Goal: Information Seeking & Learning: Check status

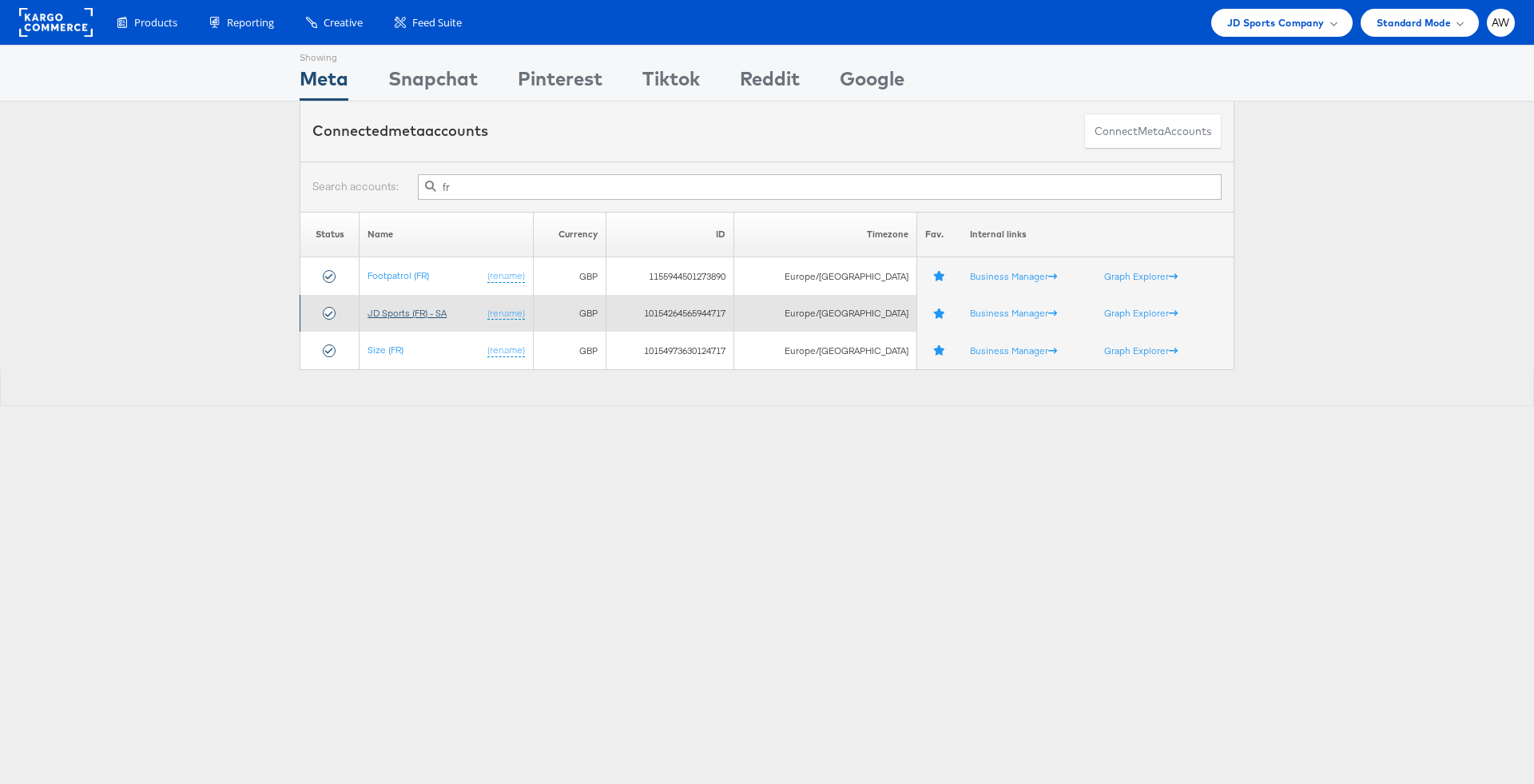
type input "fr"
click at [408, 309] on link "JD Sports (FR) - SA" at bounding box center [407, 313] width 79 height 12
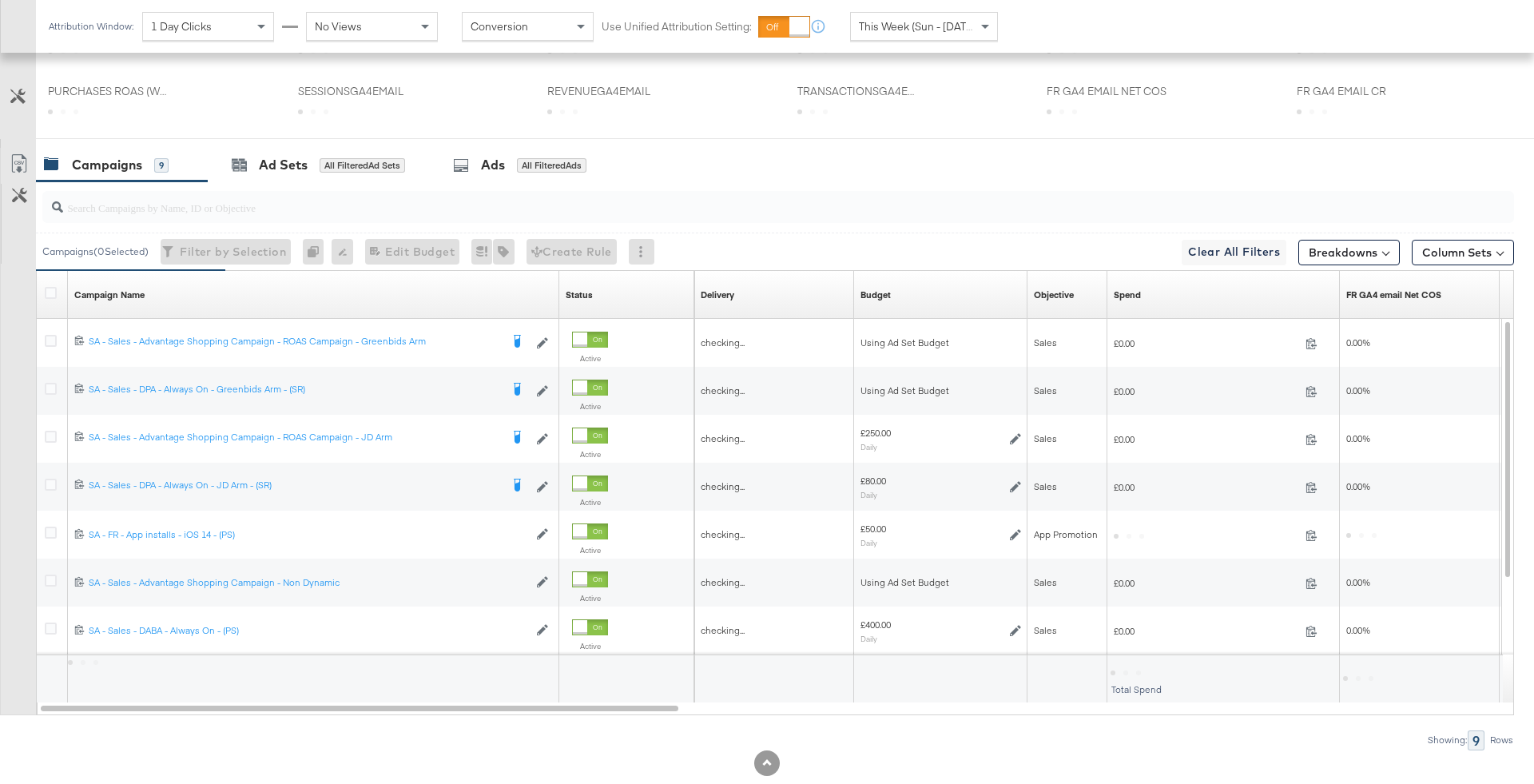
scroll to position [613, 0]
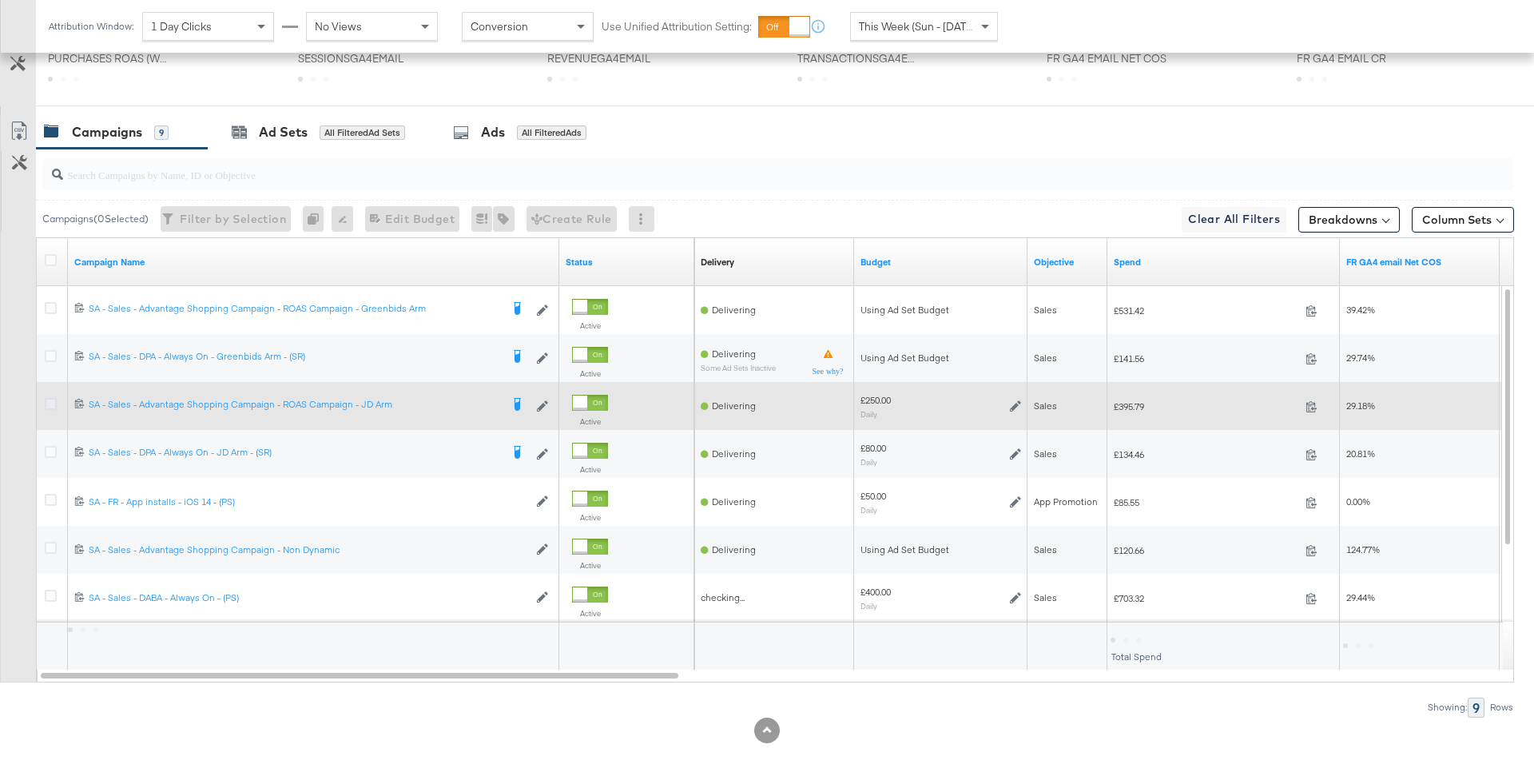
click at [48, 398] on icon at bounding box center [51, 404] width 12 height 12
click at [0, 0] on input "checkbox" at bounding box center [0, 0] width 0 height 0
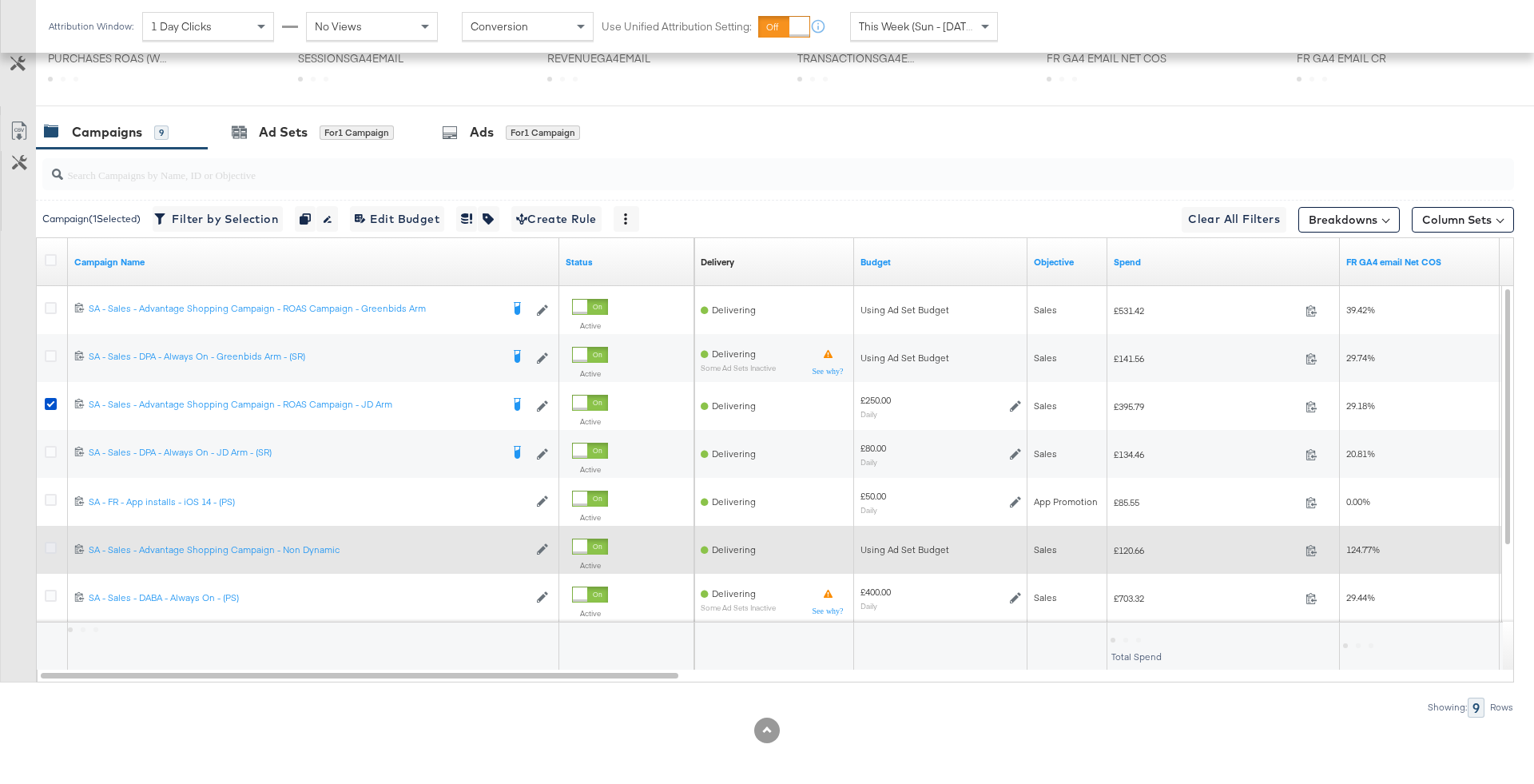
click at [47, 543] on icon at bounding box center [51, 548] width 12 height 12
click at [0, 0] on input "checkbox" at bounding box center [0, 0] width 0 height 0
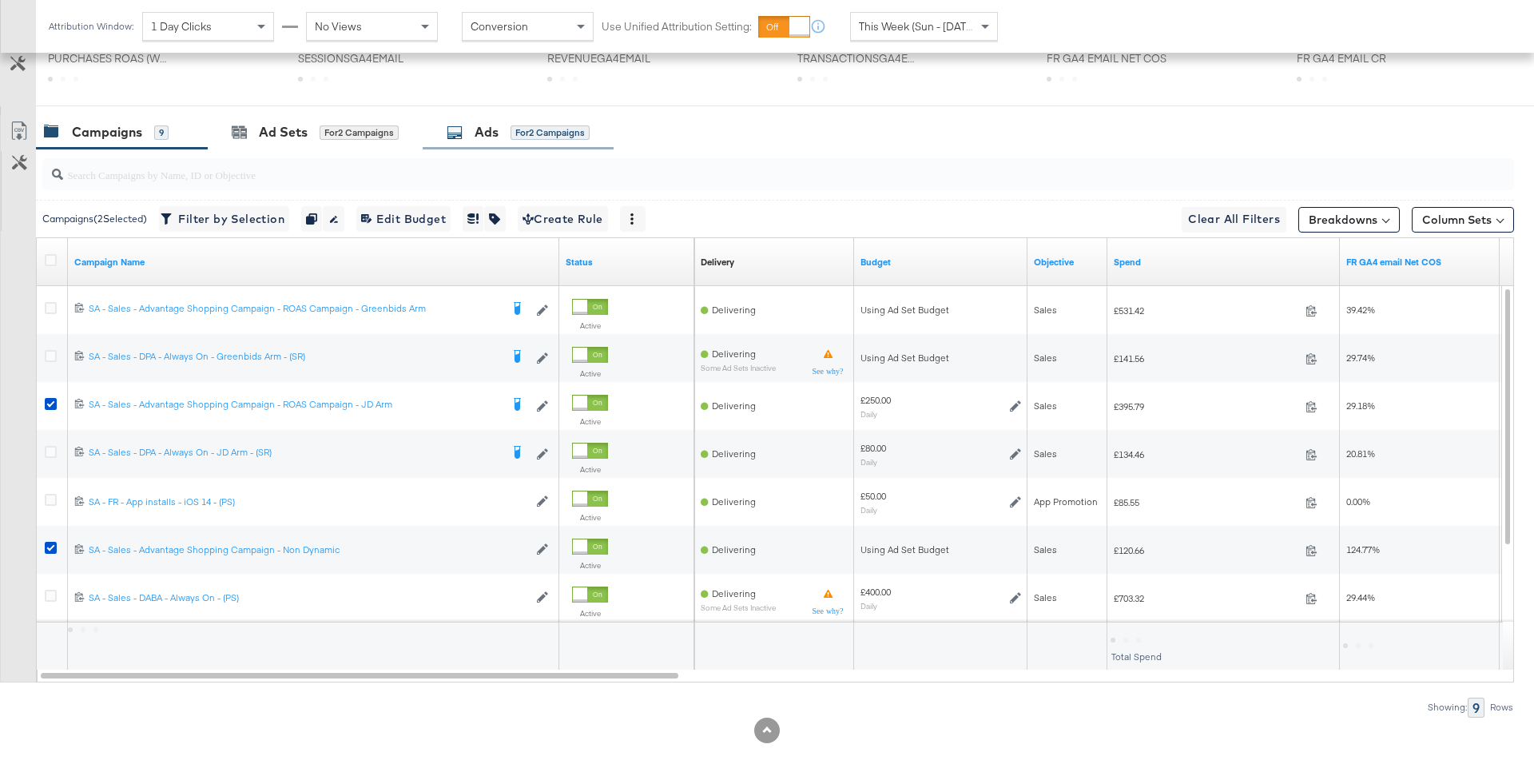
click at [503, 116] on div "Ads for 2 Campaigns" at bounding box center [518, 132] width 191 height 35
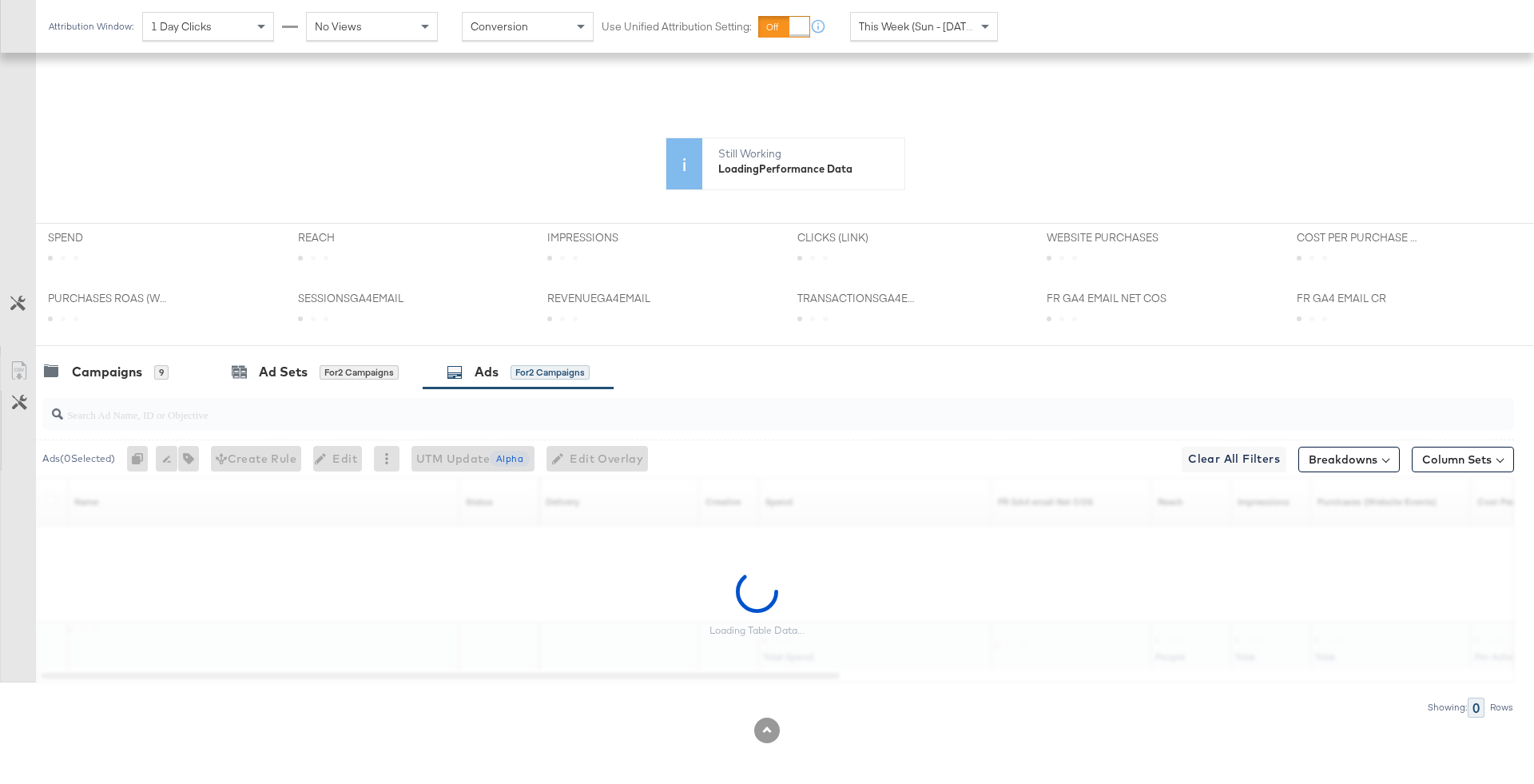
click at [466, 404] on input "search" at bounding box center [722, 407] width 1317 height 31
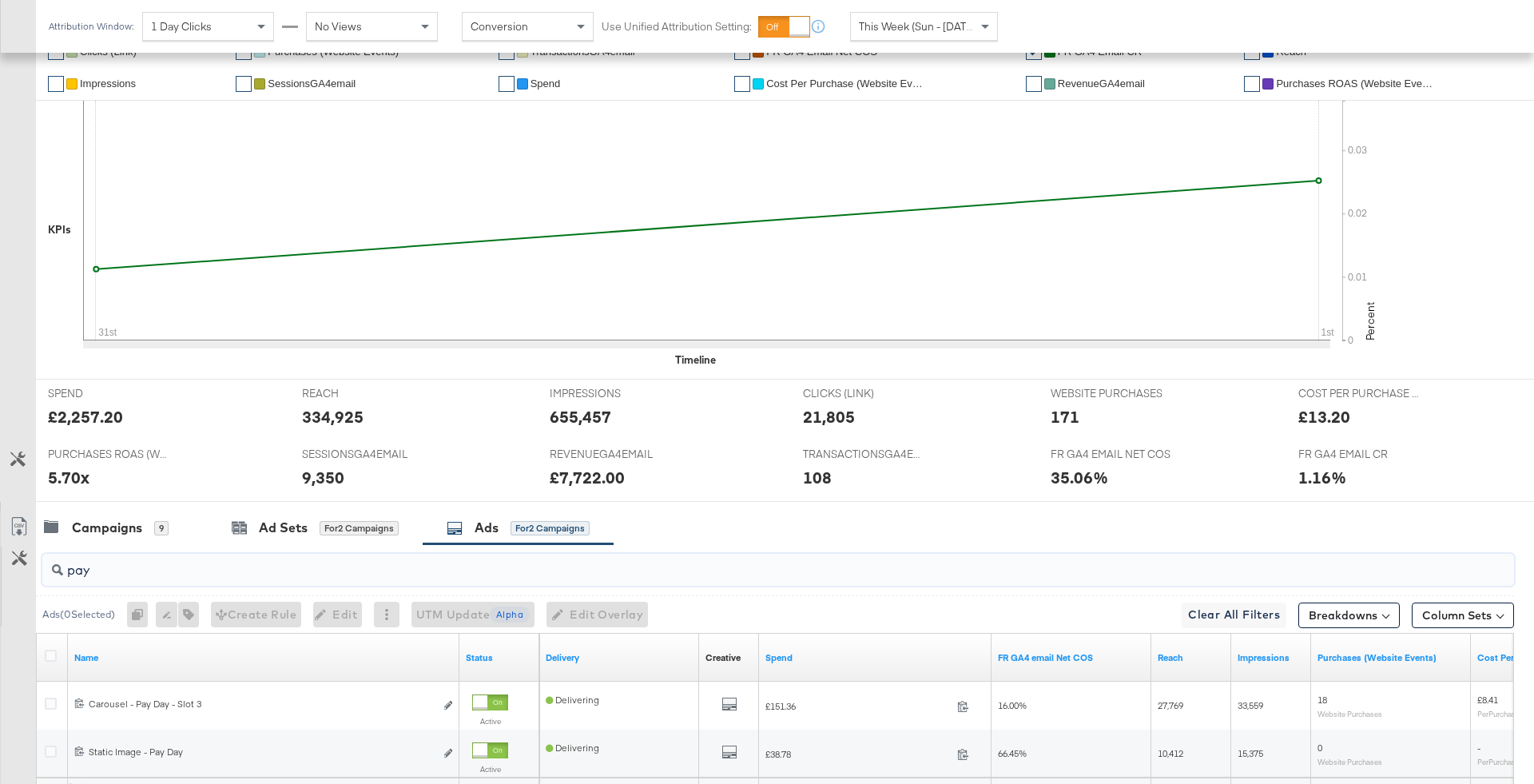
scroll to position [530, 0]
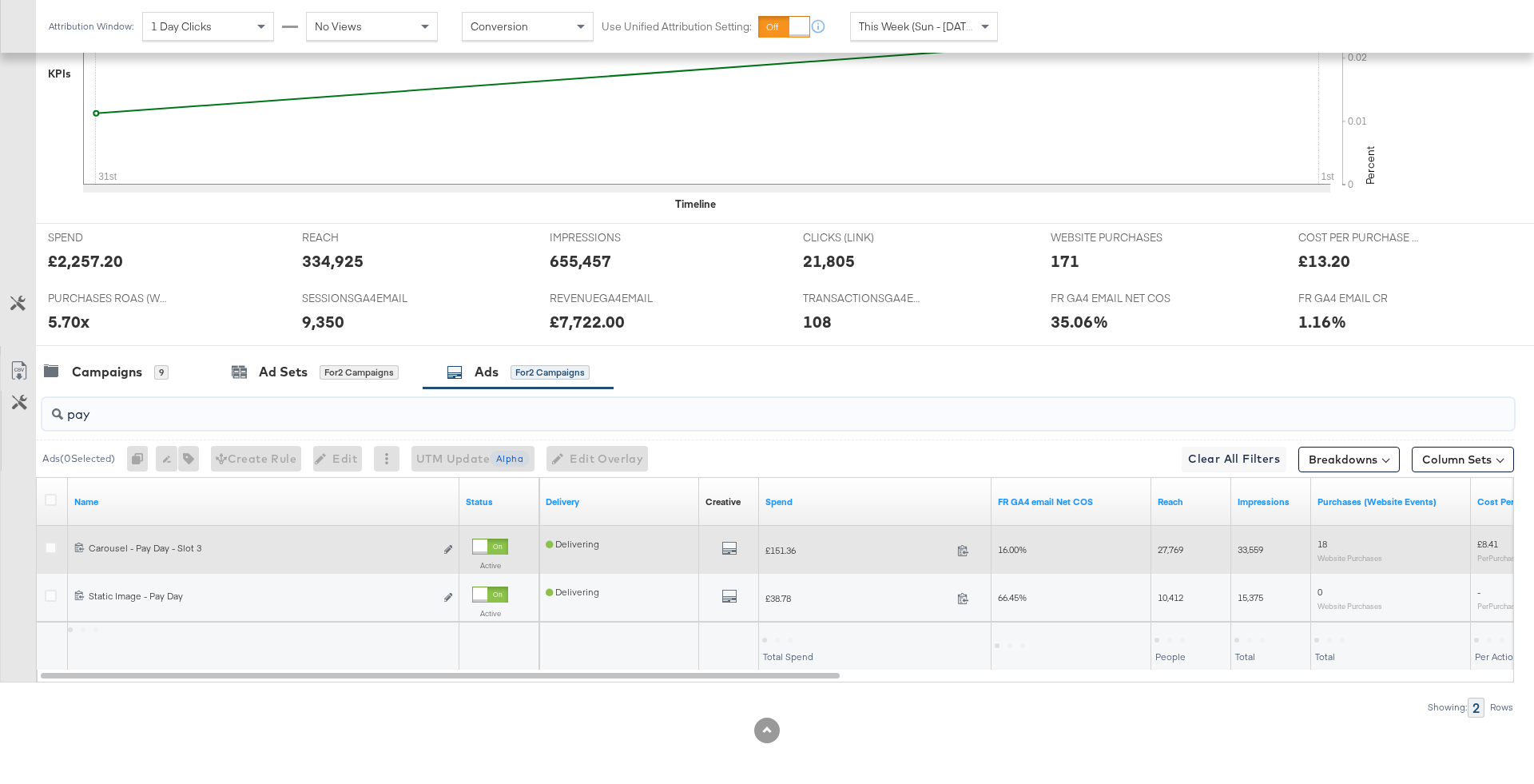
type input "pay"
click at [486, 547] on div at bounding box center [480, 546] width 14 height 14
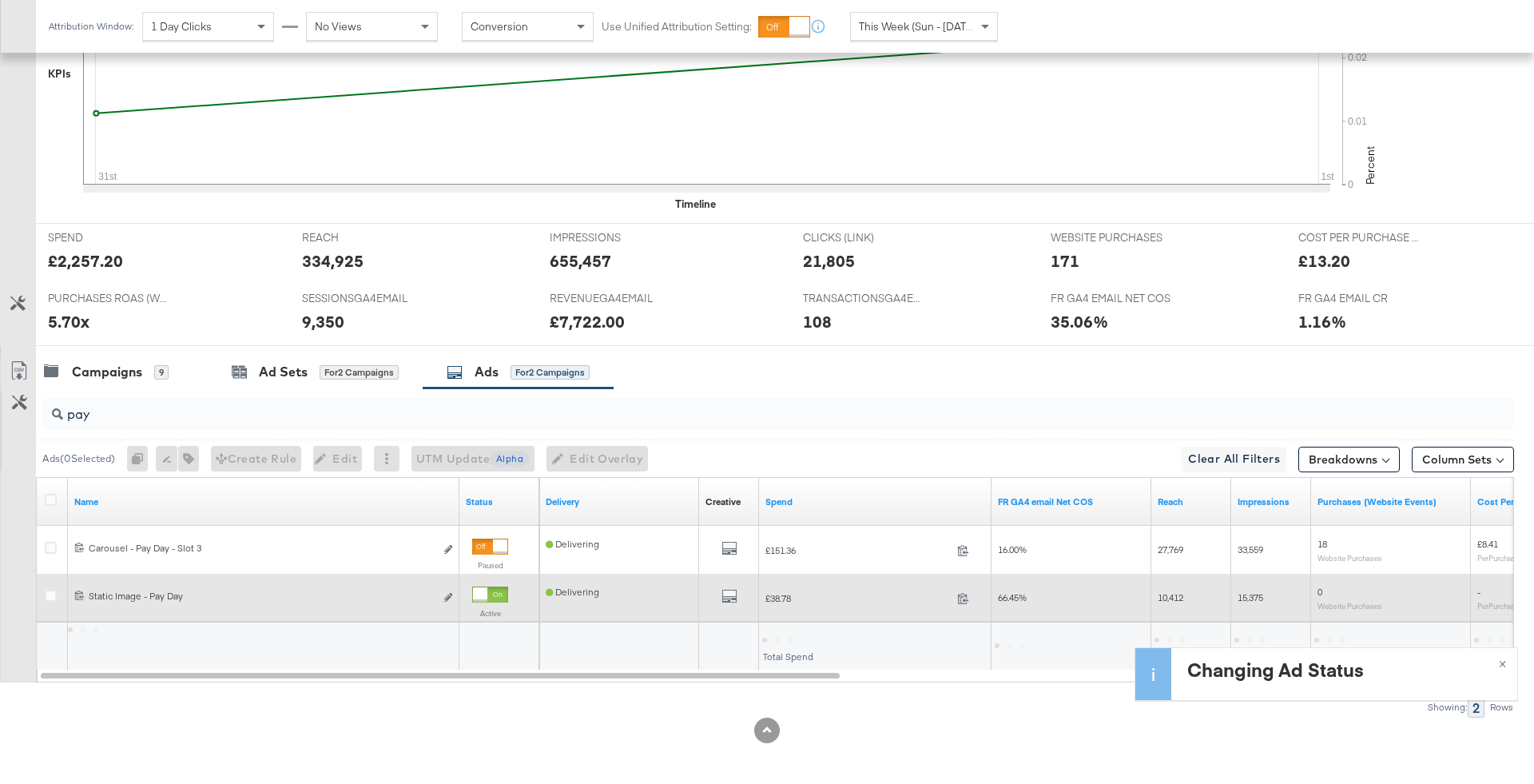
click at [488, 602] on div "Active" at bounding box center [490, 605] width 36 height 39
click at [488, 588] on div at bounding box center [480, 594] width 14 height 14
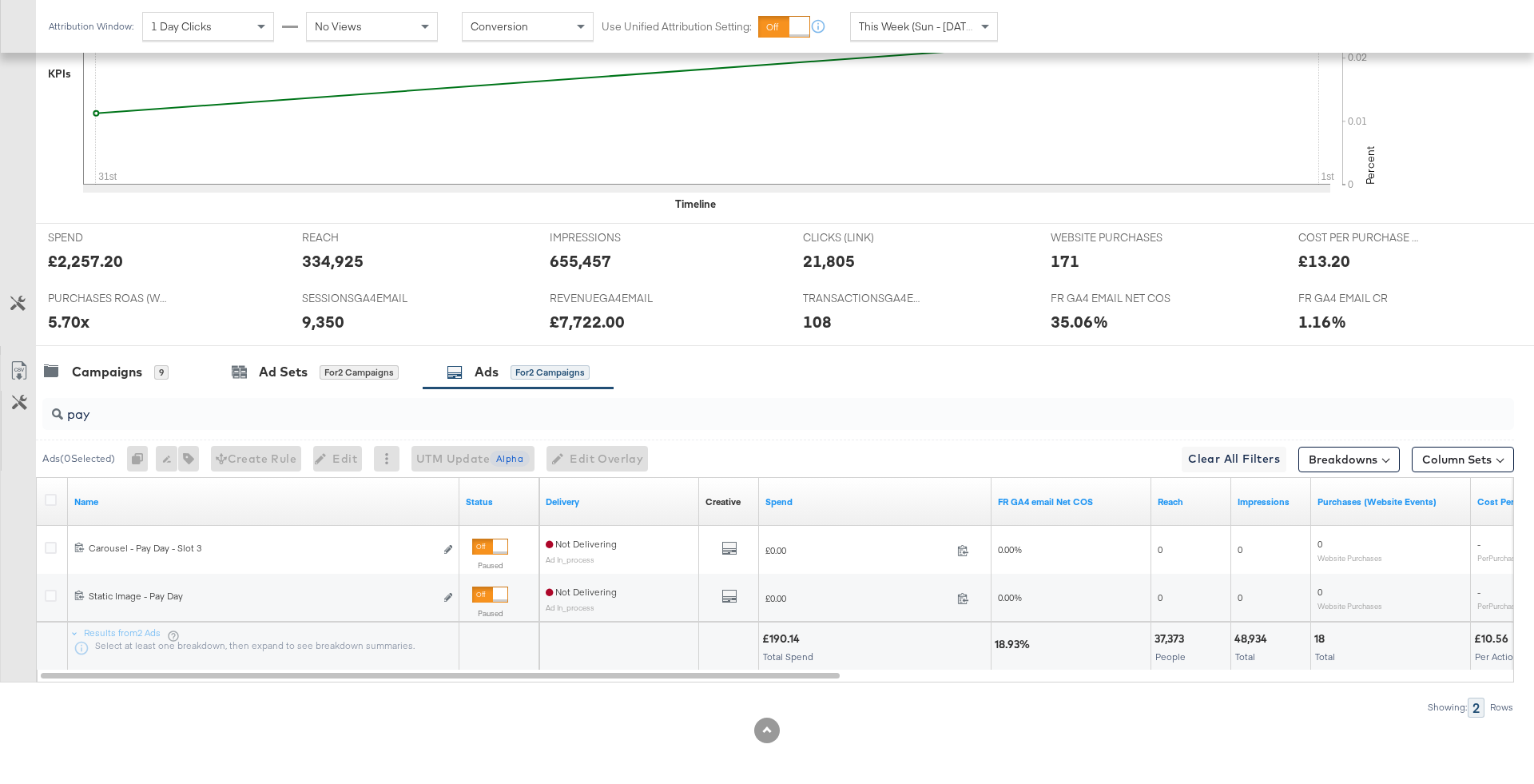
scroll to position [498, 0]
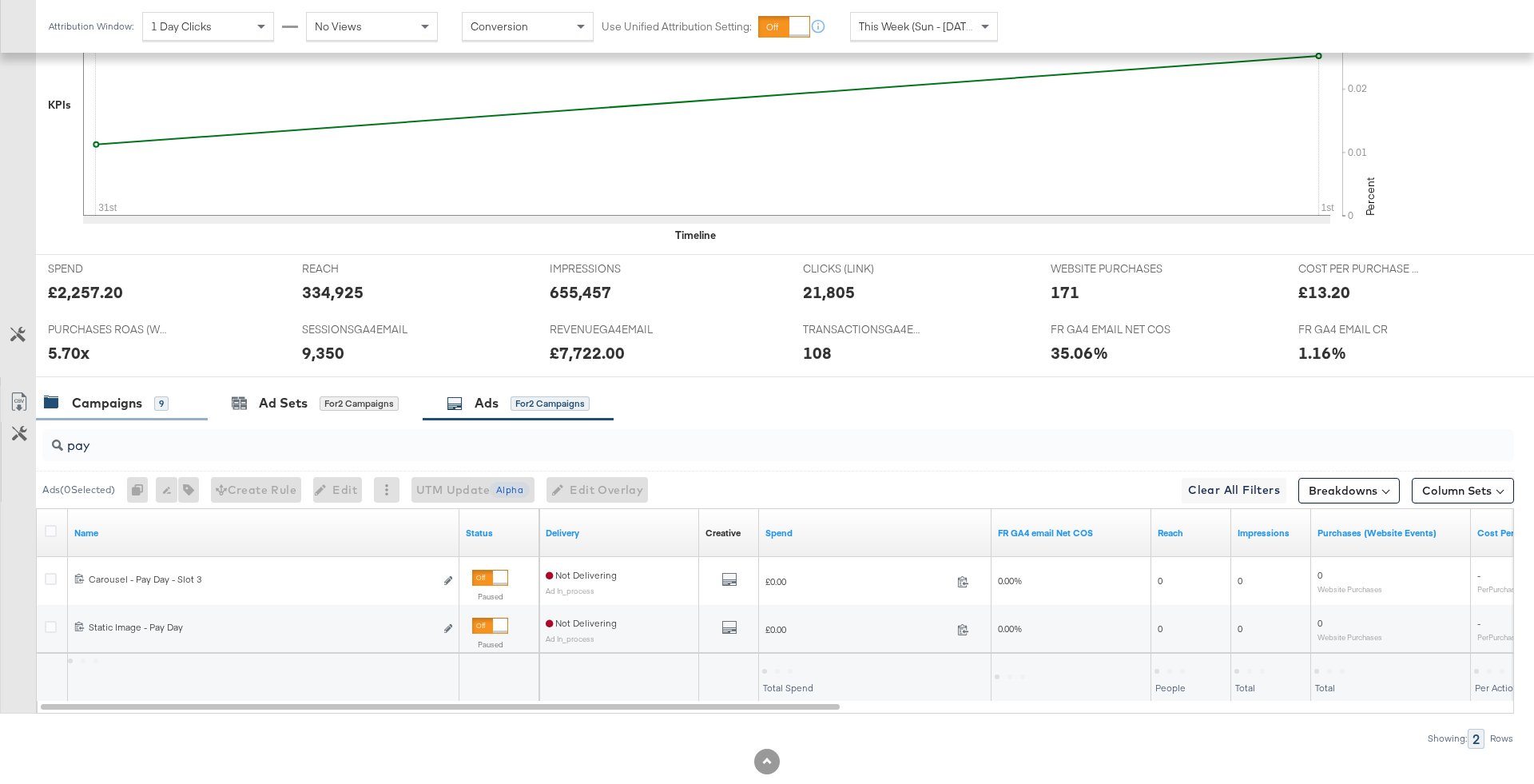
click at [108, 395] on div "Campaigns" at bounding box center [106, 403] width 70 height 19
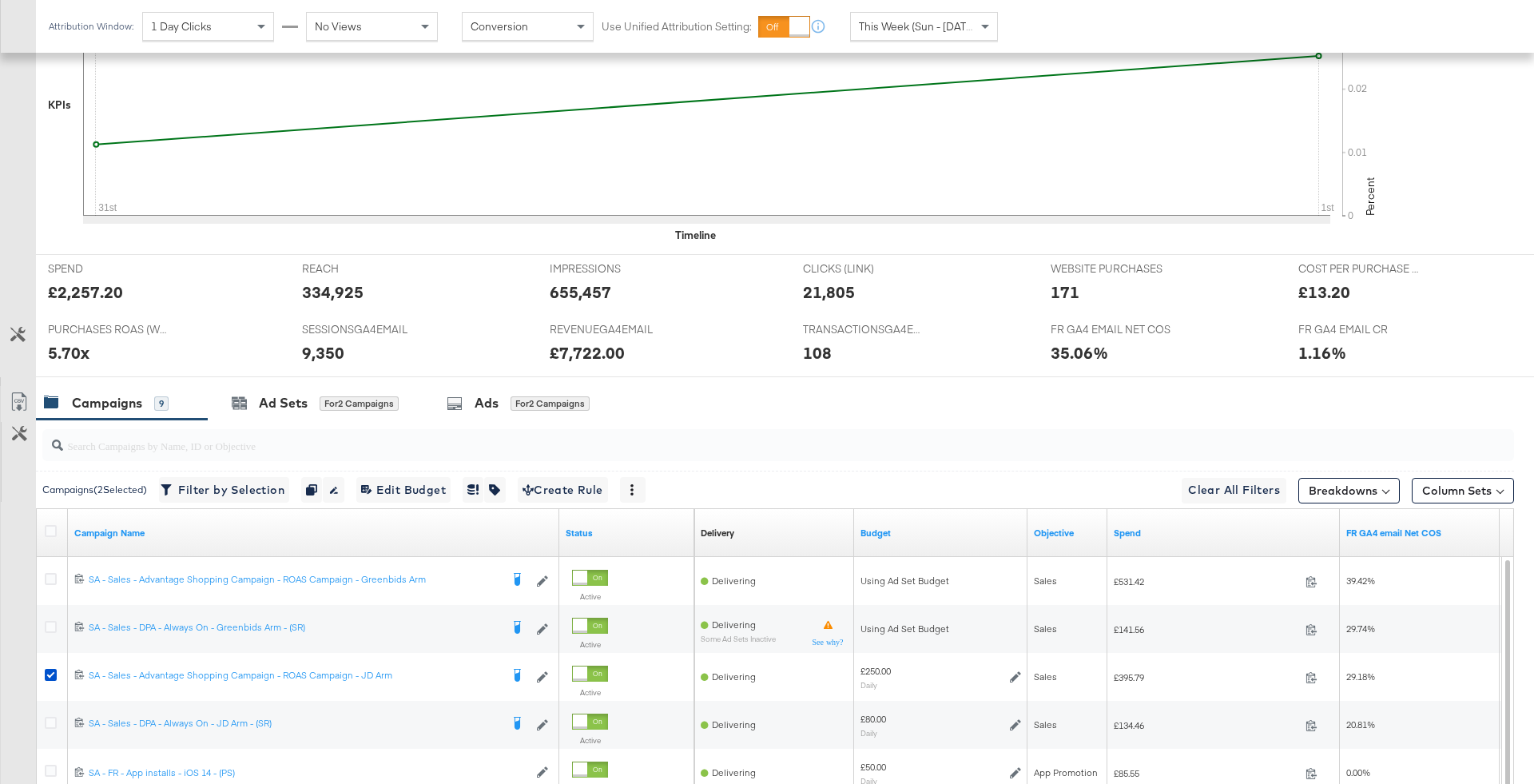
click at [110, 443] on input "search" at bounding box center [722, 439] width 1317 height 31
click at [888, 14] on div "This Week (Sun - [DATE])" at bounding box center [923, 26] width 146 height 27
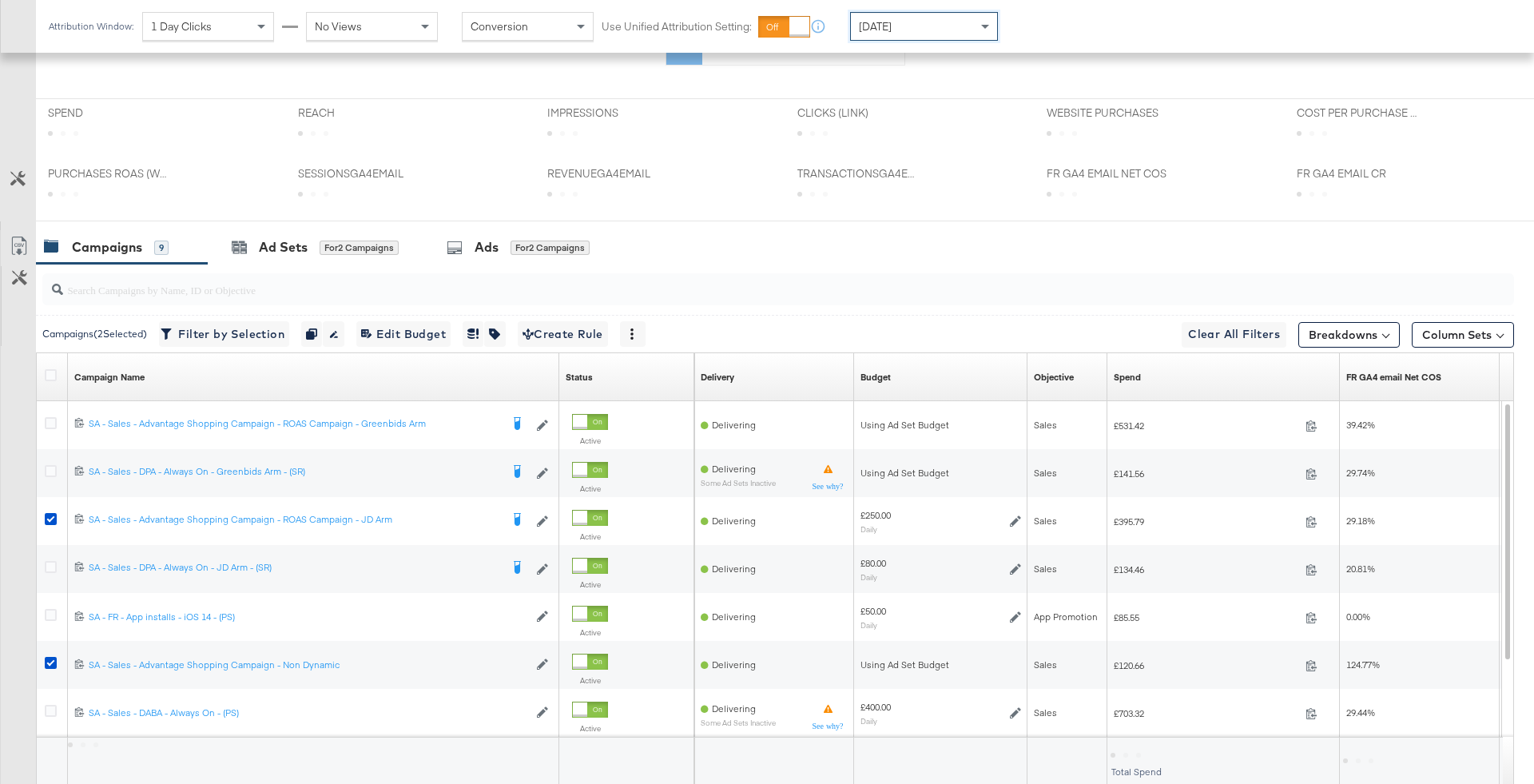
scroll to position [342, 0]
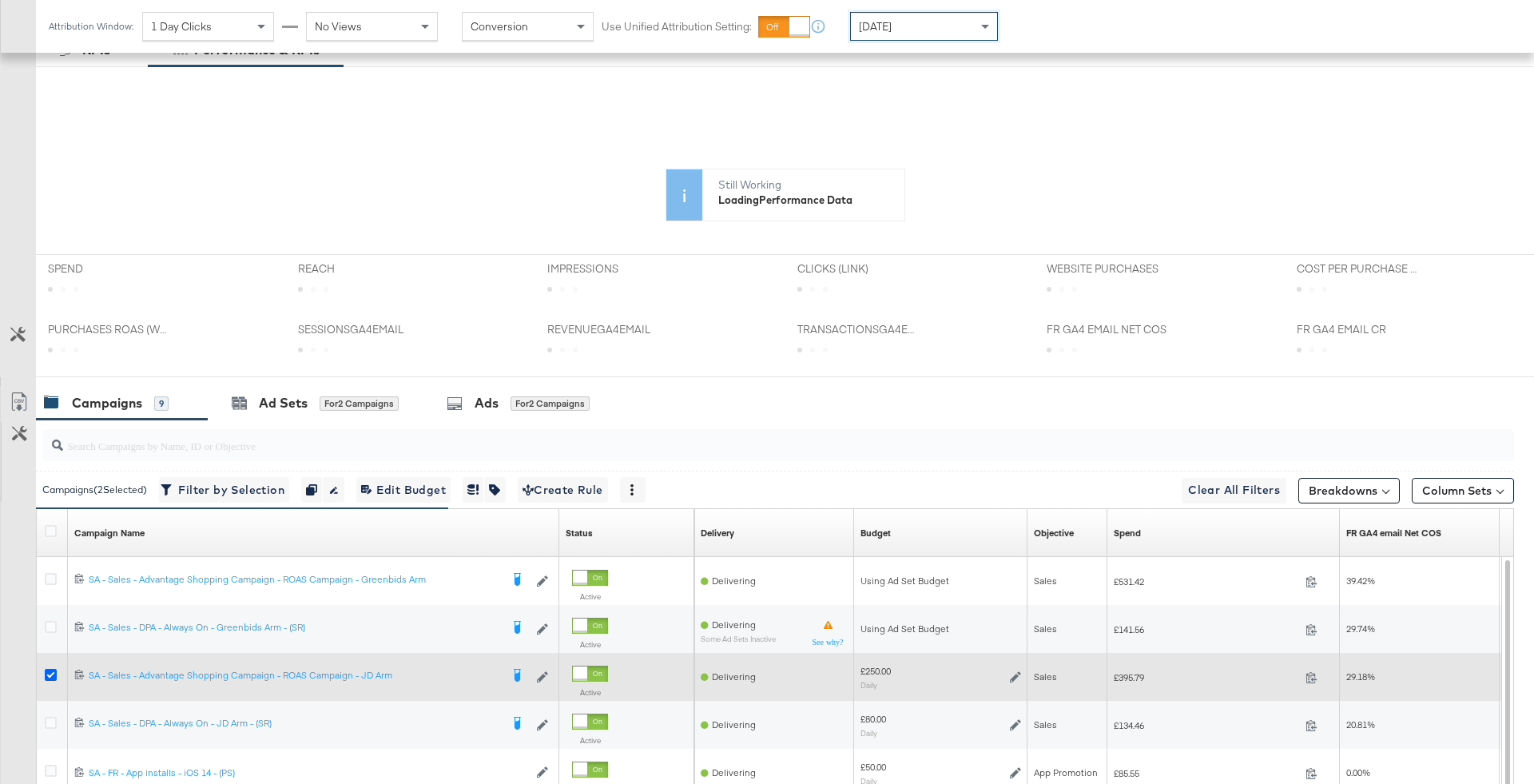
click at [51, 676] on icon at bounding box center [51, 675] width 12 height 12
click at [0, 0] on input "checkbox" at bounding box center [0, 0] width 0 height 0
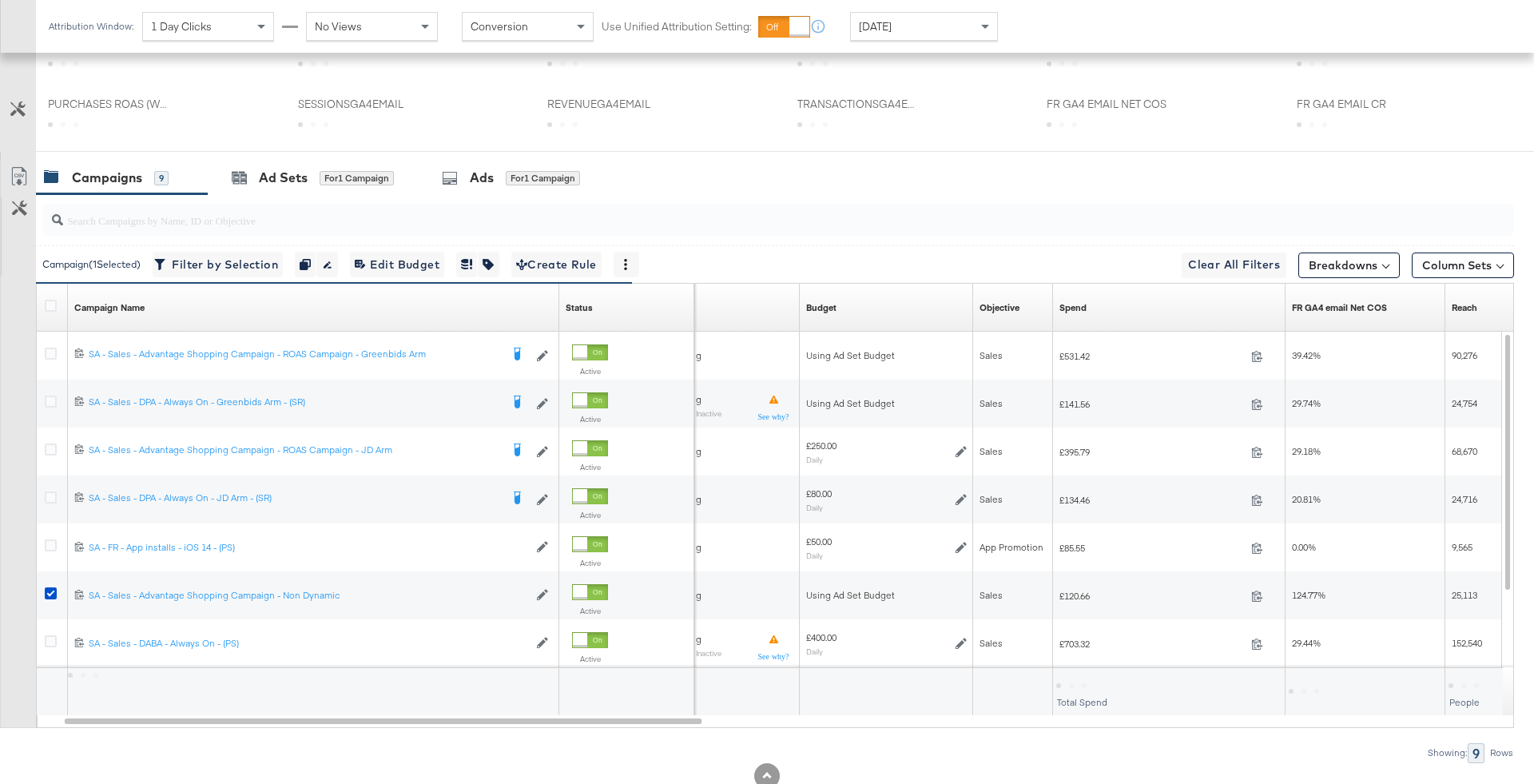
scroll to position [570, 0]
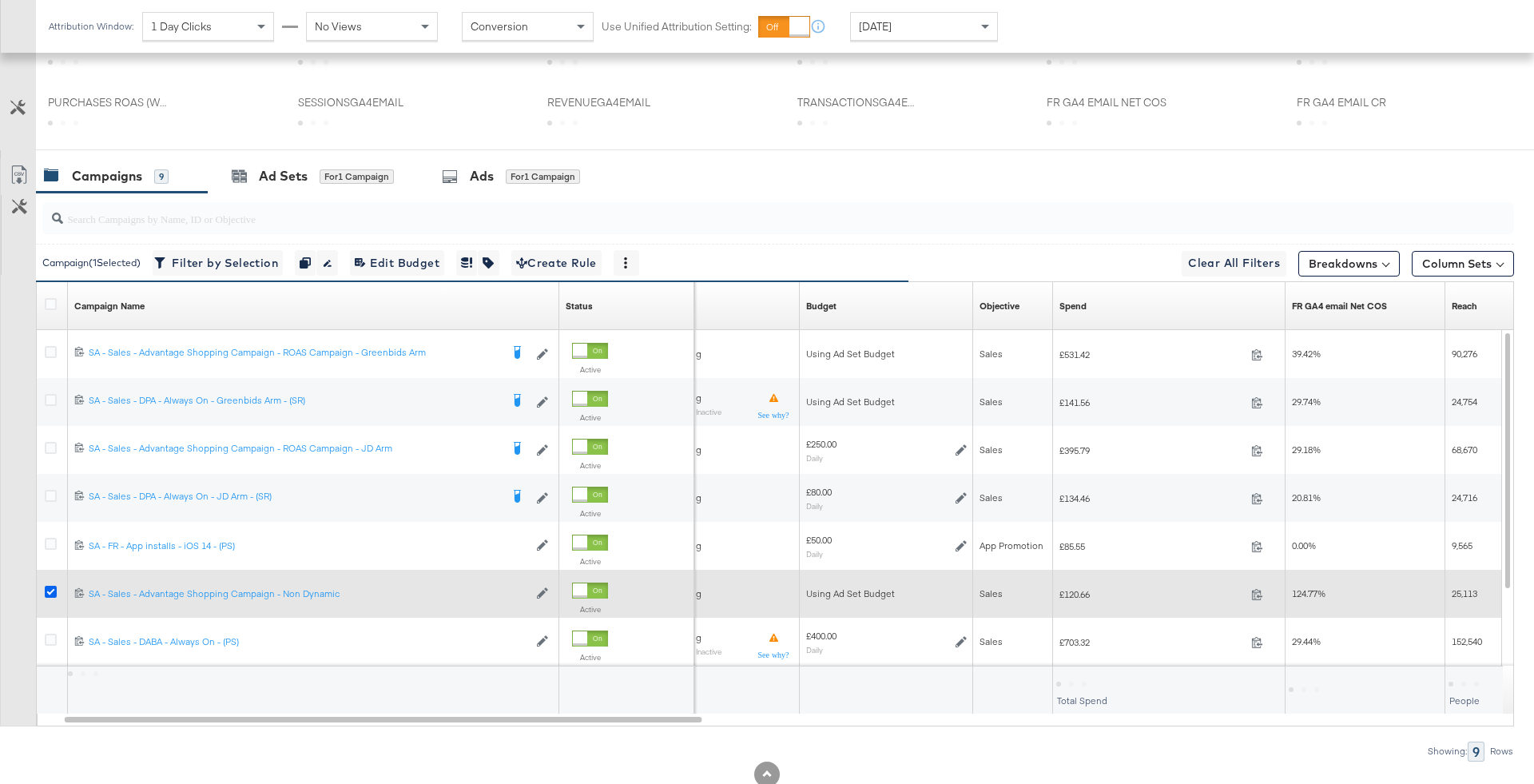
click at [47, 588] on icon at bounding box center [51, 591] width 12 height 12
click at [0, 0] on input "checkbox" at bounding box center [0, 0] width 0 height 0
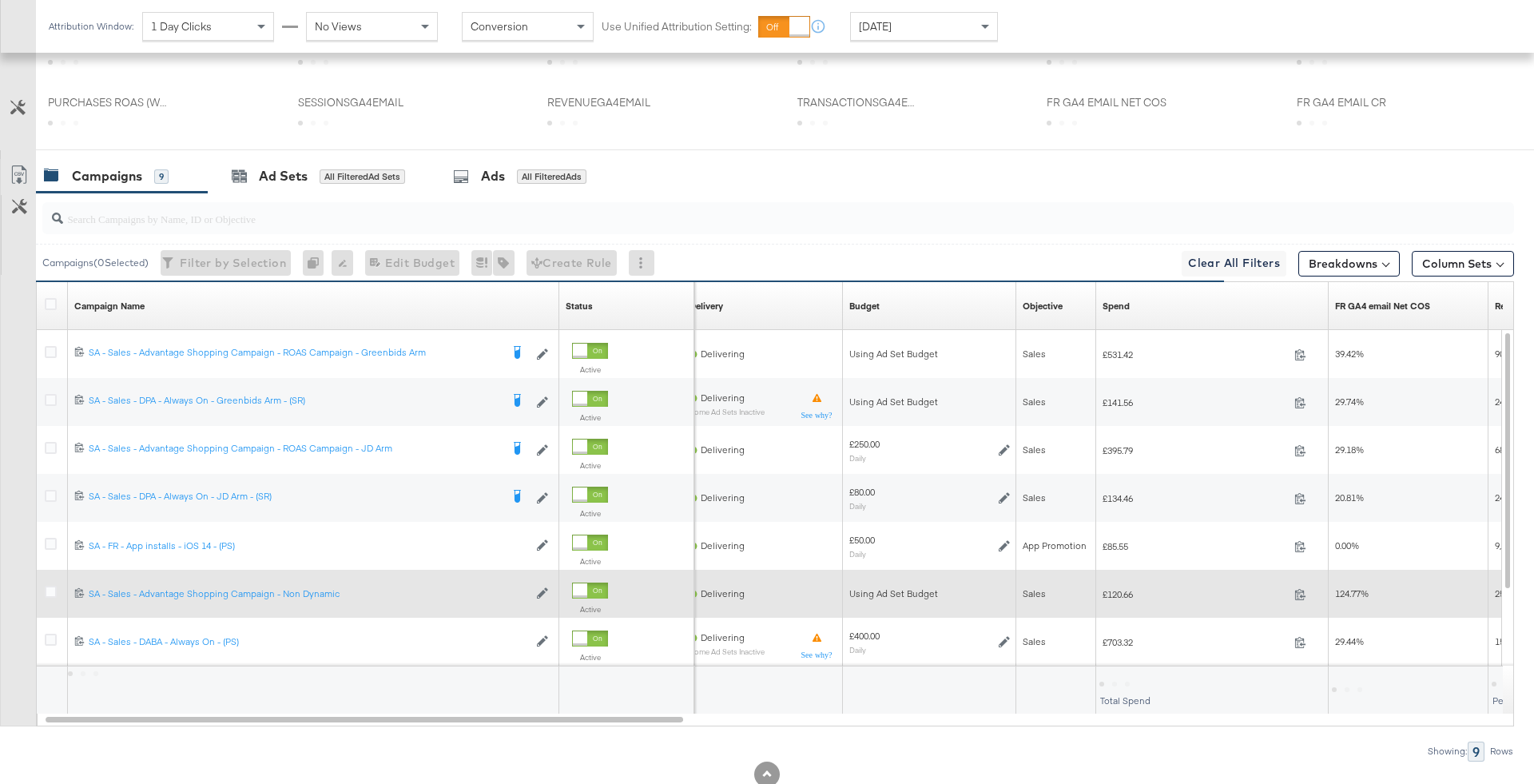
click at [45, 593] on div at bounding box center [53, 593] width 17 height 16
click at [47, 586] on icon at bounding box center [51, 591] width 12 height 12
click at [0, 0] on input "checkbox" at bounding box center [0, 0] width 0 height 0
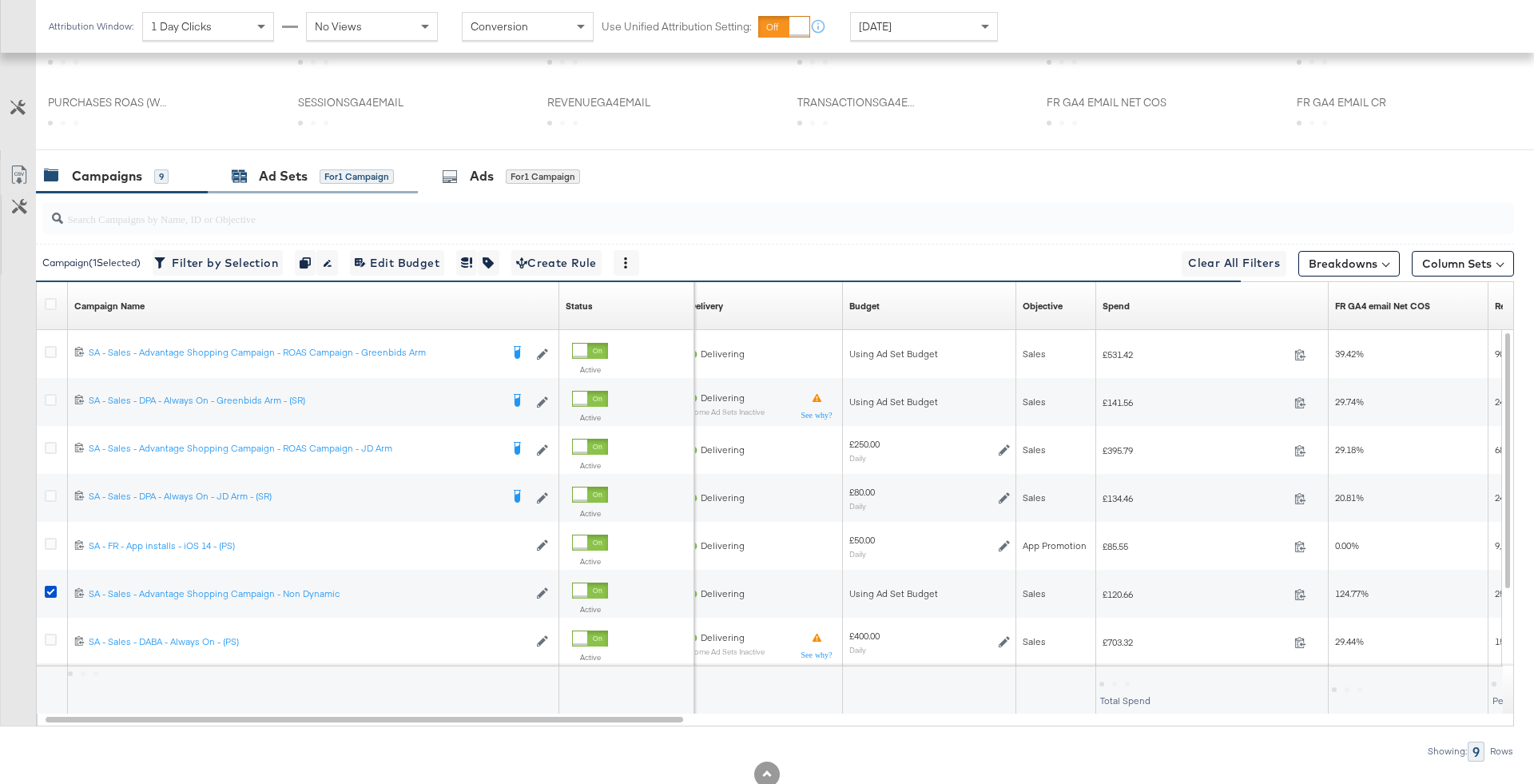
click at [330, 176] on div "for 1 Campaign" at bounding box center [356, 177] width 74 height 14
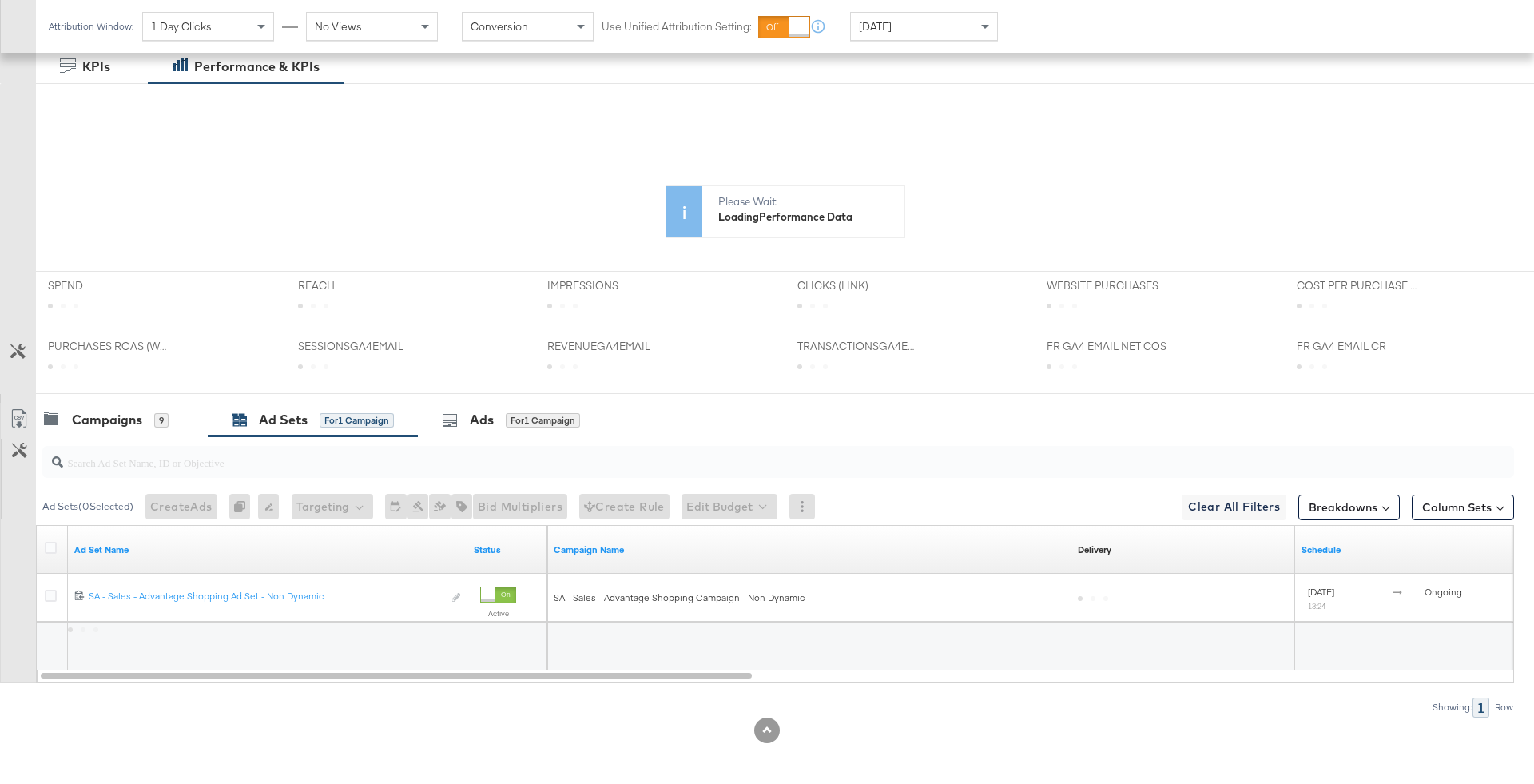
scroll to position [481, 0]
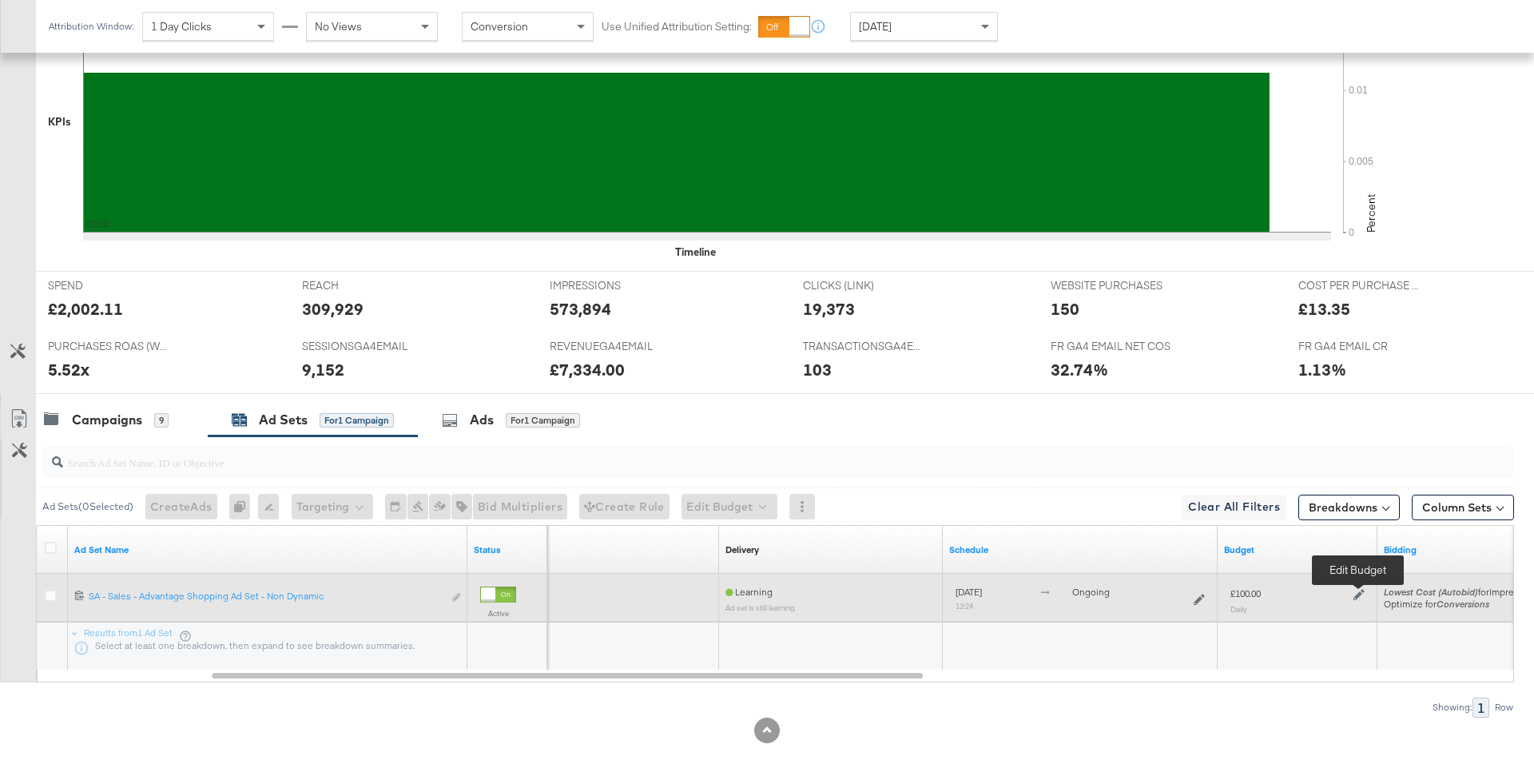
click at [1354, 590] on icon at bounding box center [1358, 593] width 11 height 11
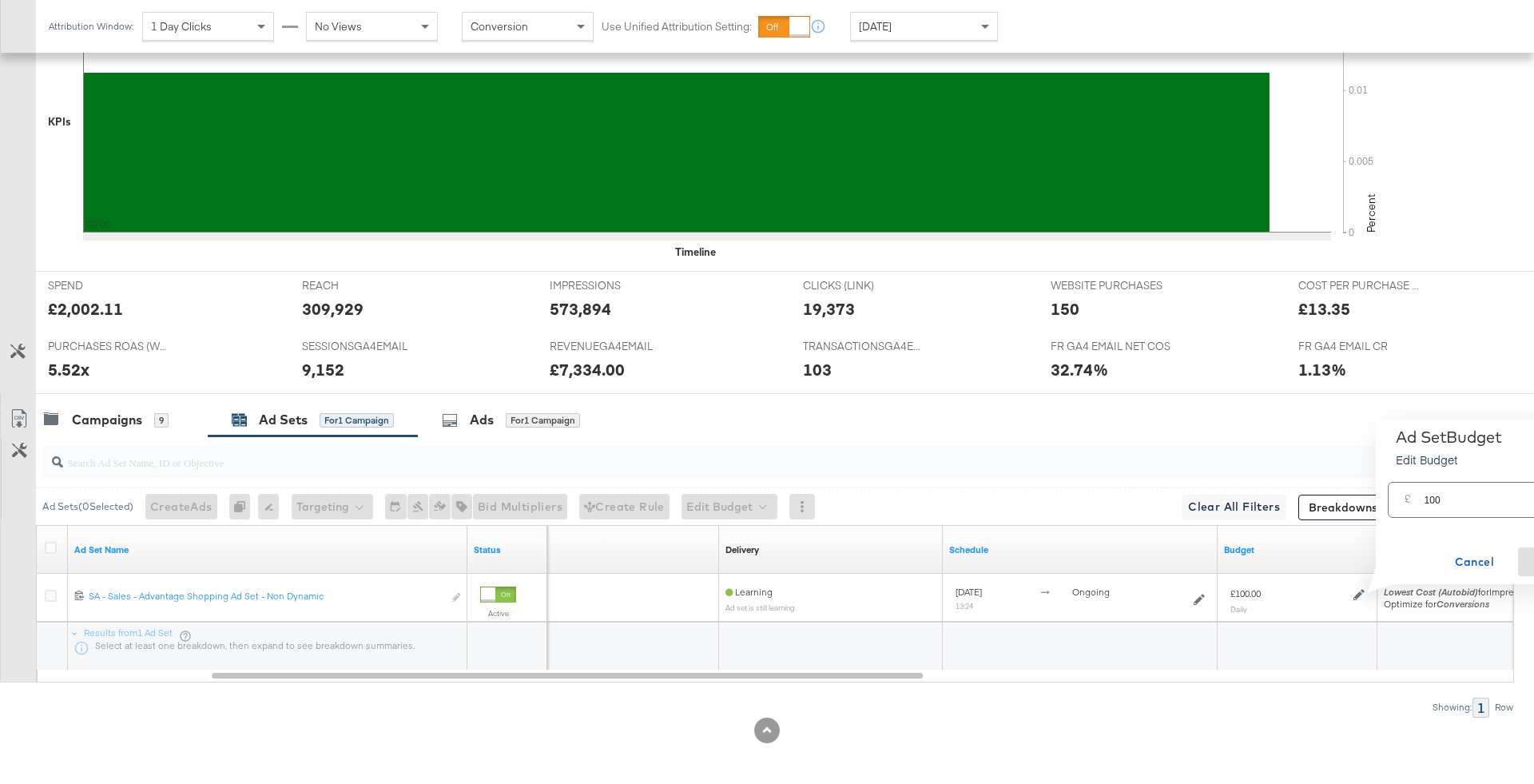
click at [1437, 492] on input "100" at bounding box center [1486, 493] width 126 height 35
type input "50"
click at [1112, 654] on div at bounding box center [1080, 646] width 274 height 48
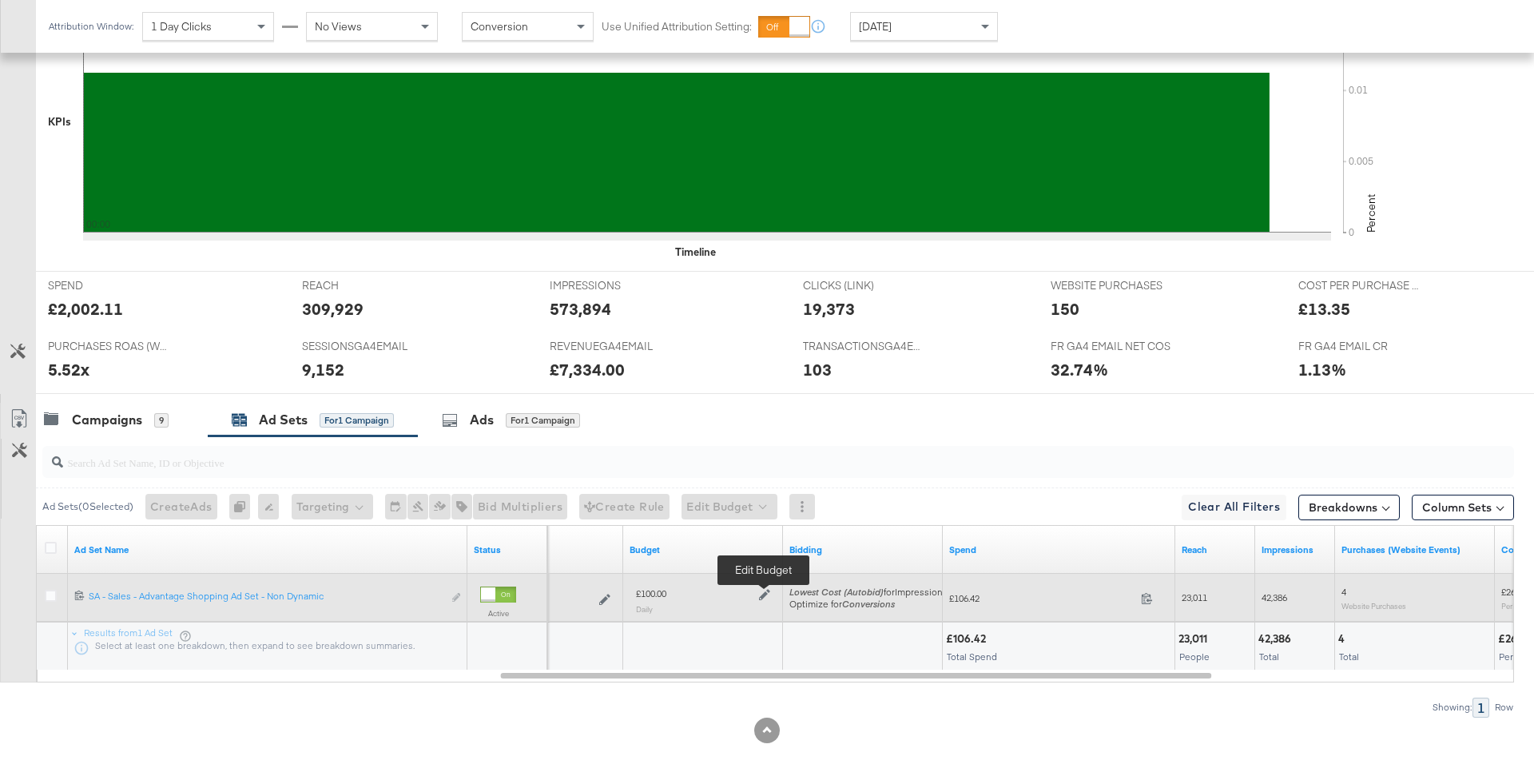
click at [767, 589] on icon at bounding box center [765, 594] width 11 height 11
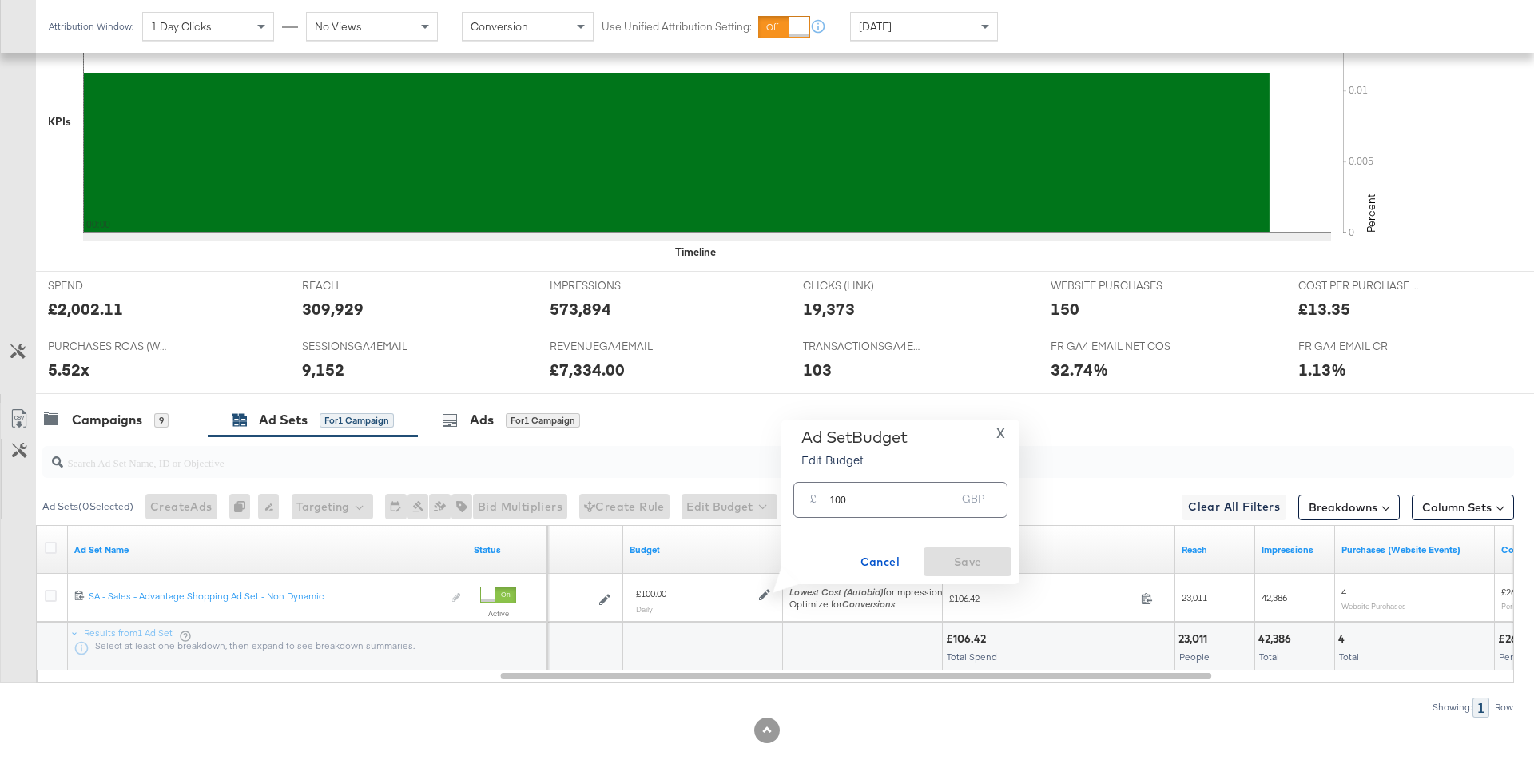
click at [887, 504] on input "100" at bounding box center [892, 493] width 126 height 35
type input "25"
click at [956, 548] on button "Save" at bounding box center [967, 561] width 88 height 29
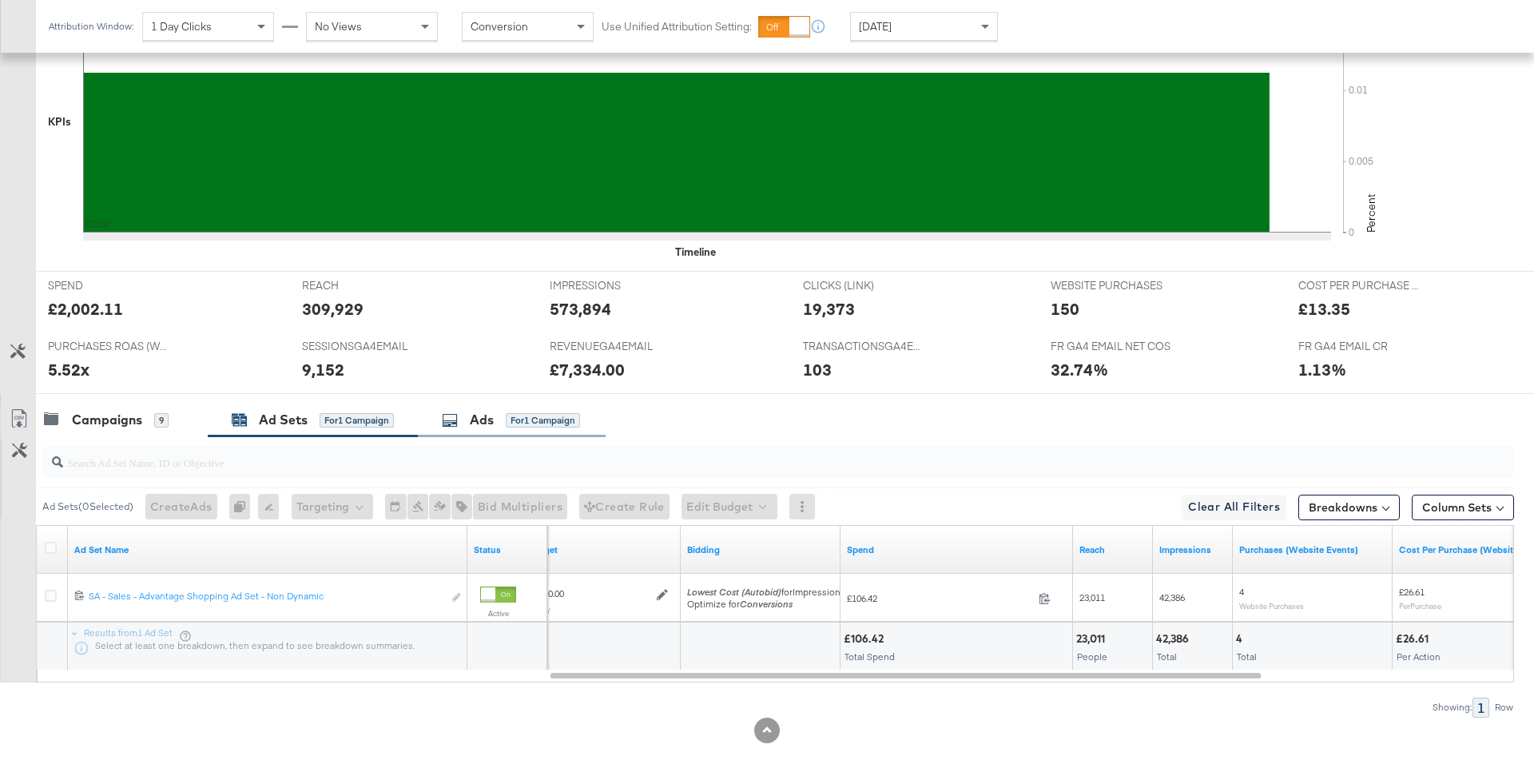
click at [519, 413] on div "for 1 Campaign" at bounding box center [542, 420] width 74 height 14
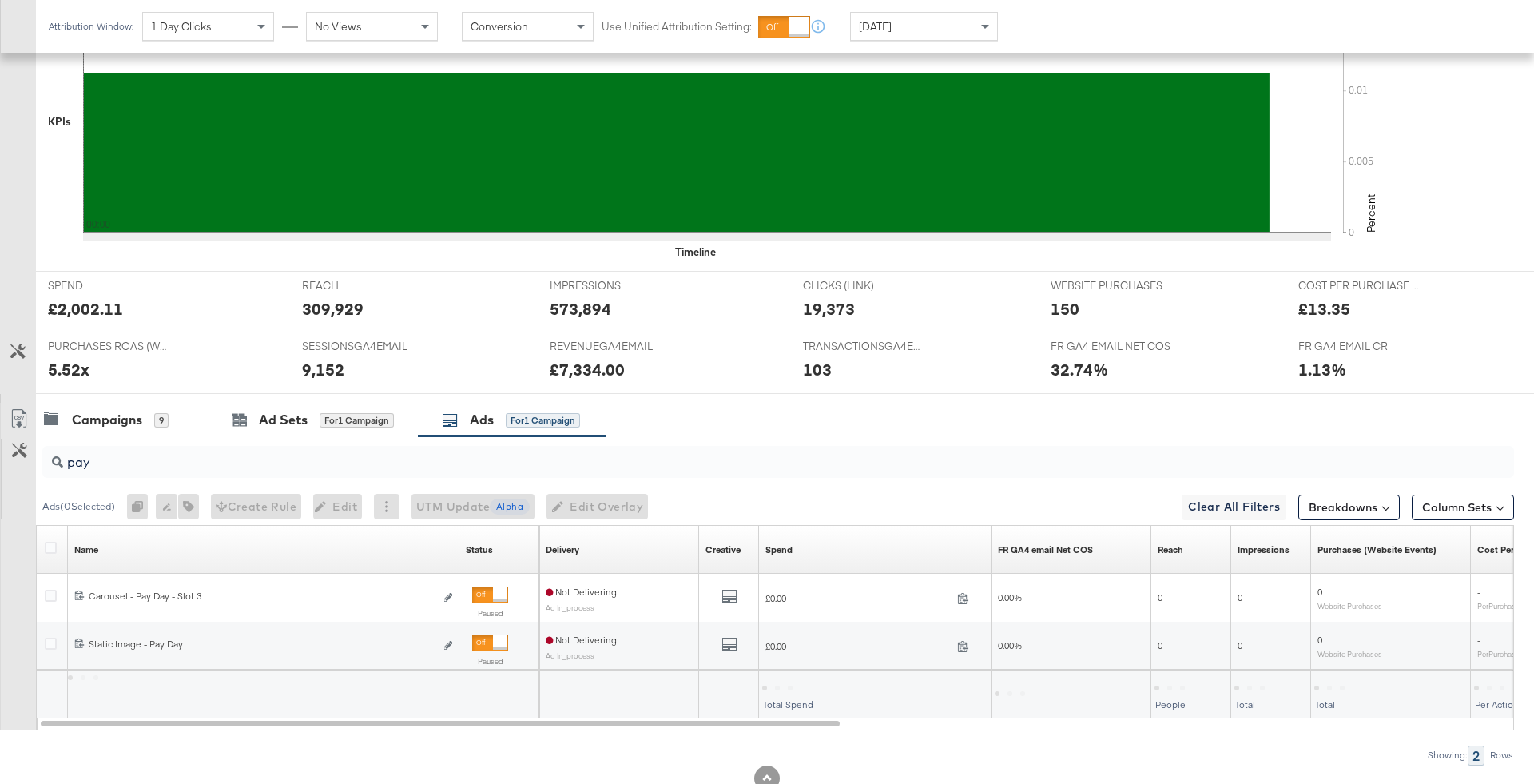
scroll to position [530, 0]
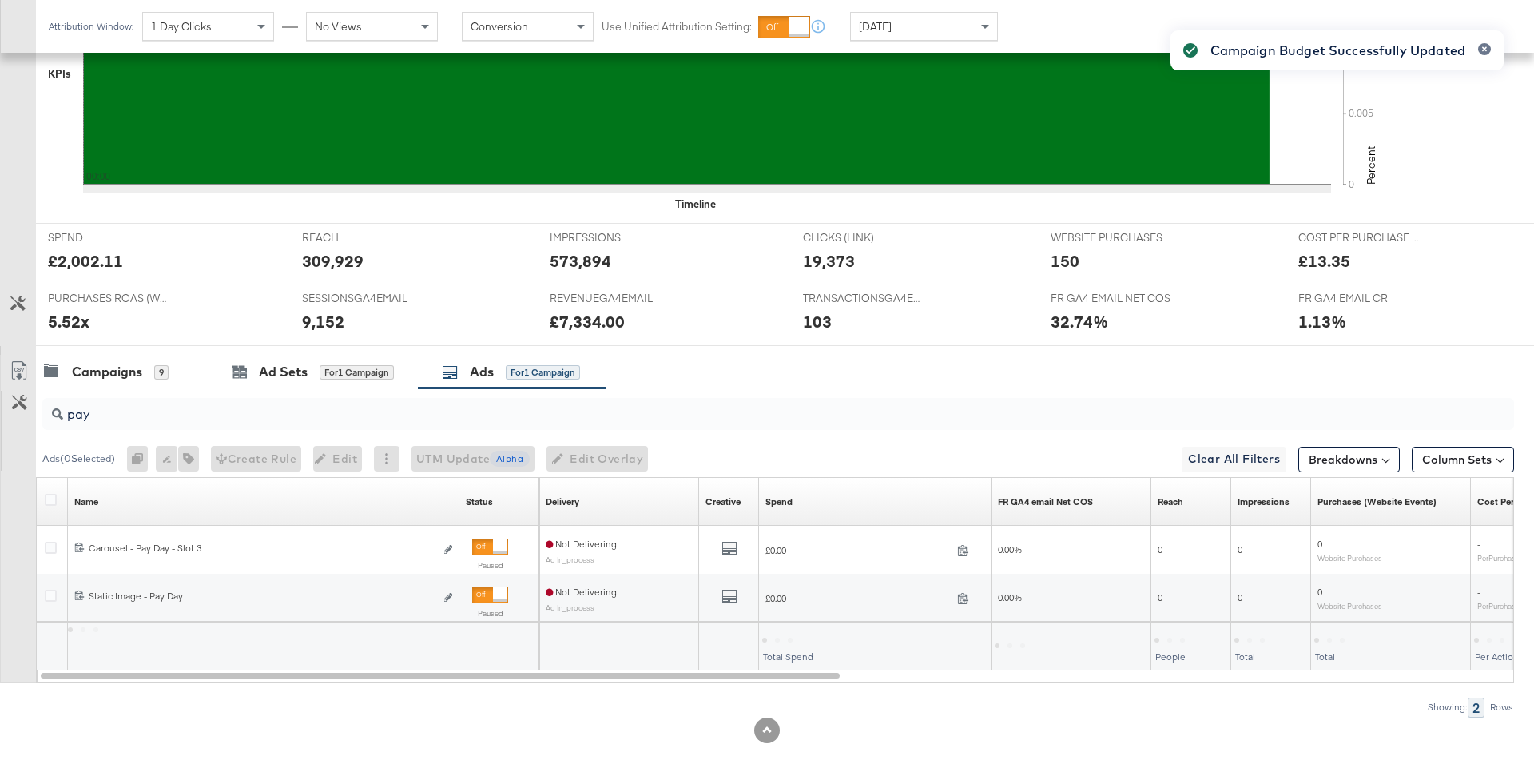
click at [349, 405] on input "pay" at bounding box center [722, 407] width 1317 height 31
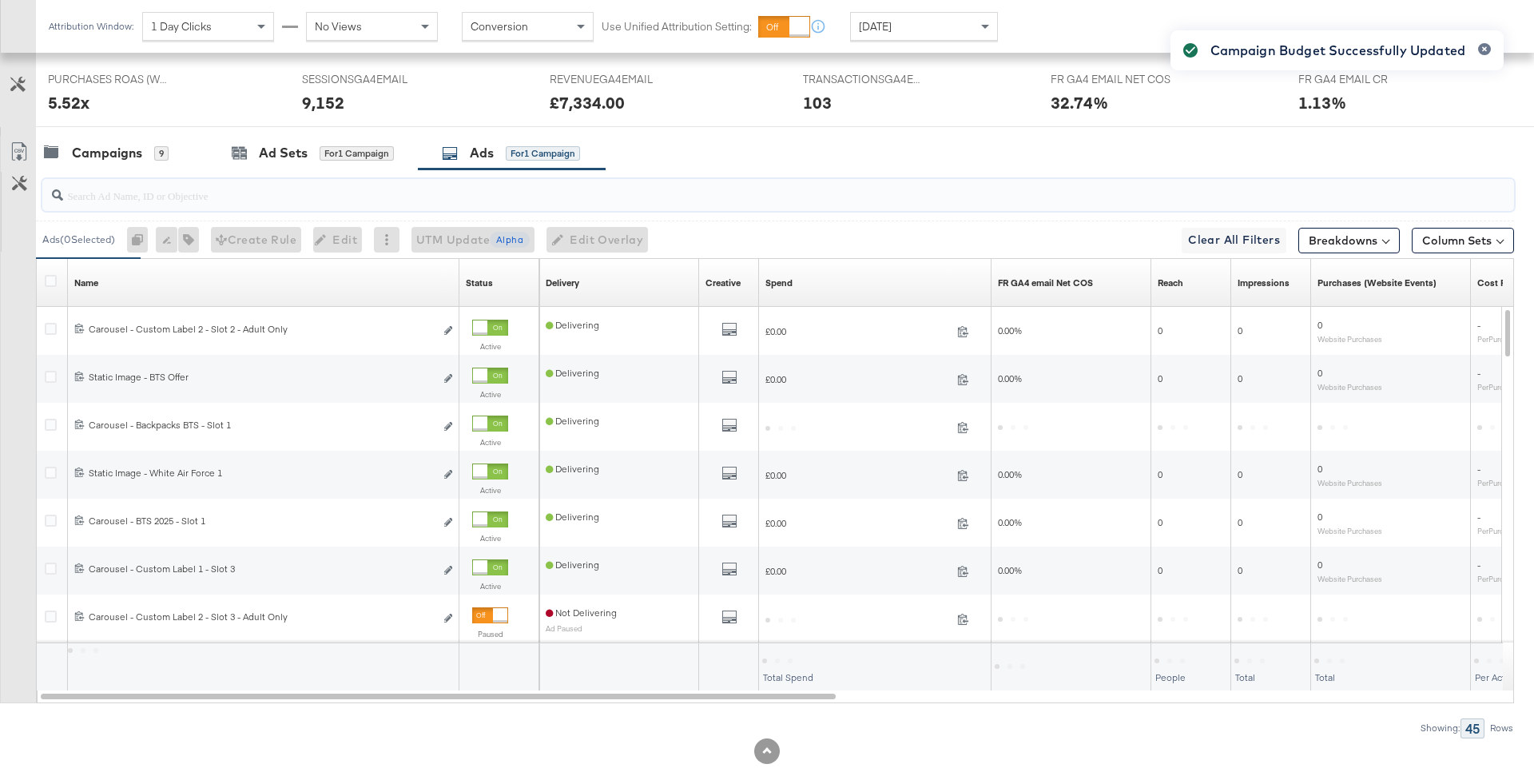
scroll to position [528, 0]
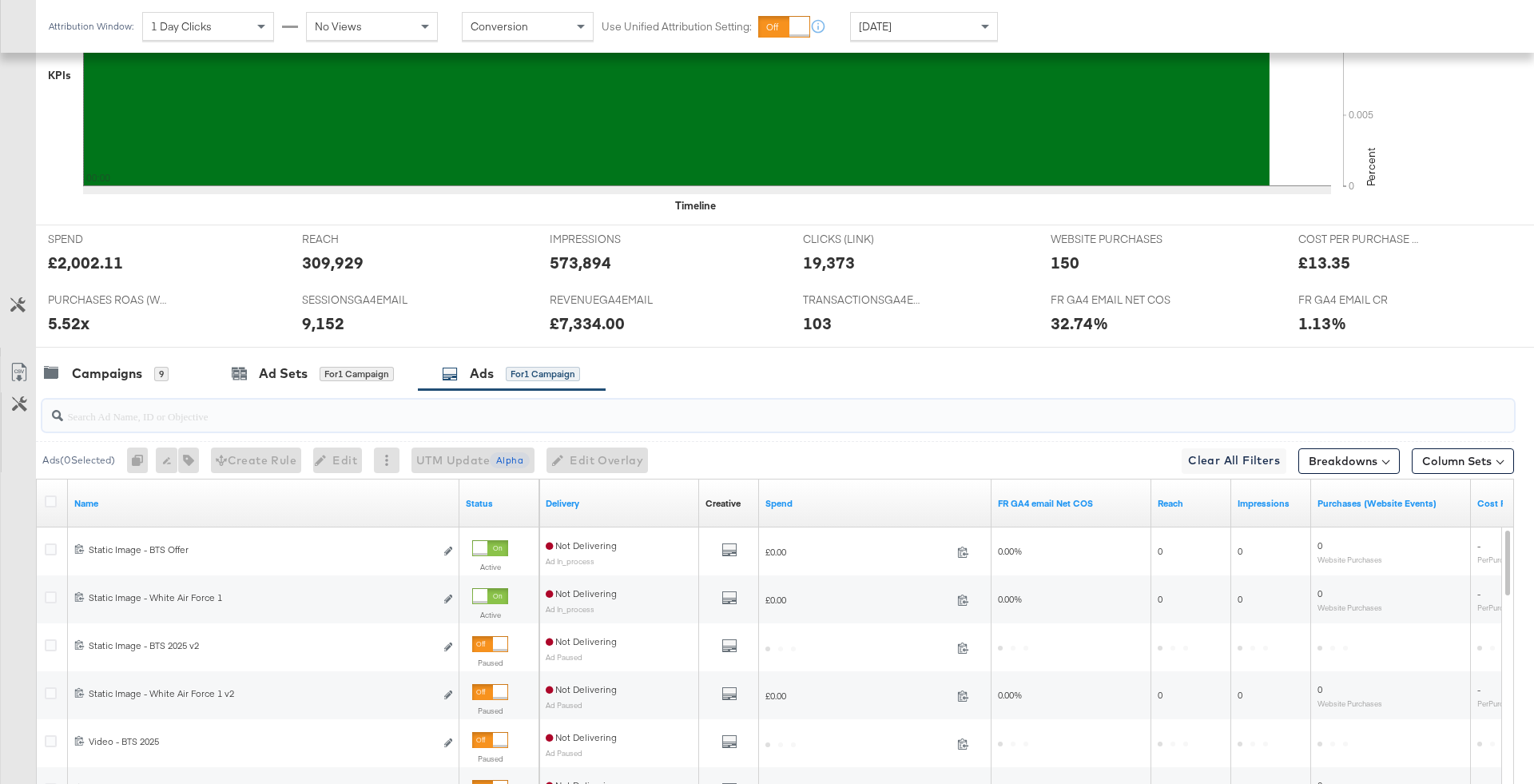
click at [327, 350] on div at bounding box center [767, 353] width 1534 height 13
click at [338, 377] on div "for 1 Campaign" at bounding box center [356, 373] width 74 height 14
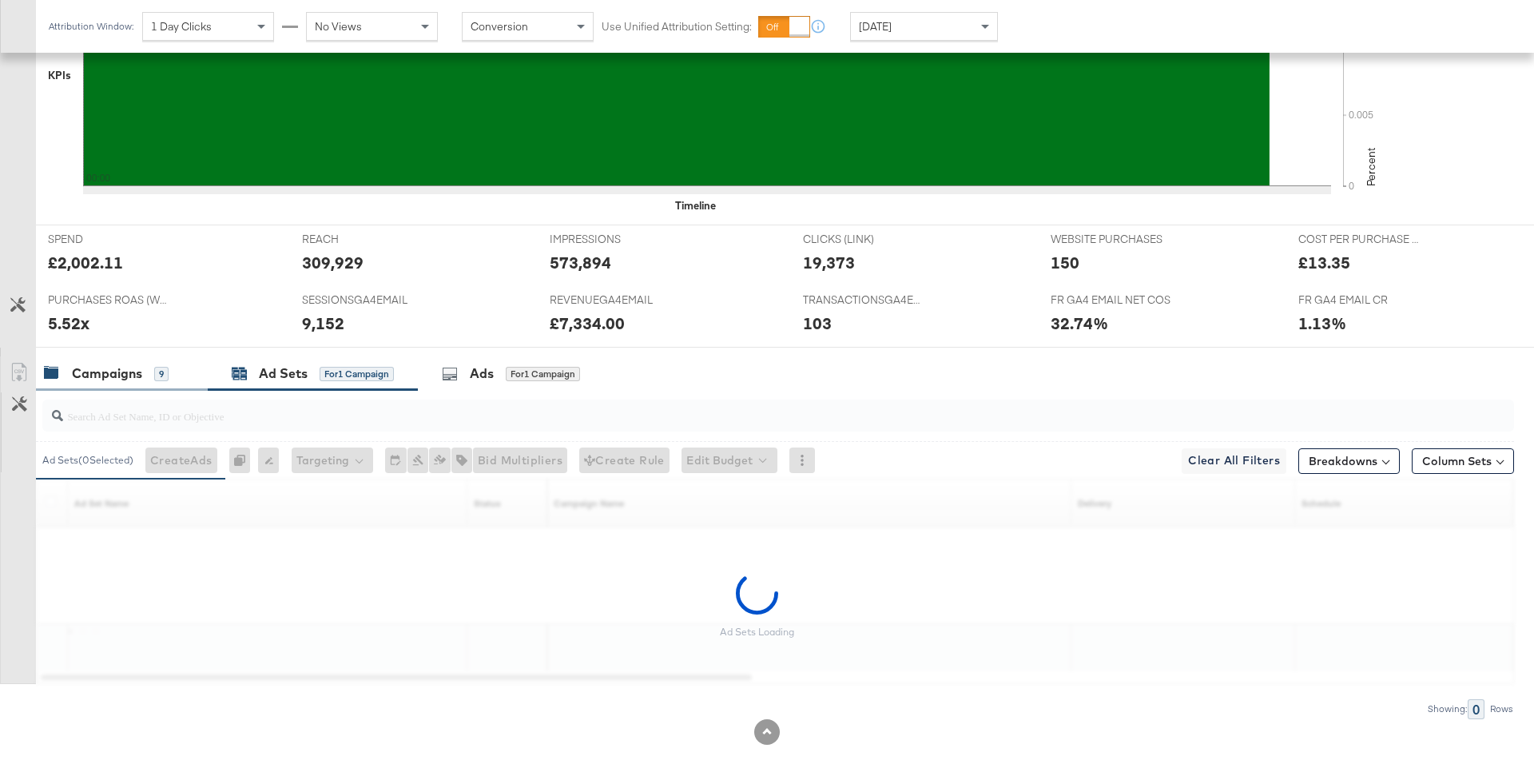
click at [179, 374] on div "Campaigns 9" at bounding box center [113, 373] width 140 height 19
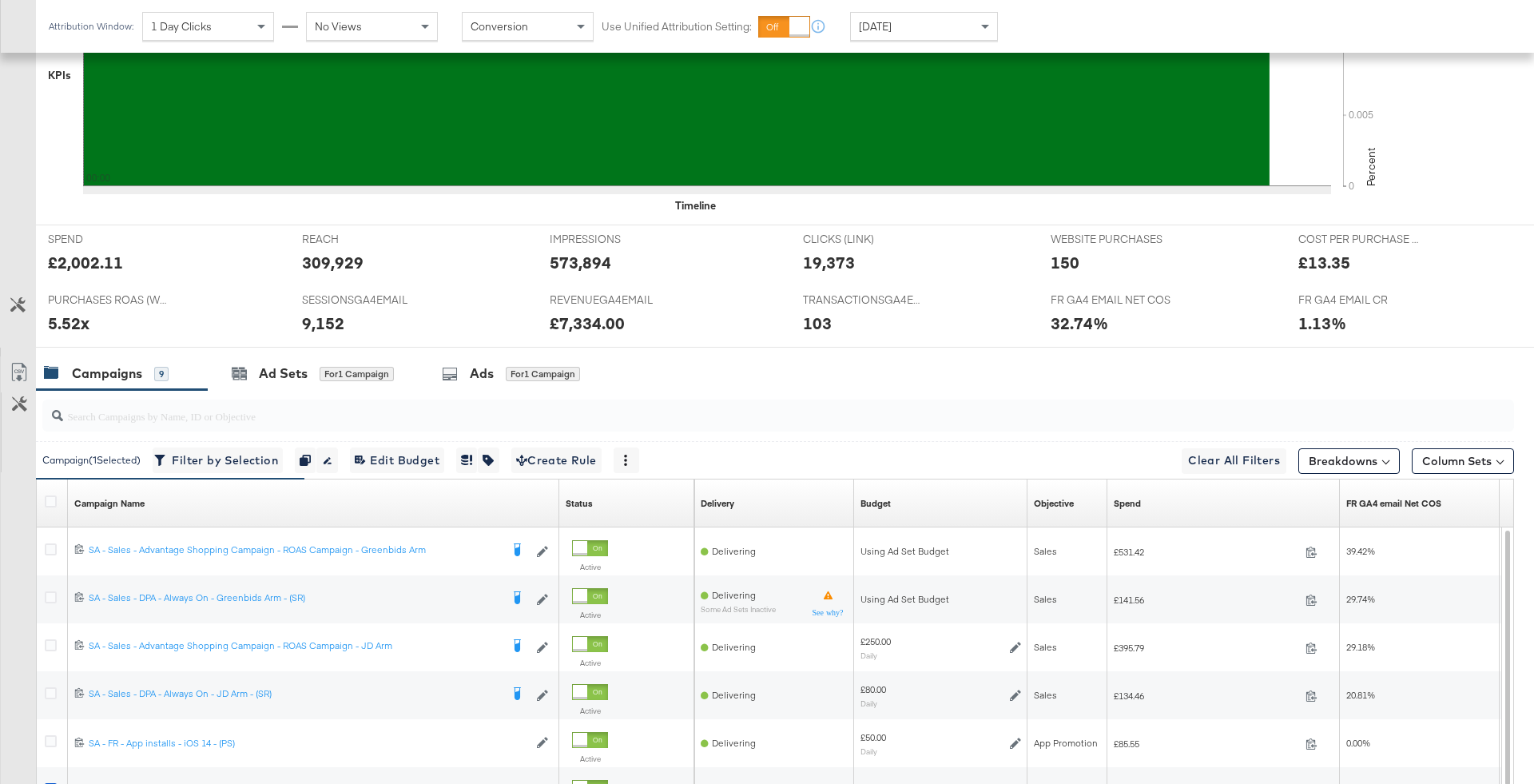
click at [179, 374] on div "Campaigns 9" at bounding box center [113, 373] width 140 height 19
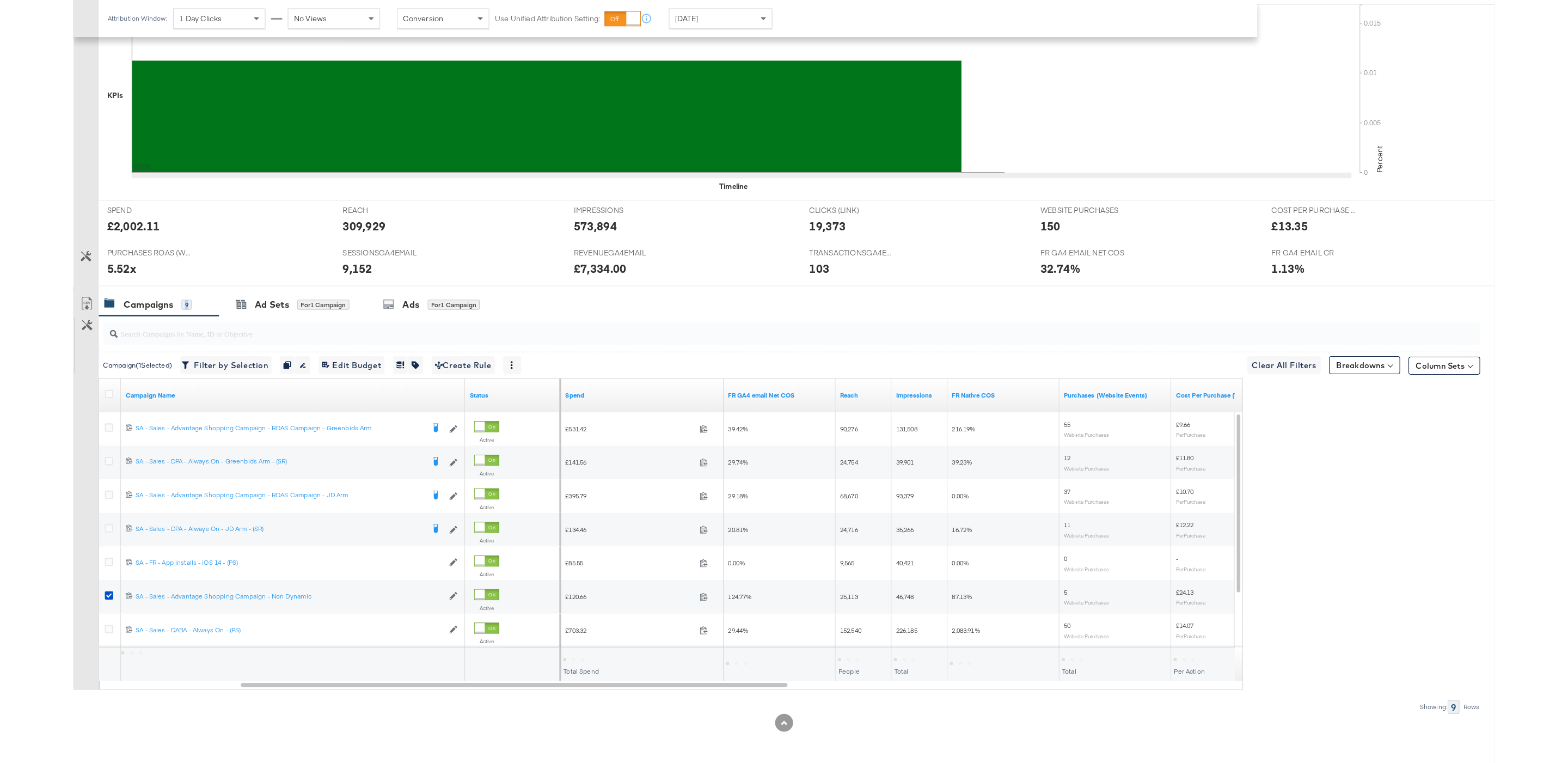
scroll to position [286, 0]
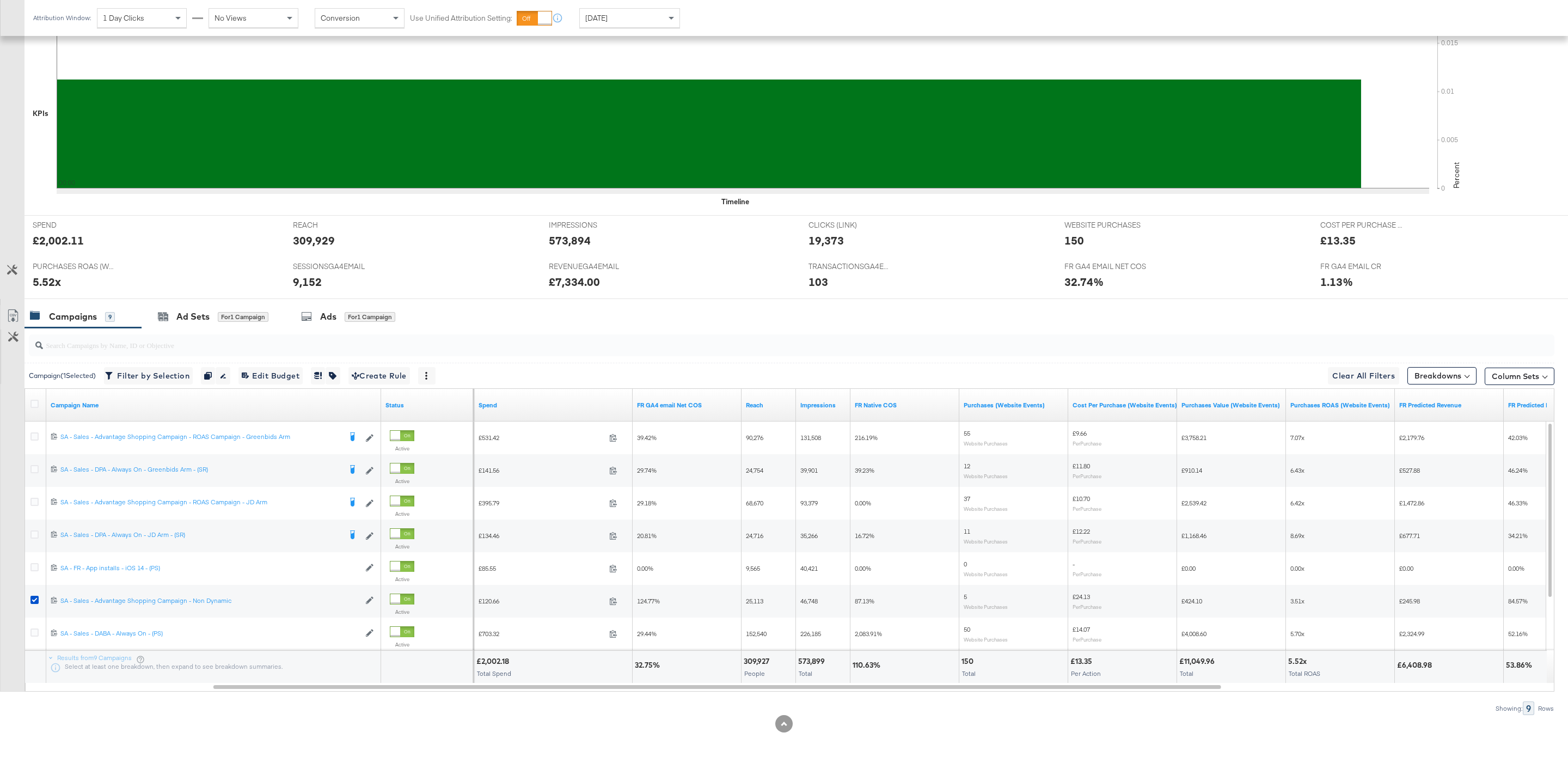
click at [520, 345] on input "search" at bounding box center [727, 340] width 1367 height 21
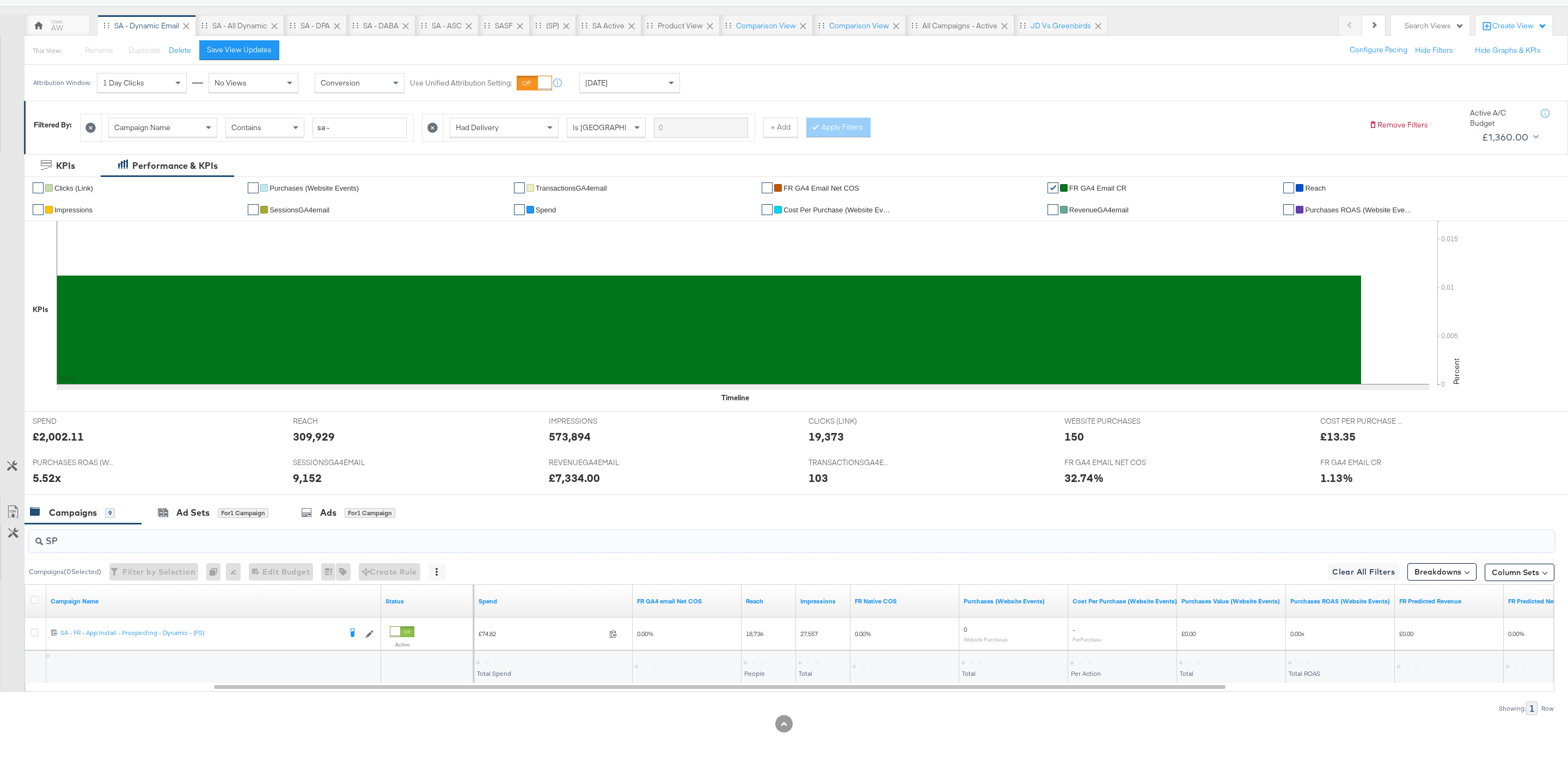
click at [377, 534] on input "SP" at bounding box center [727, 536] width 1367 height 21
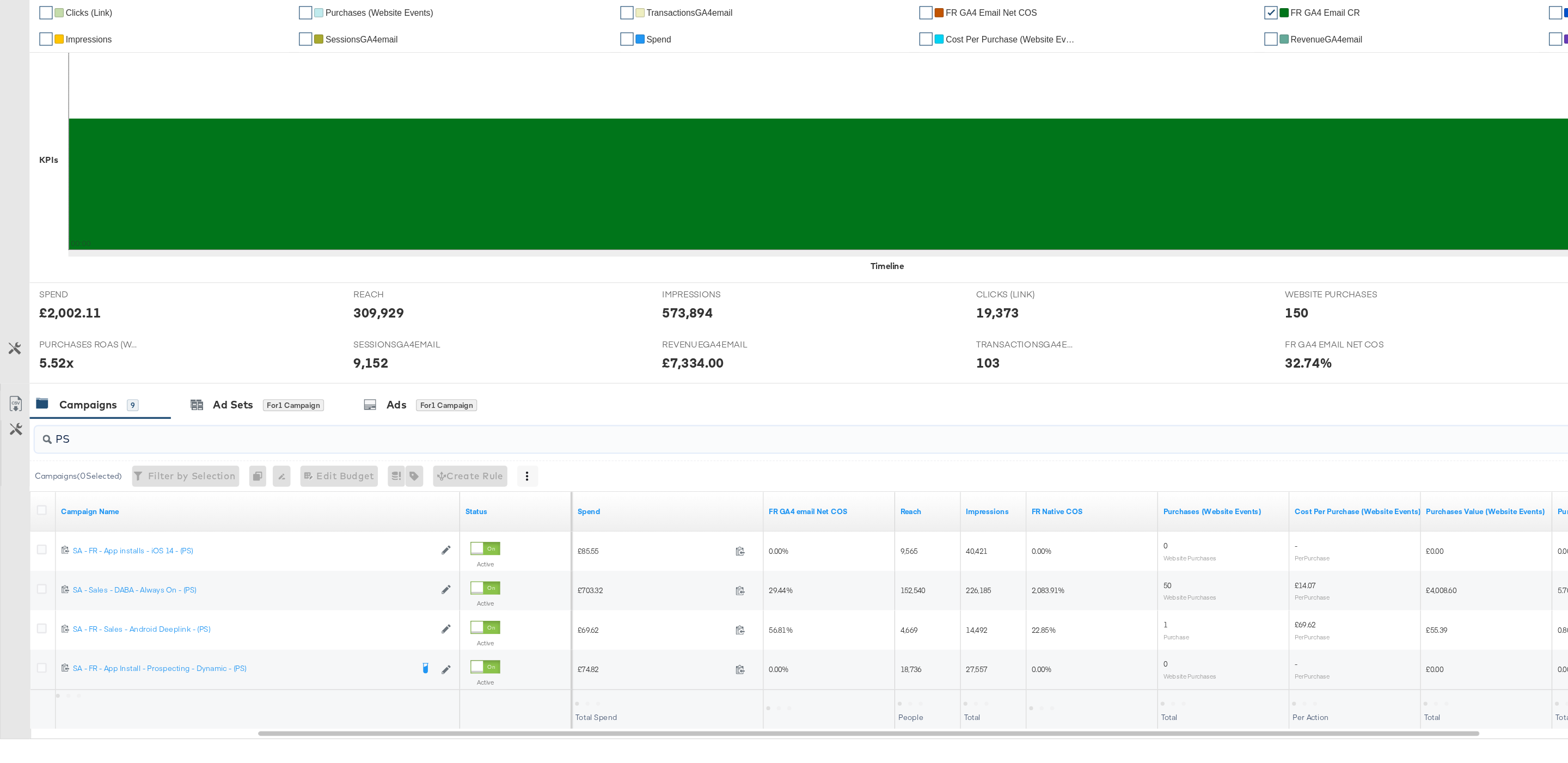
scroll to position [187, 0]
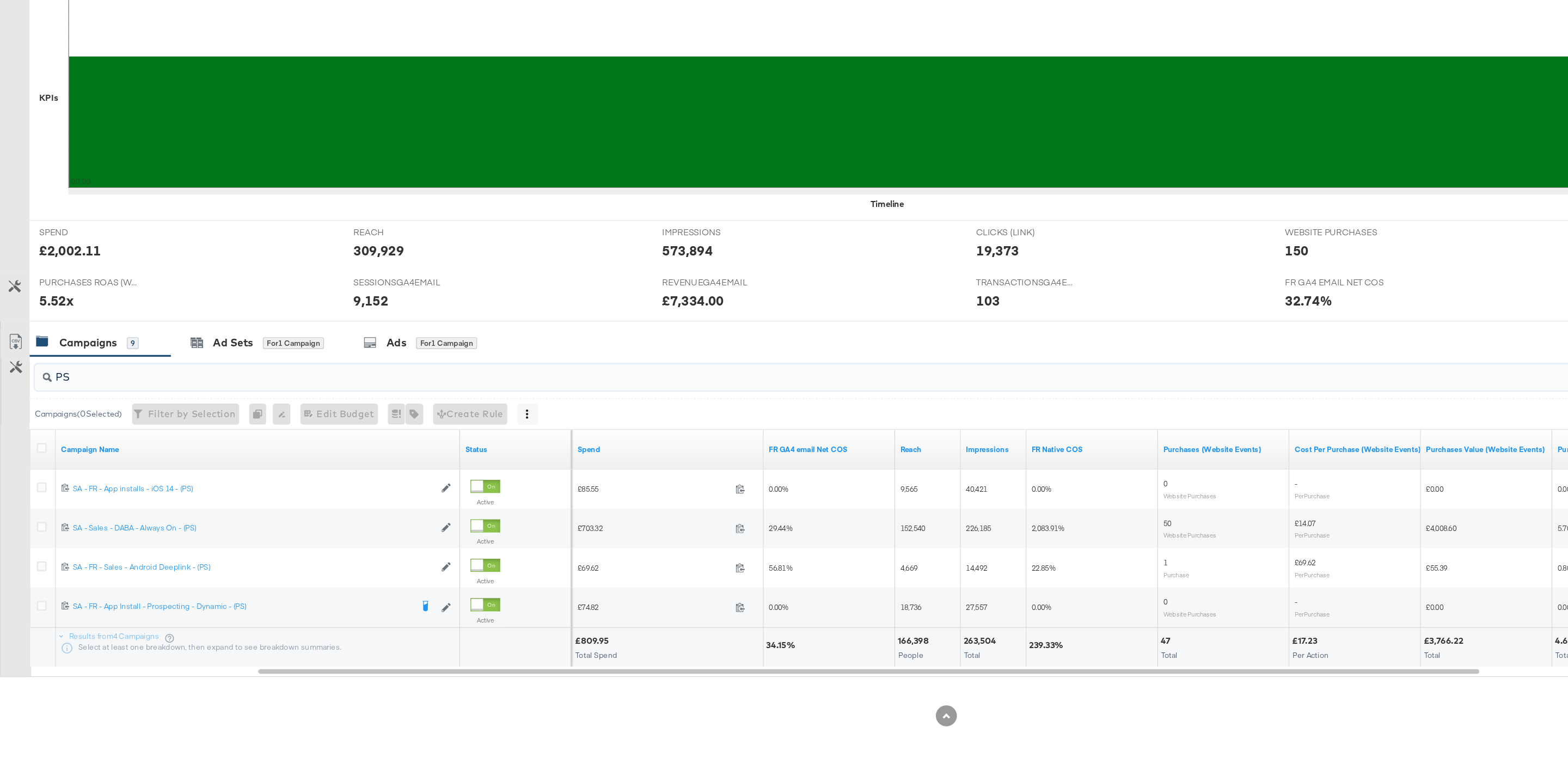
click at [428, 440] on input "PS" at bounding box center [727, 438] width 1367 height 21
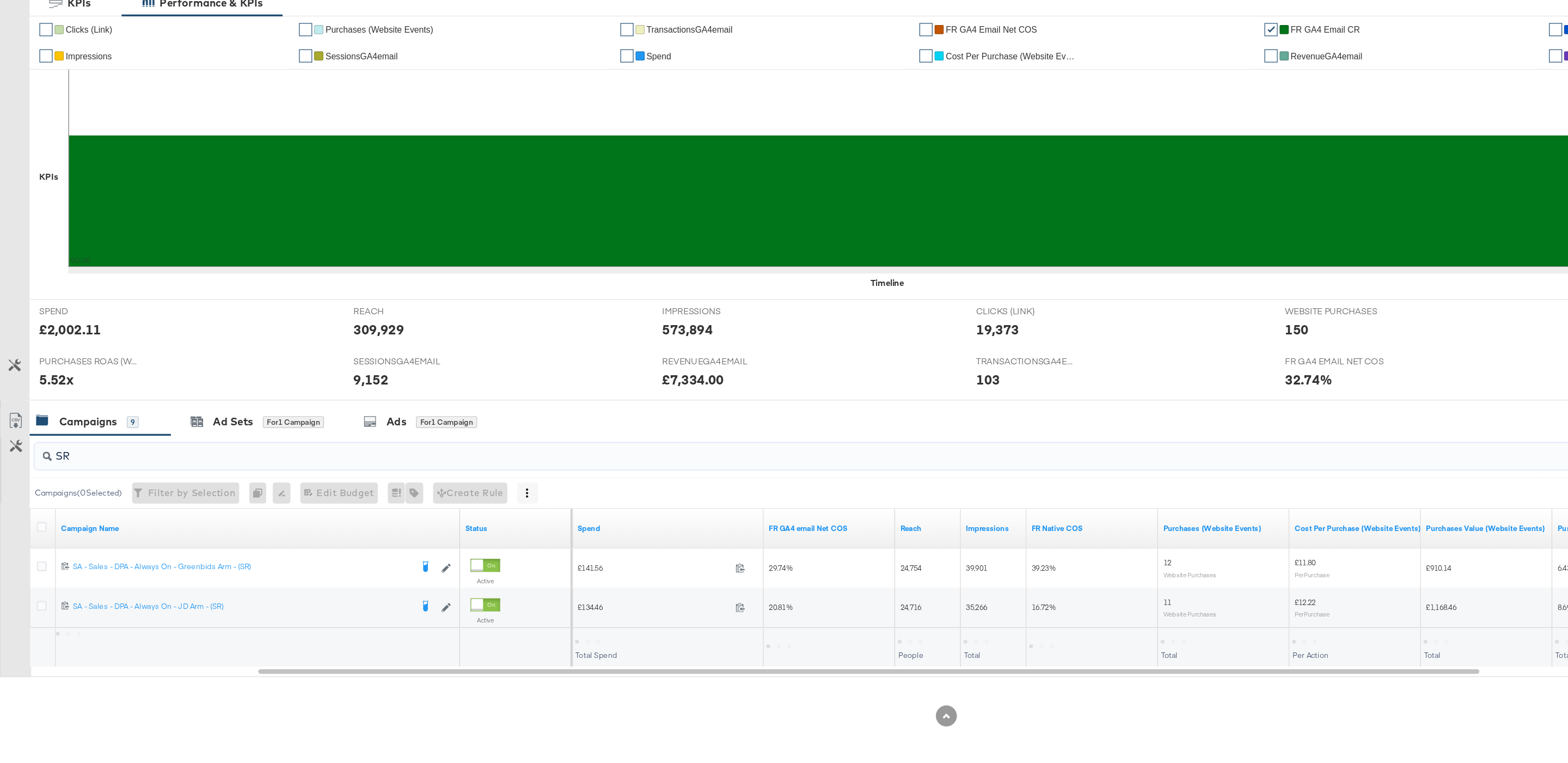
scroll to position [121, 0]
type input "SR"
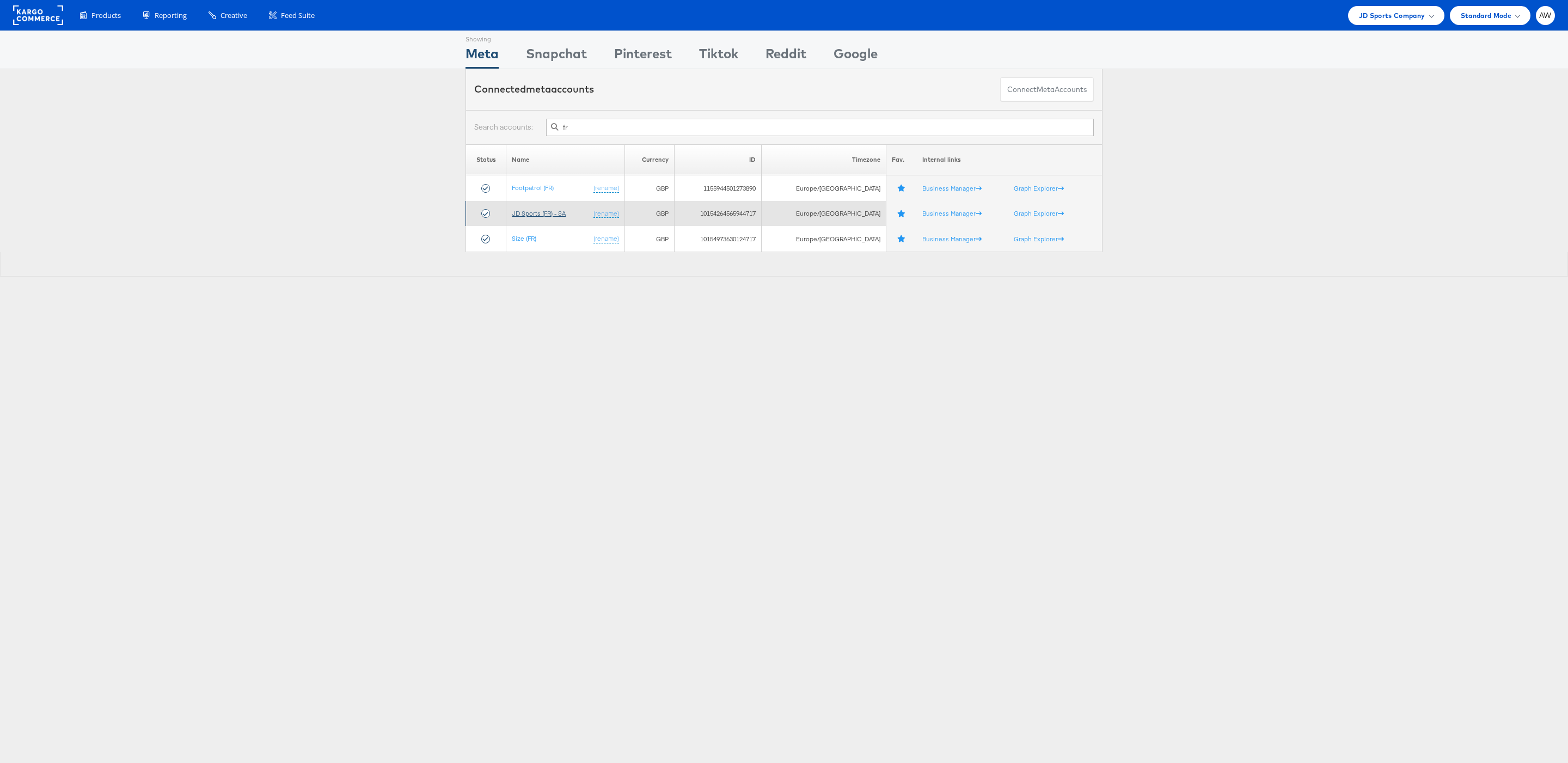
type input "fr"
click at [549, 214] on link "JD Sports (FR) - SA" at bounding box center [539, 213] width 54 height 8
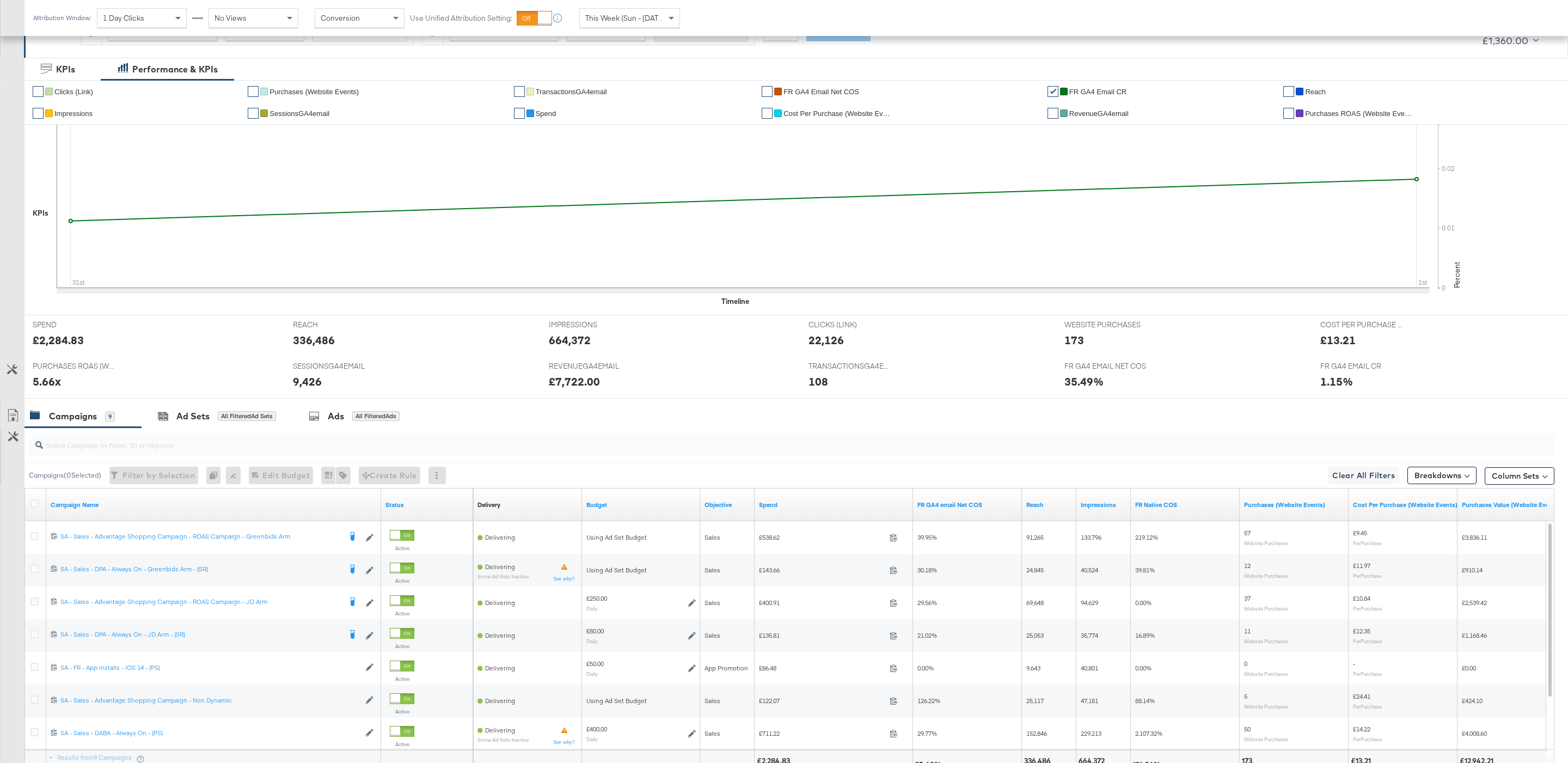
scroll to position [286, 0]
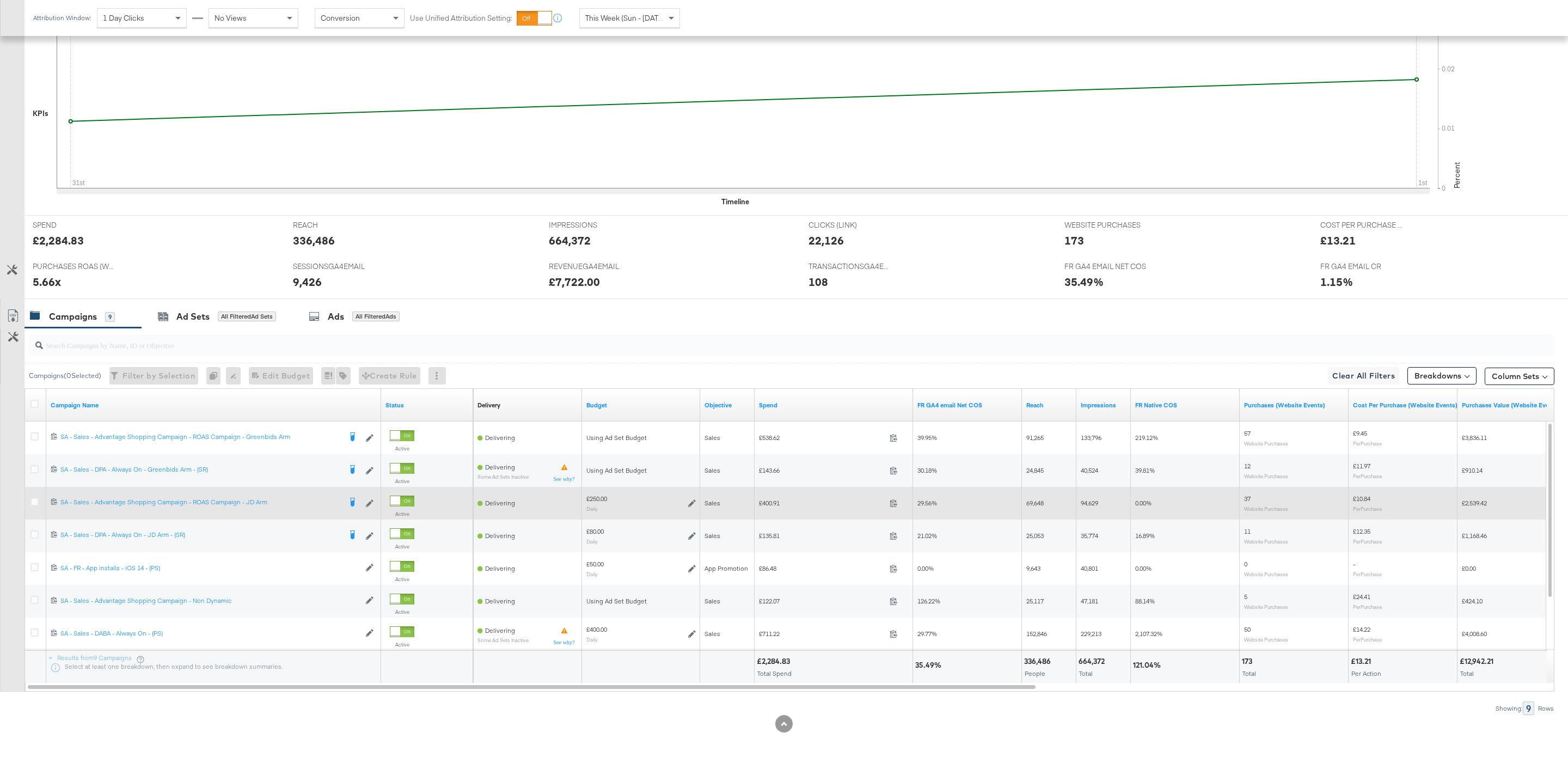
click at [26, 501] on div at bounding box center [37, 503] width 20 height 20
click at [33, 501] on icon at bounding box center [34, 502] width 8 height 8
click at [0, 0] on input "checkbox" at bounding box center [0, 0] width 0 height 0
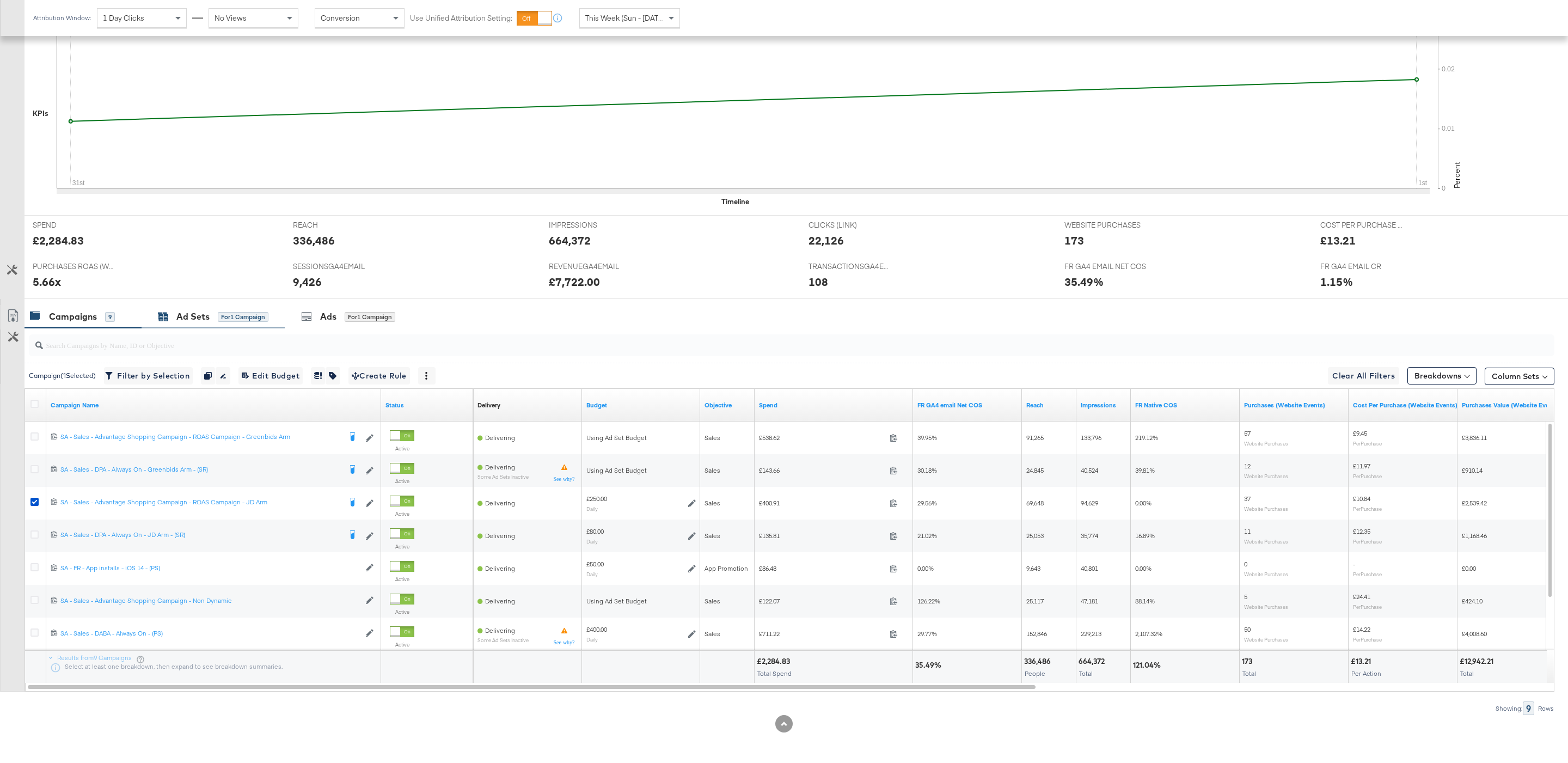
click at [239, 317] on div "for 1 Campaign" at bounding box center [243, 317] width 51 height 9
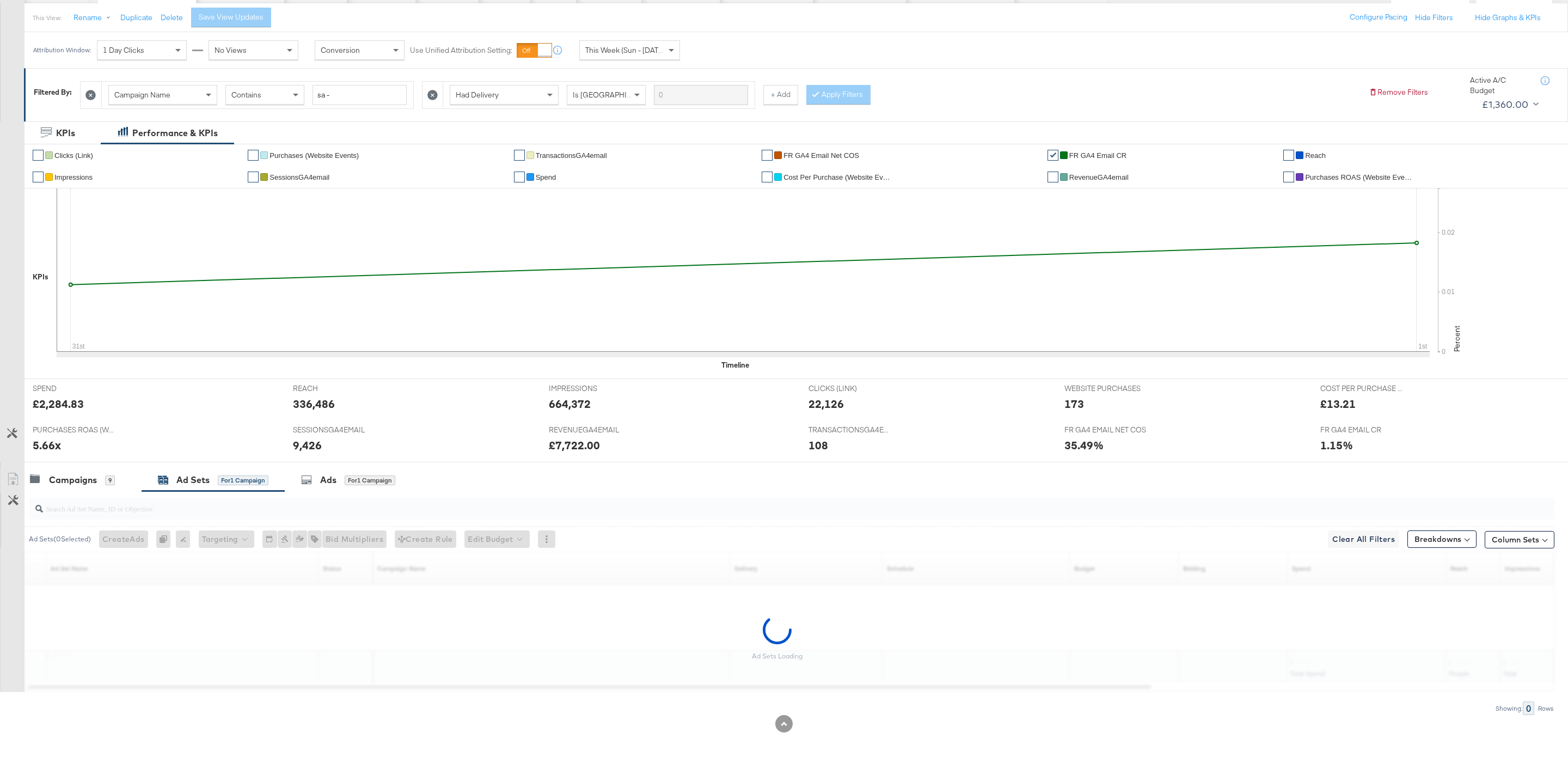
scroll to position [90, 0]
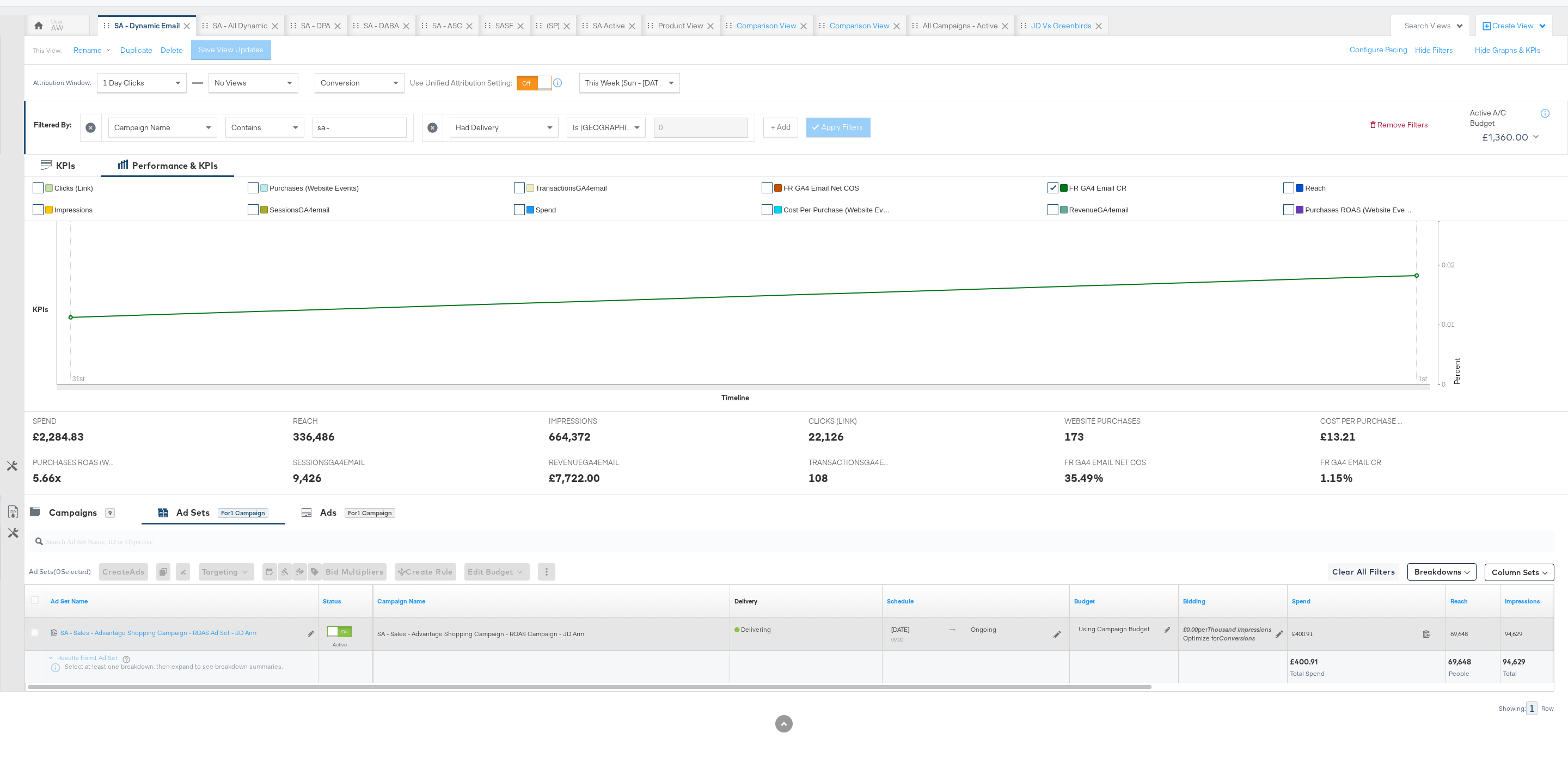
click at [821, 639] on div "Delivering" at bounding box center [806, 633] width 143 height 17
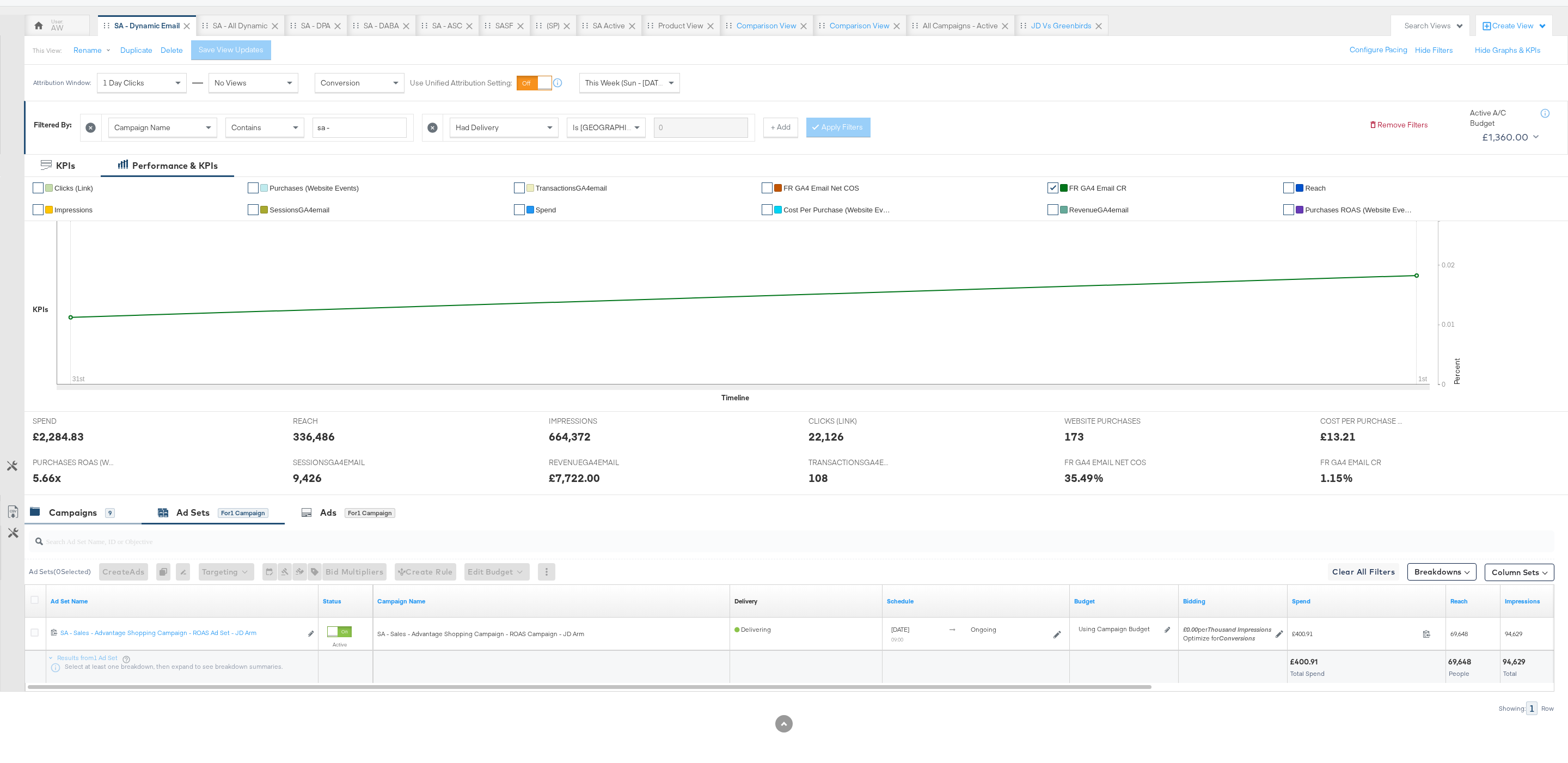
click at [86, 513] on div "Campaigns" at bounding box center [72, 513] width 48 height 13
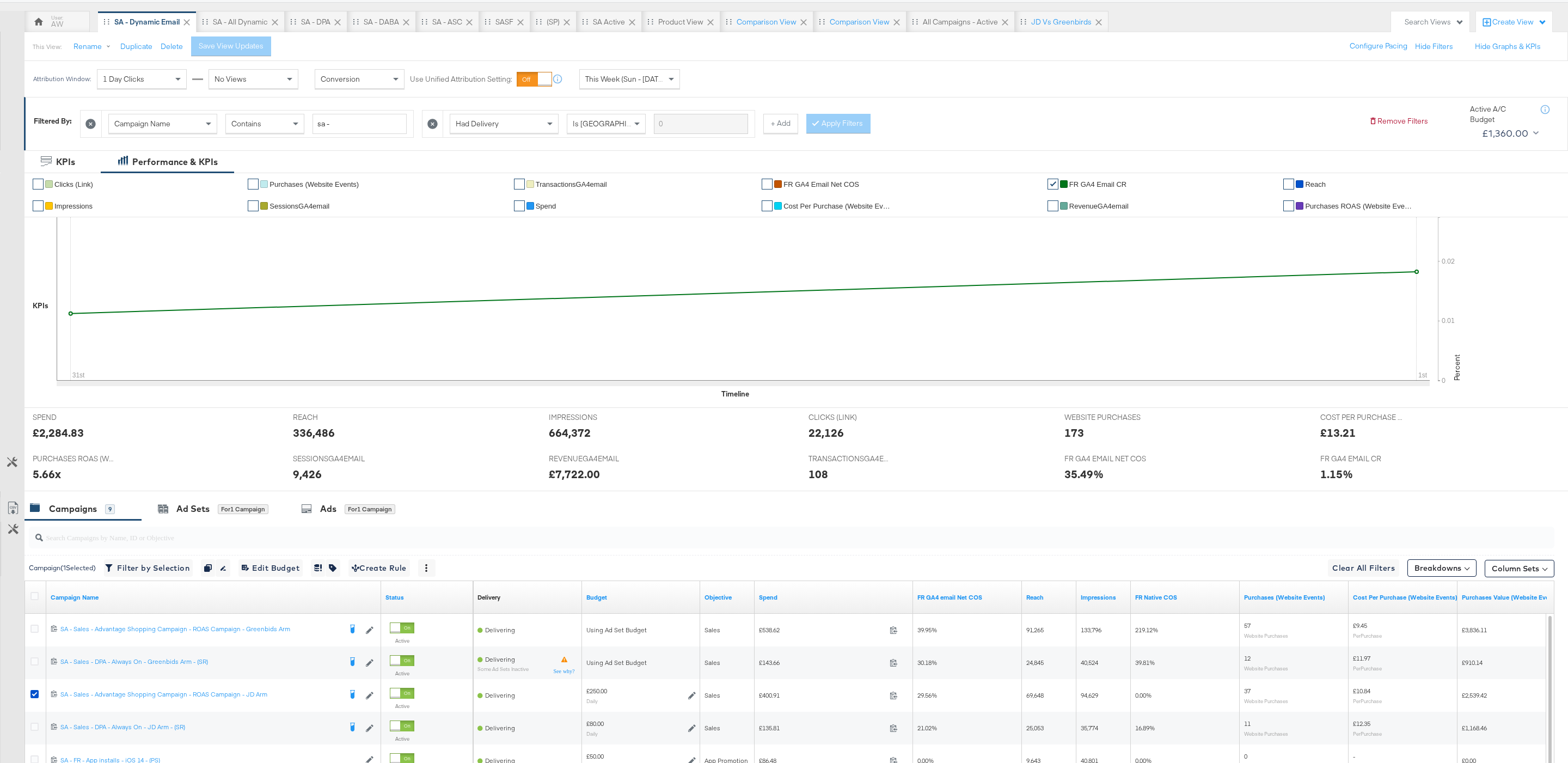
scroll to position [122, 0]
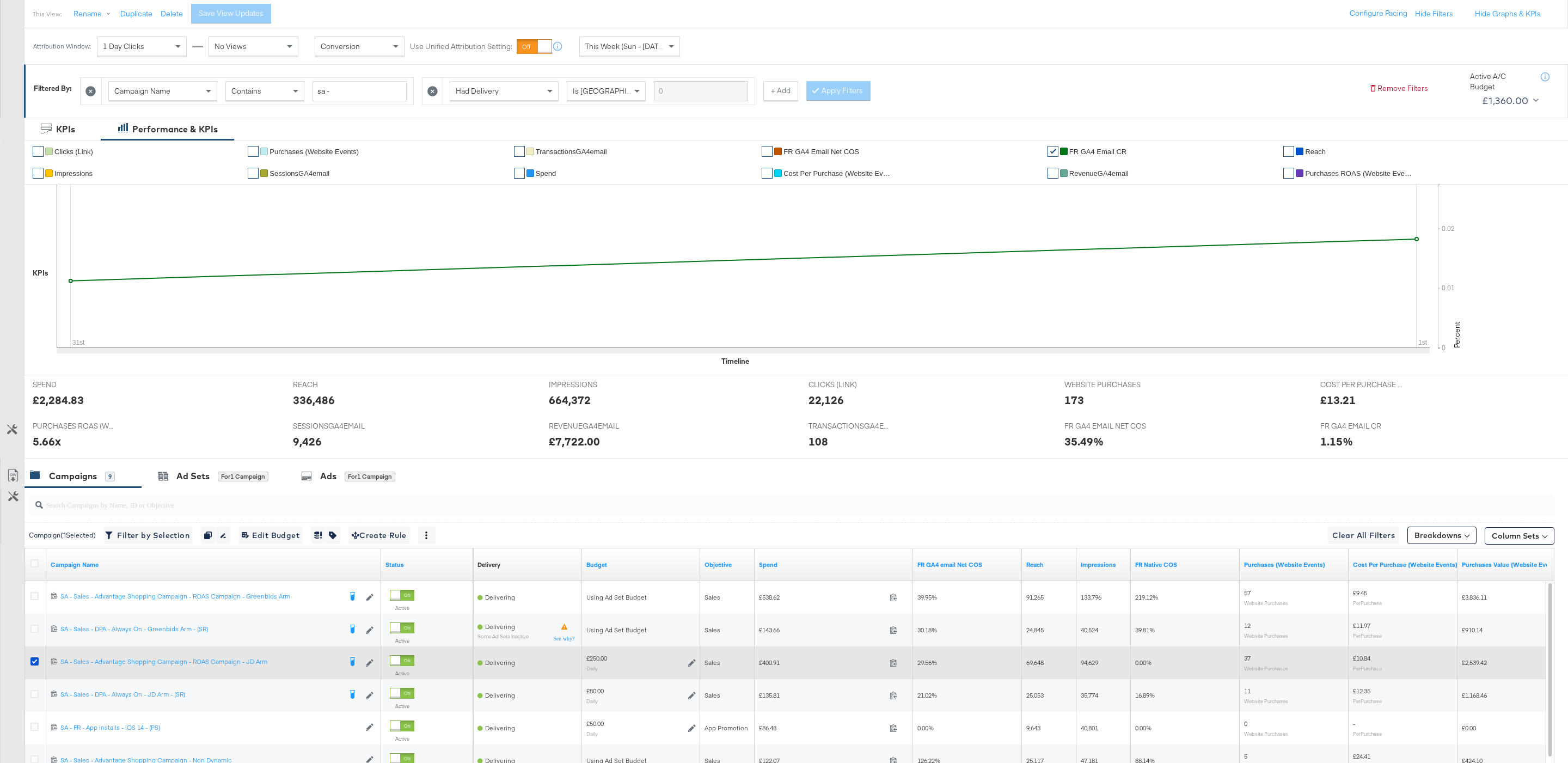
click at [693, 666] on icon at bounding box center [691, 662] width 7 height 7
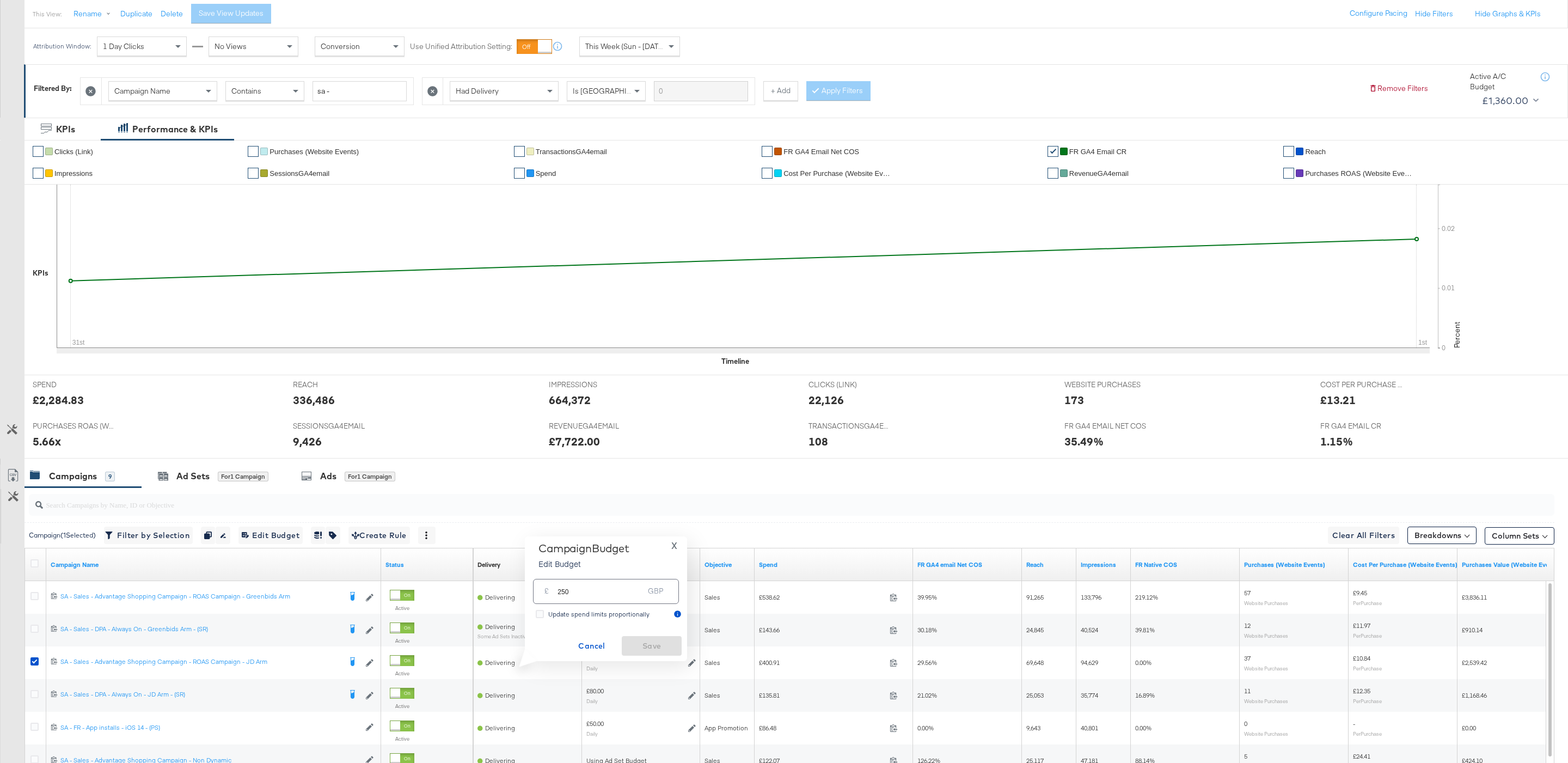
click at [620, 595] on input "250" at bounding box center [600, 586] width 86 height 24
type input "350"
click at [654, 641] on span "Save" at bounding box center [652, 646] width 51 height 14
click at [651, 51] on span "This Week (Sun - [DATE])" at bounding box center [626, 46] width 82 height 9
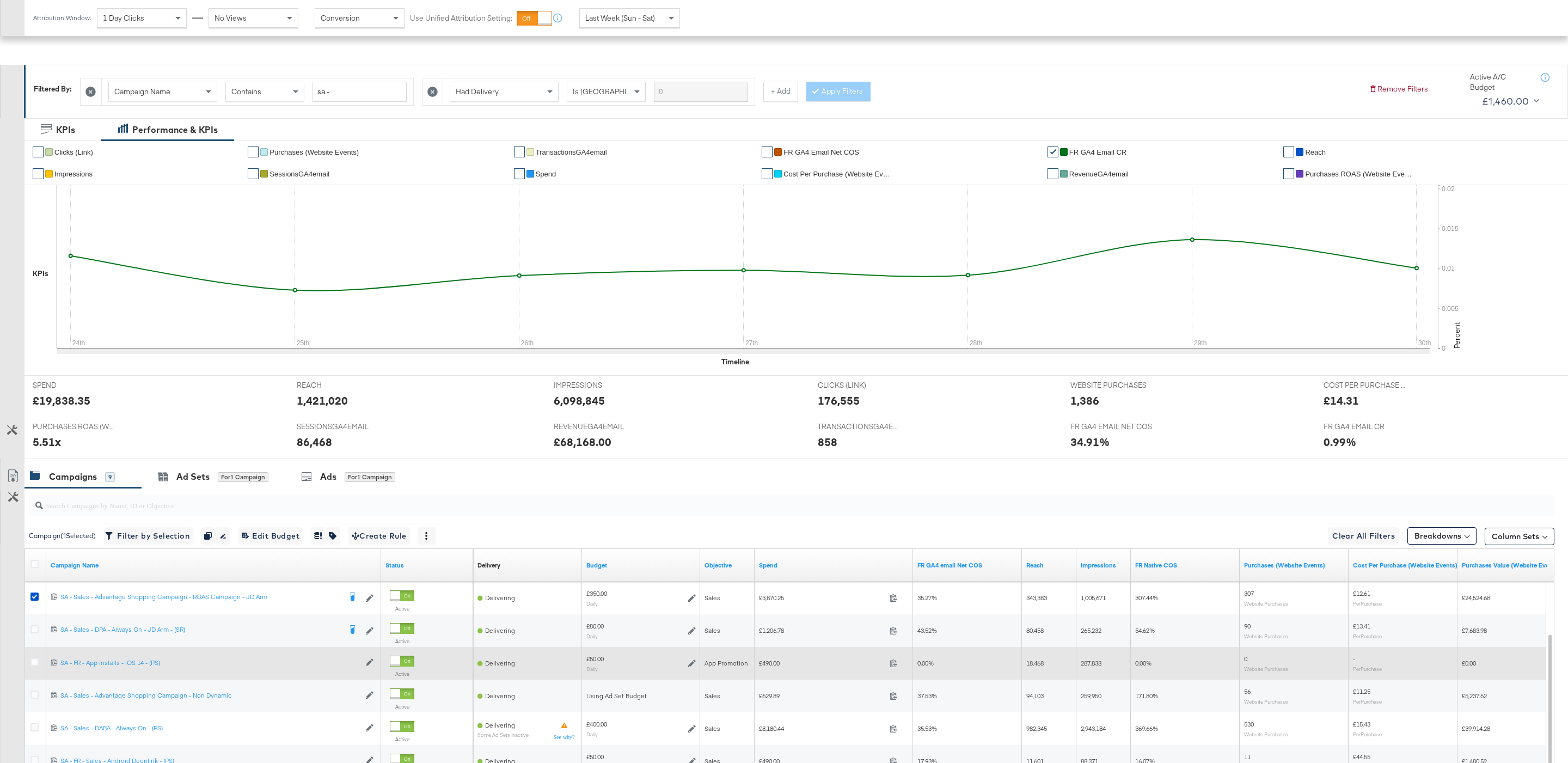
scroll to position [286, 0]
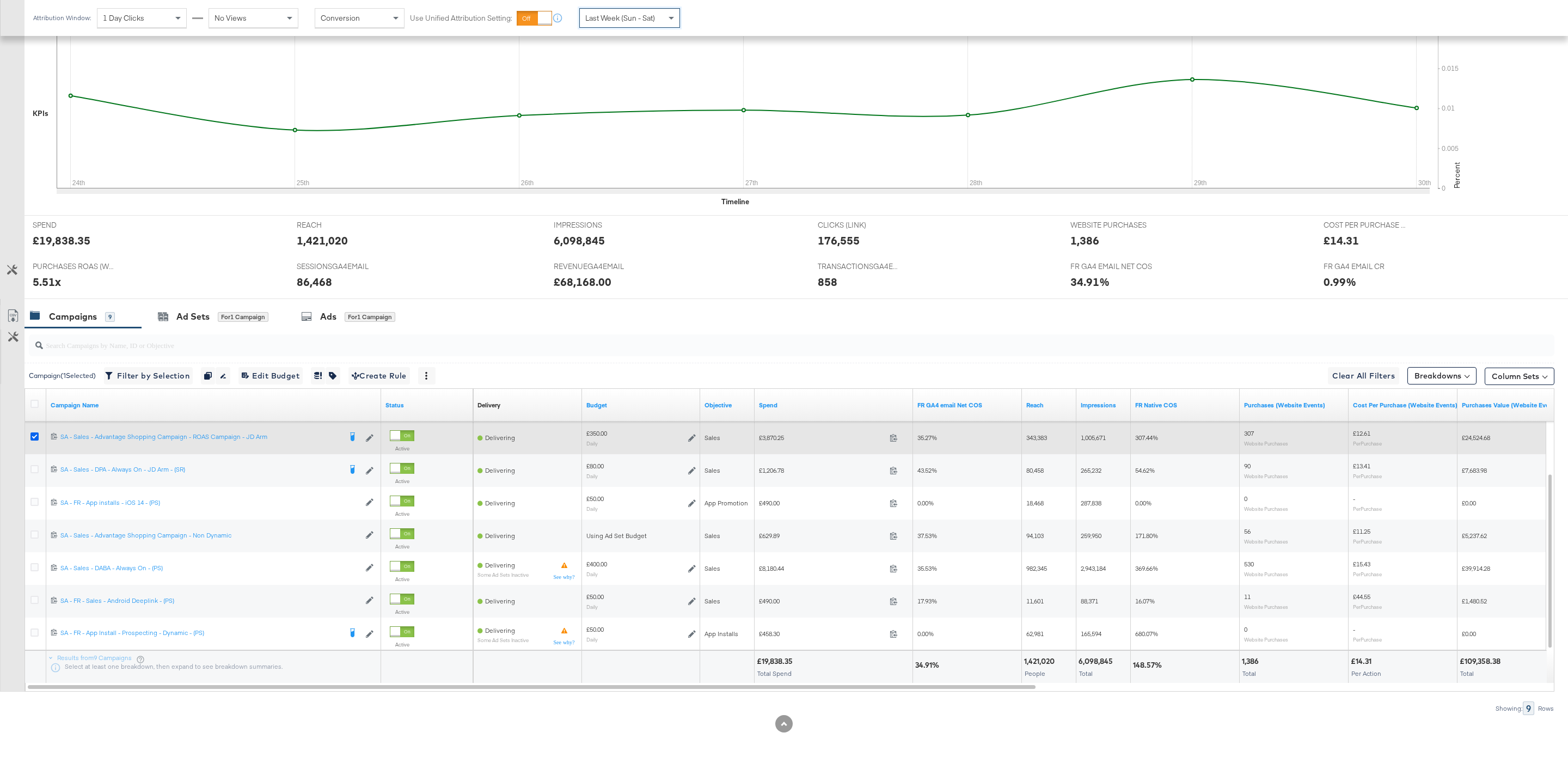
click at [38, 434] on icon at bounding box center [34, 436] width 8 height 8
click at [0, 0] on input "checkbox" at bounding box center [0, 0] width 0 height 0
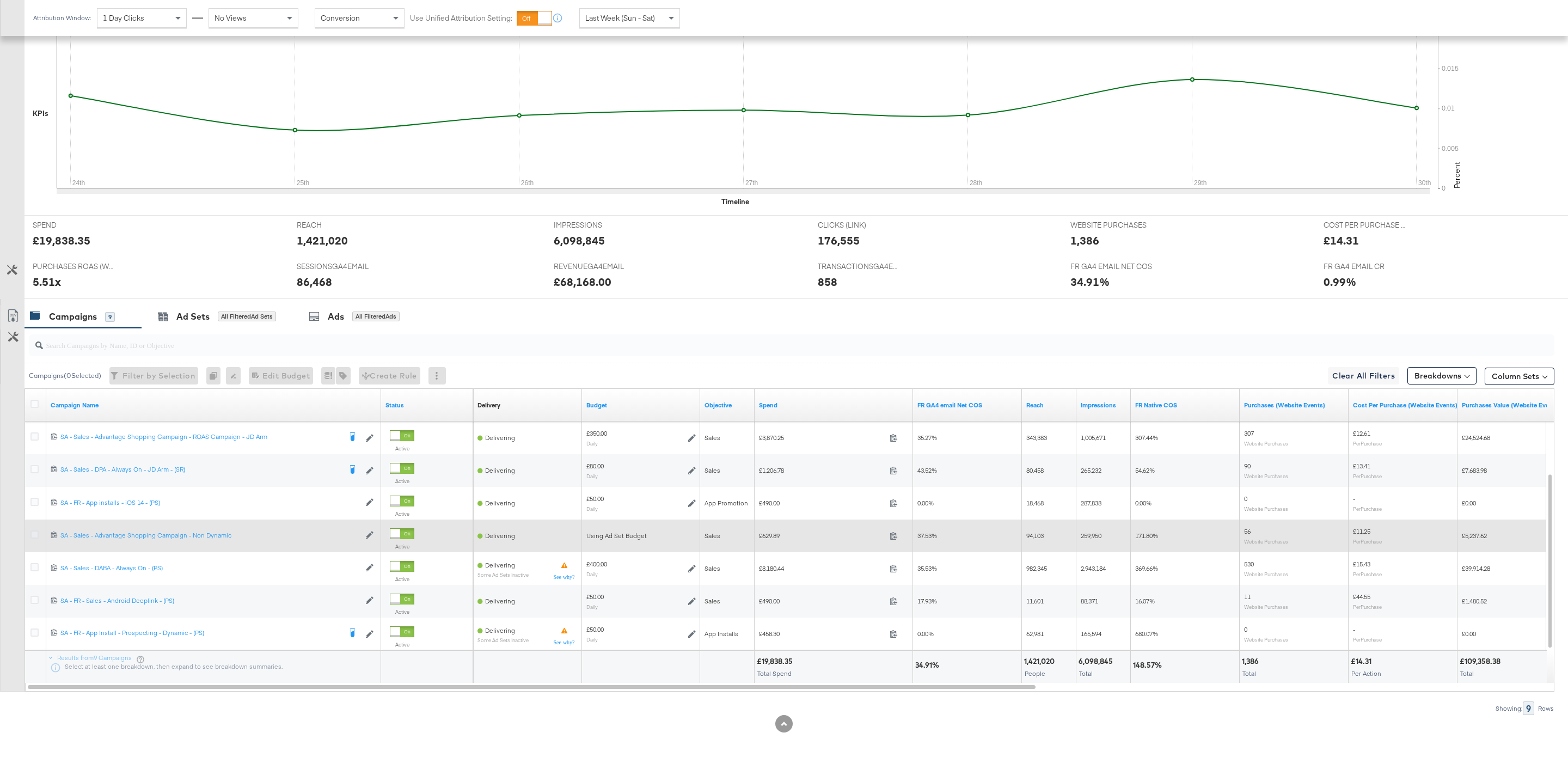
click at [35, 532] on icon at bounding box center [34, 534] width 8 height 8
click at [0, 0] on input "checkbox" at bounding box center [0, 0] width 0 height 0
click at [30, 537] on label at bounding box center [34, 534] width 8 height 8
click at [0, 0] on input "checkbox" at bounding box center [0, 0] width 0 height 0
click at [33, 532] on icon at bounding box center [34, 534] width 8 height 8
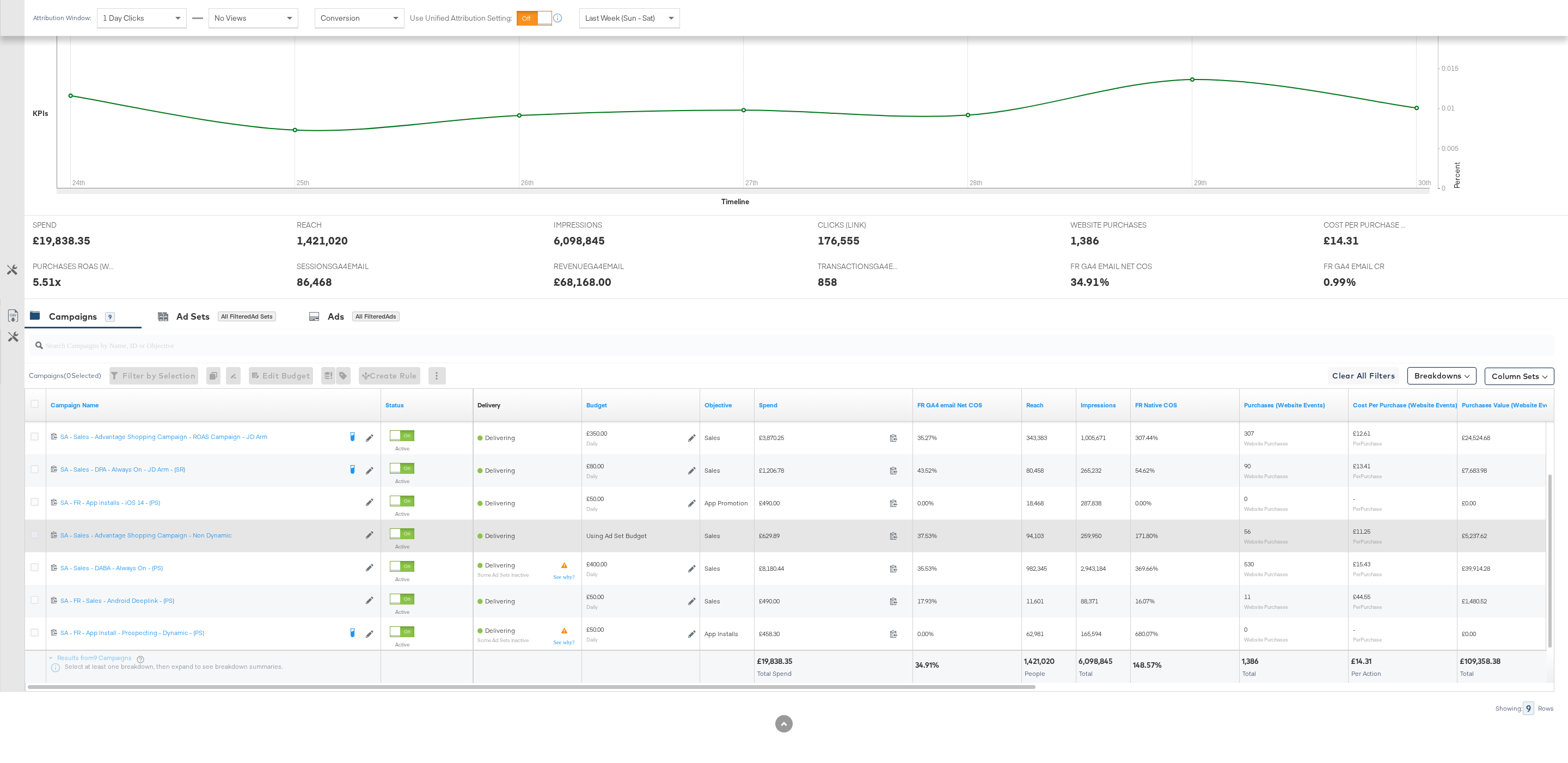
click at [0, 0] on input "checkbox" at bounding box center [0, 0] width 0 height 0
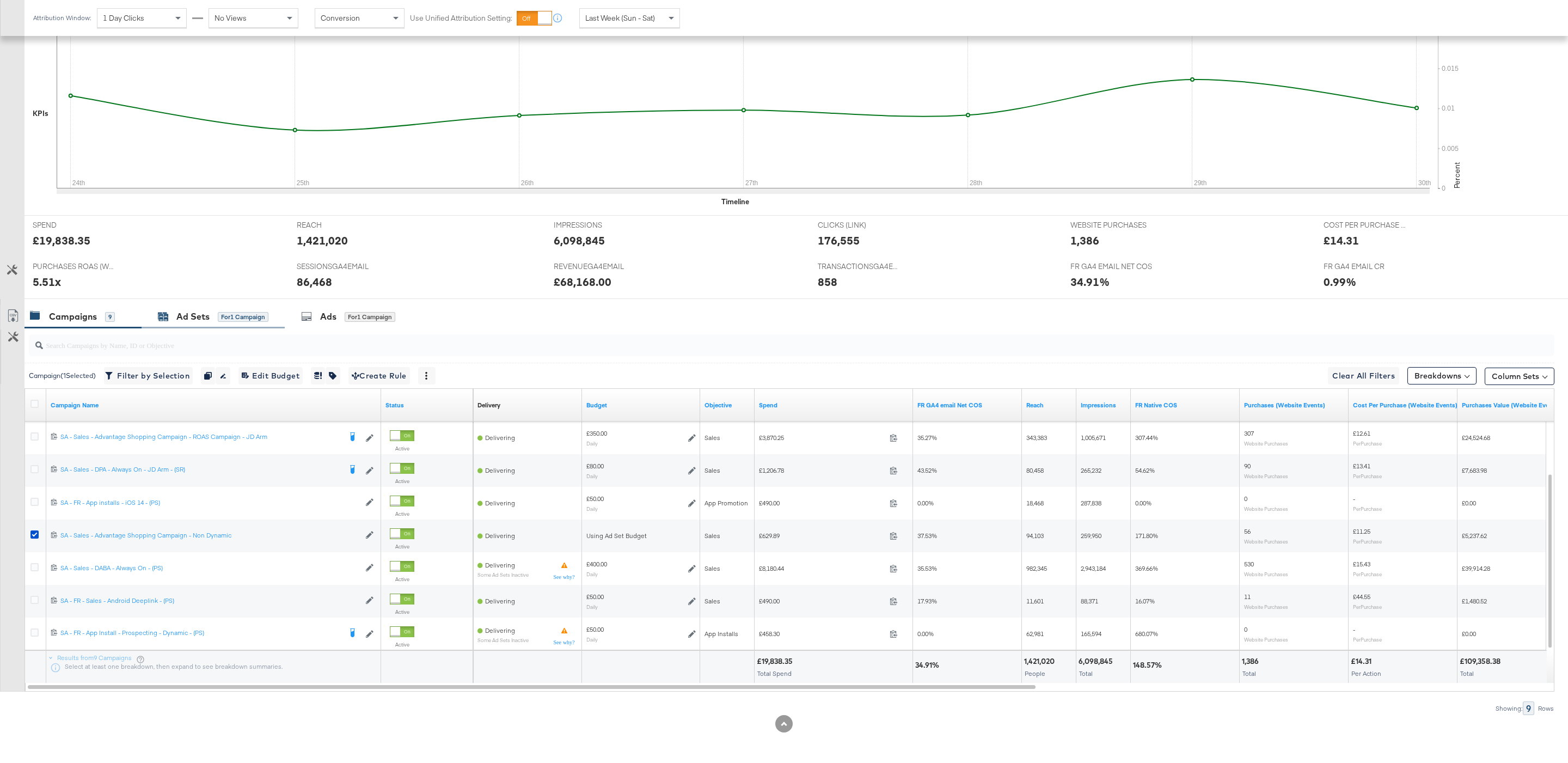
click at [252, 316] on div "for 1 Campaign" at bounding box center [243, 317] width 51 height 9
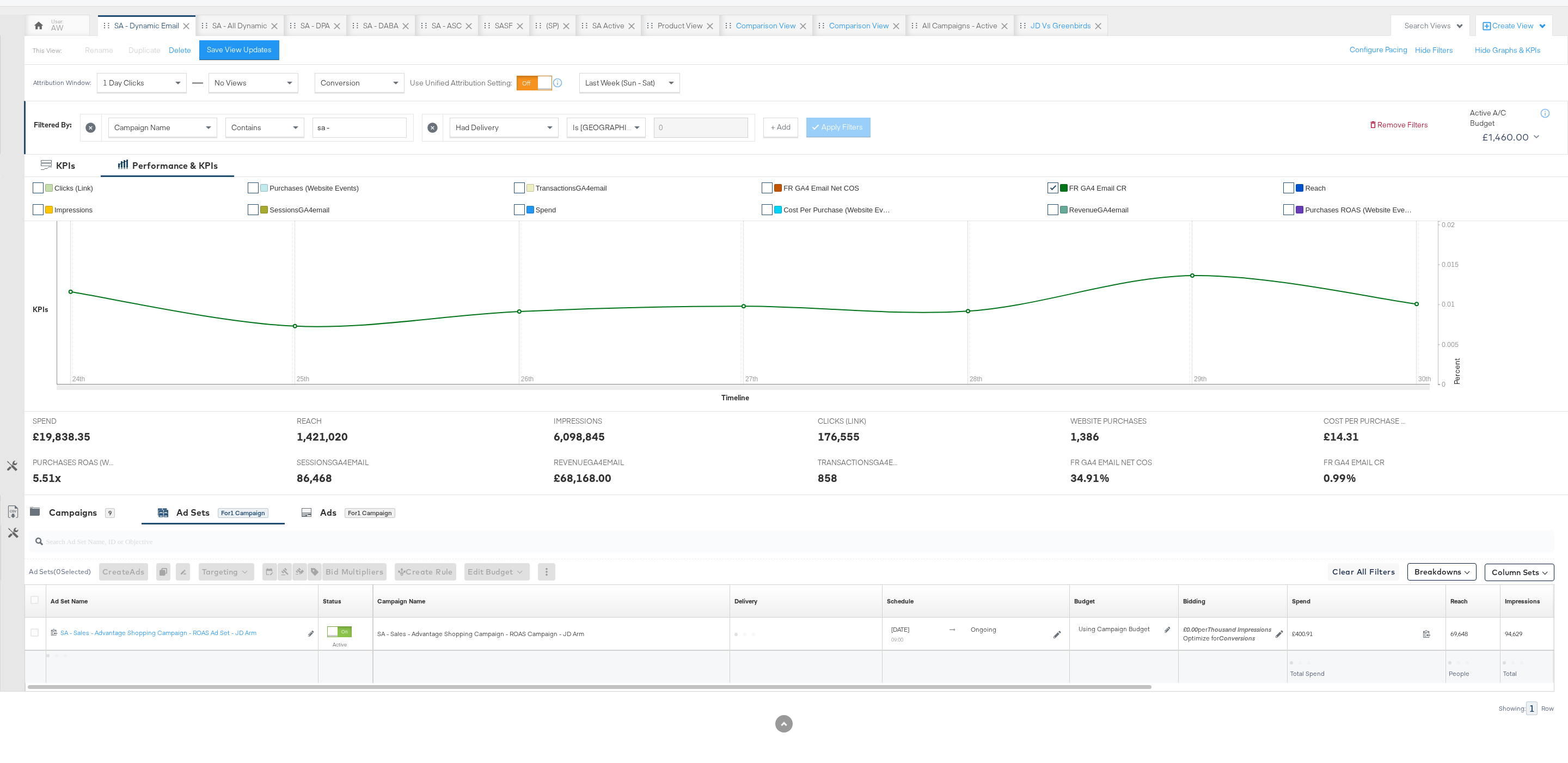
scroll to position [90, 0]
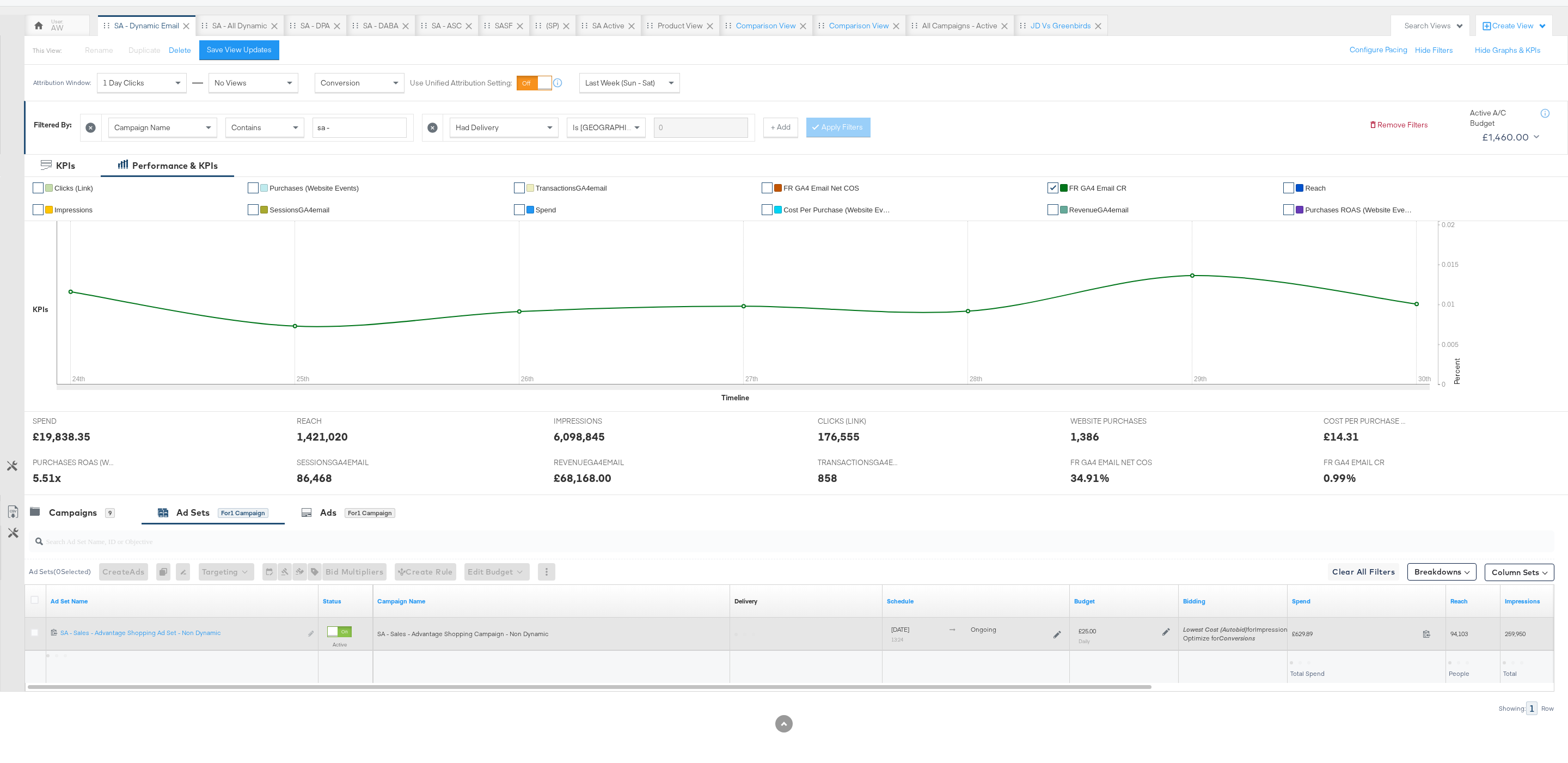
click at [1168, 628] on icon at bounding box center [1166, 631] width 7 height 7
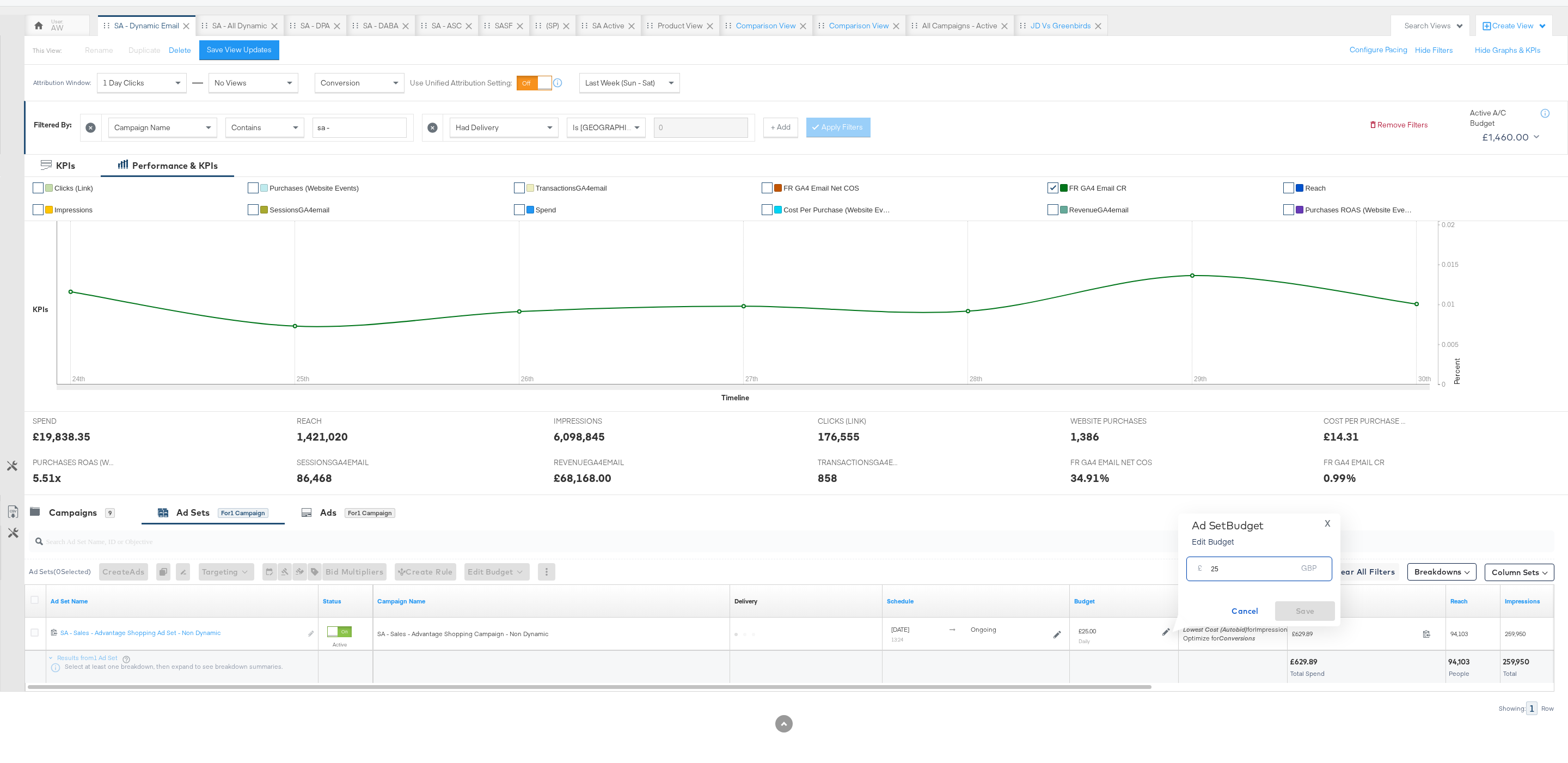
click at [1215, 570] on input "25" at bounding box center [1253, 564] width 86 height 24
type input "35"
click at [1297, 607] on span "Save" at bounding box center [1305, 611] width 51 height 14
click at [96, 512] on div "Campaigns" at bounding box center [72, 513] width 48 height 13
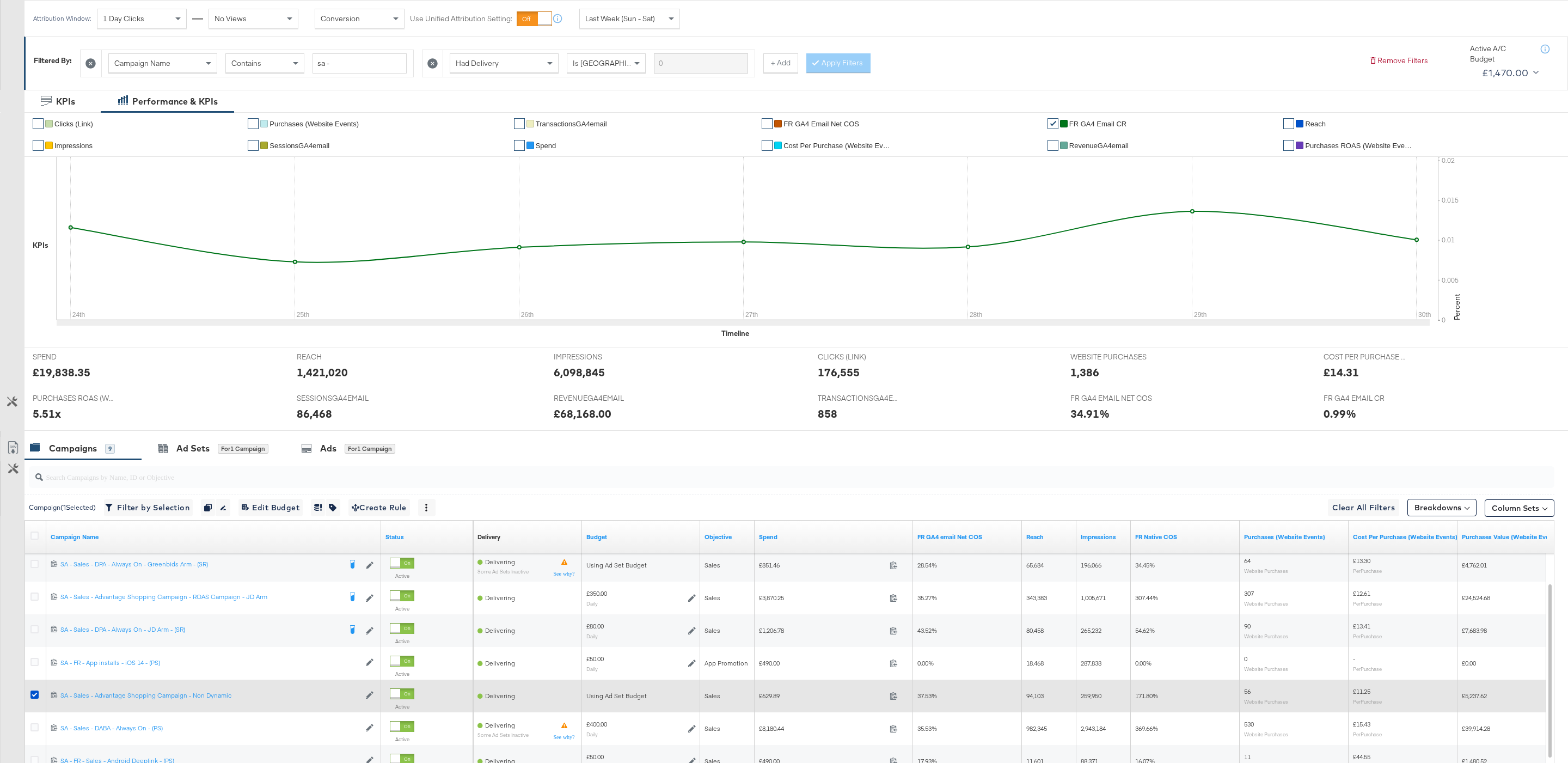
scroll to position [286, 0]
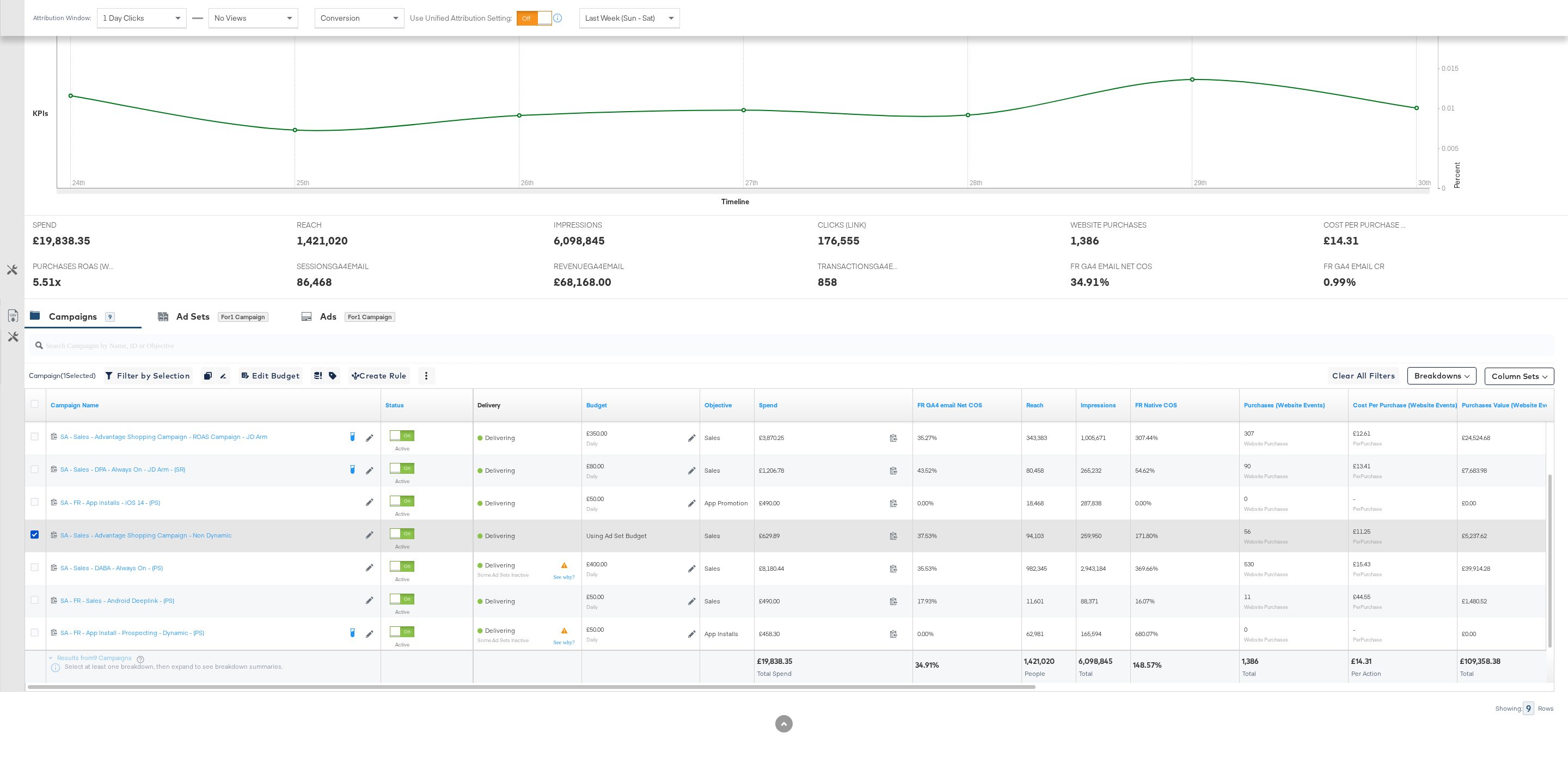
click at [39, 534] on div at bounding box center [36, 536] width 11 height 11
click at [35, 534] on icon at bounding box center [34, 534] width 8 height 8
click at [0, 0] on input "checkbox" at bounding box center [0, 0] width 0 height 0
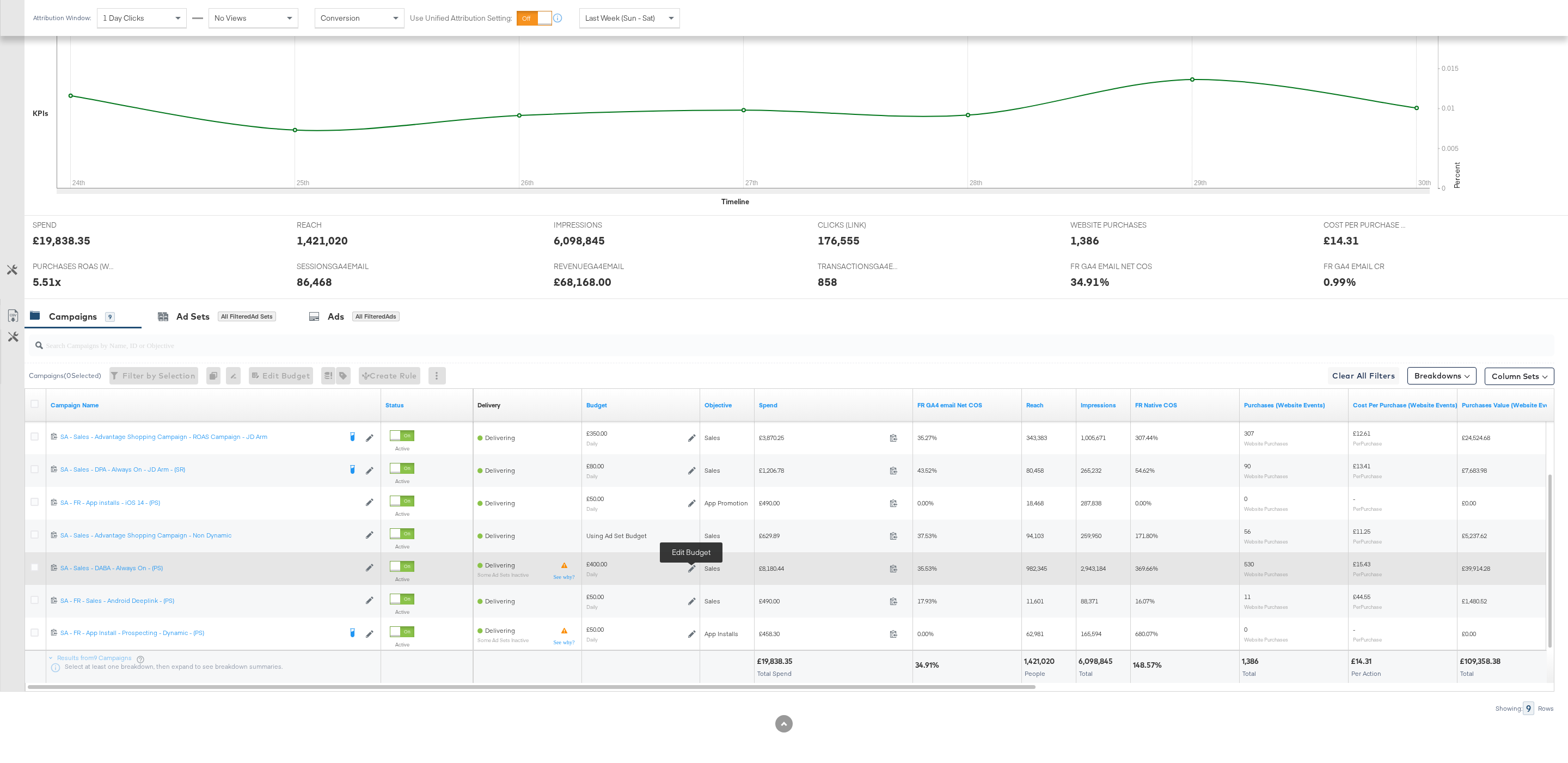
click at [693, 570] on icon at bounding box center [691, 568] width 7 height 7
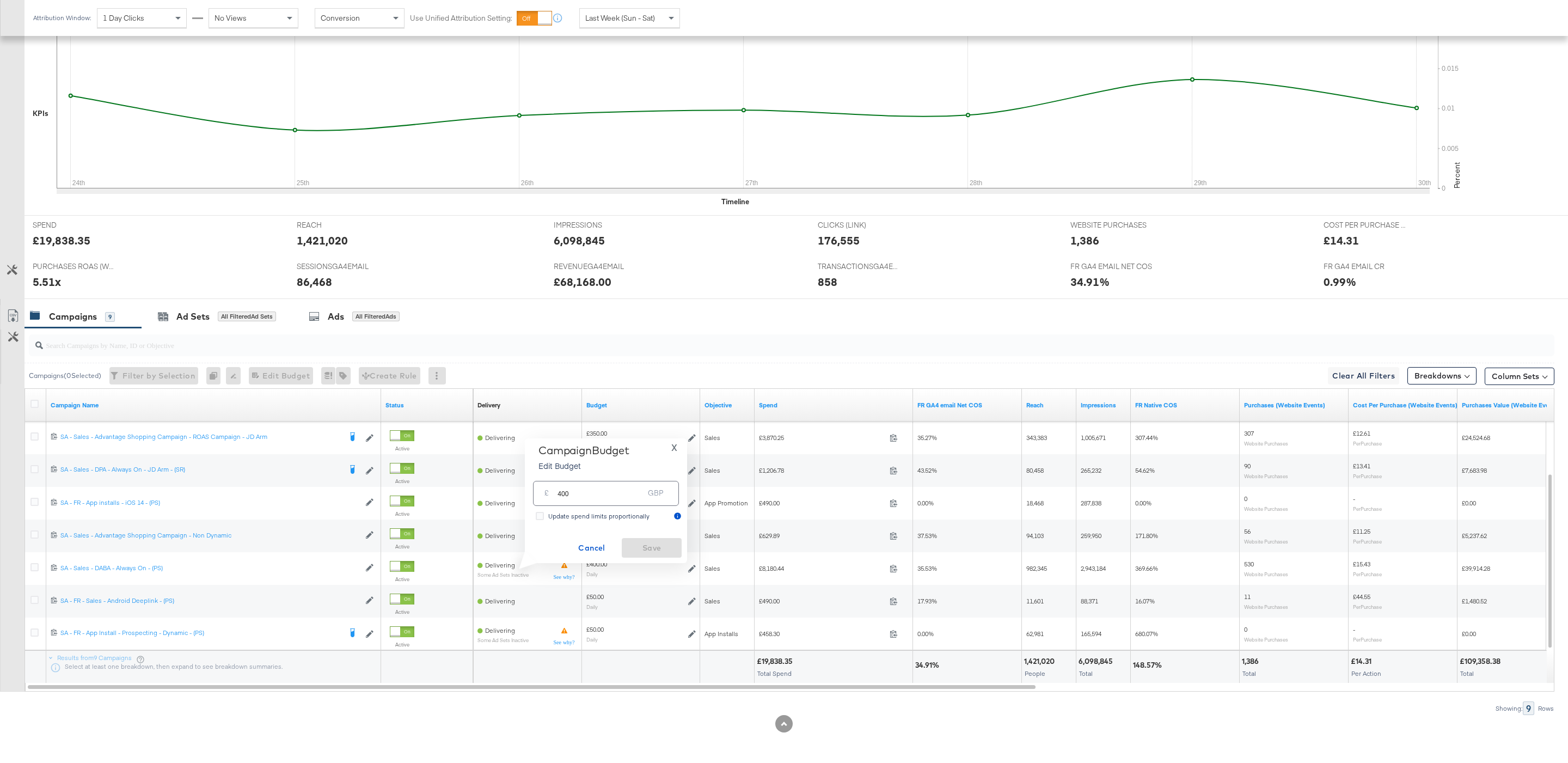
click at [620, 502] on div "£ 400 GBP" at bounding box center [606, 493] width 146 height 24
click at [608, 488] on input "400" at bounding box center [600, 488] width 86 height 24
type input "800"
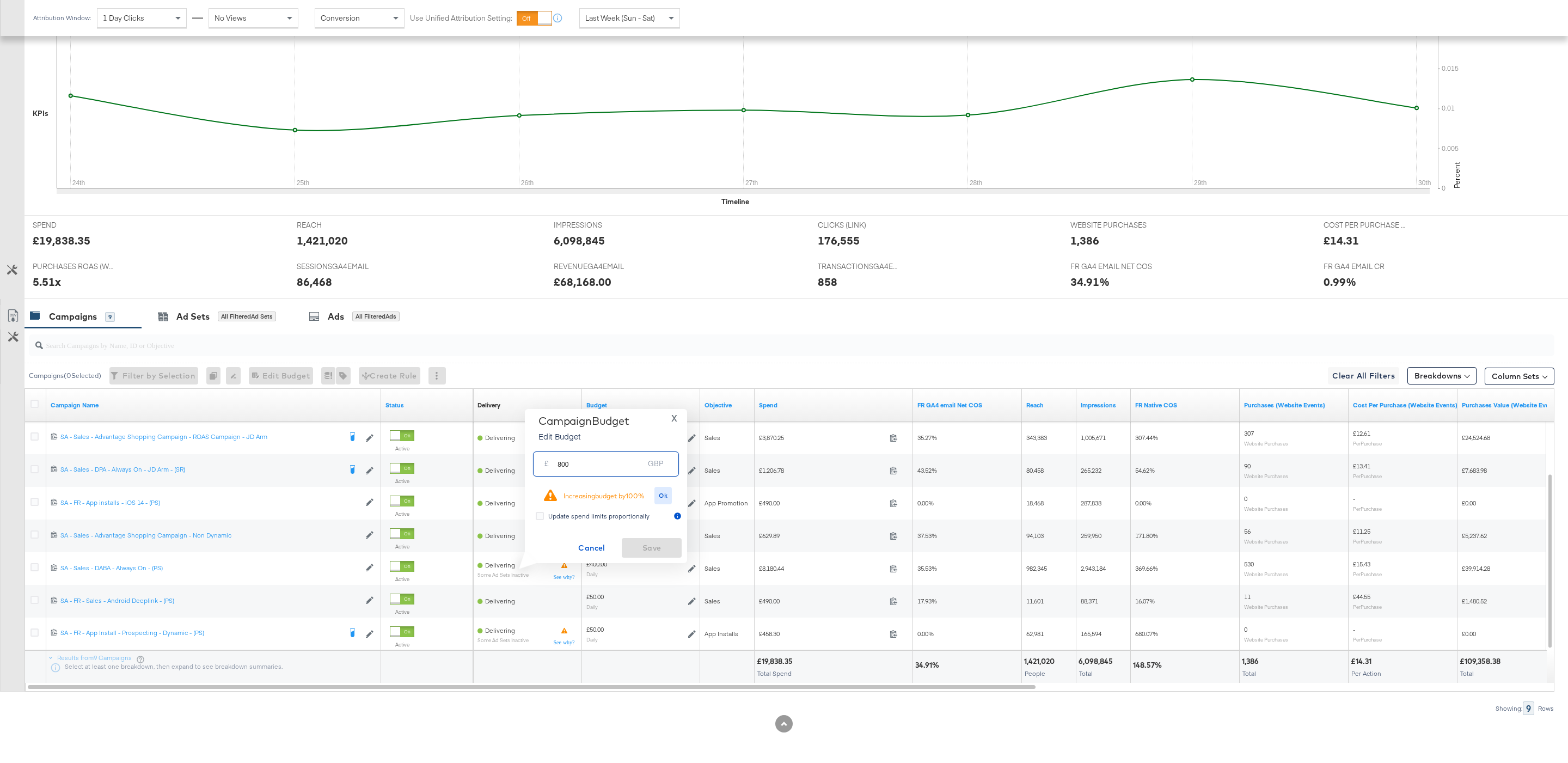
click at [662, 505] on div "Ok" at bounding box center [663, 496] width 24 height 18
click at [662, 498] on span "Ok" at bounding box center [663, 495] width 9 height 7
click at [662, 561] on div "Campaign Budget Edit Budget X £ 800 GBP Update spend limits proportionally Canc…" at bounding box center [606, 501] width 162 height 124
click at [657, 548] on span "Save" at bounding box center [652, 548] width 51 height 14
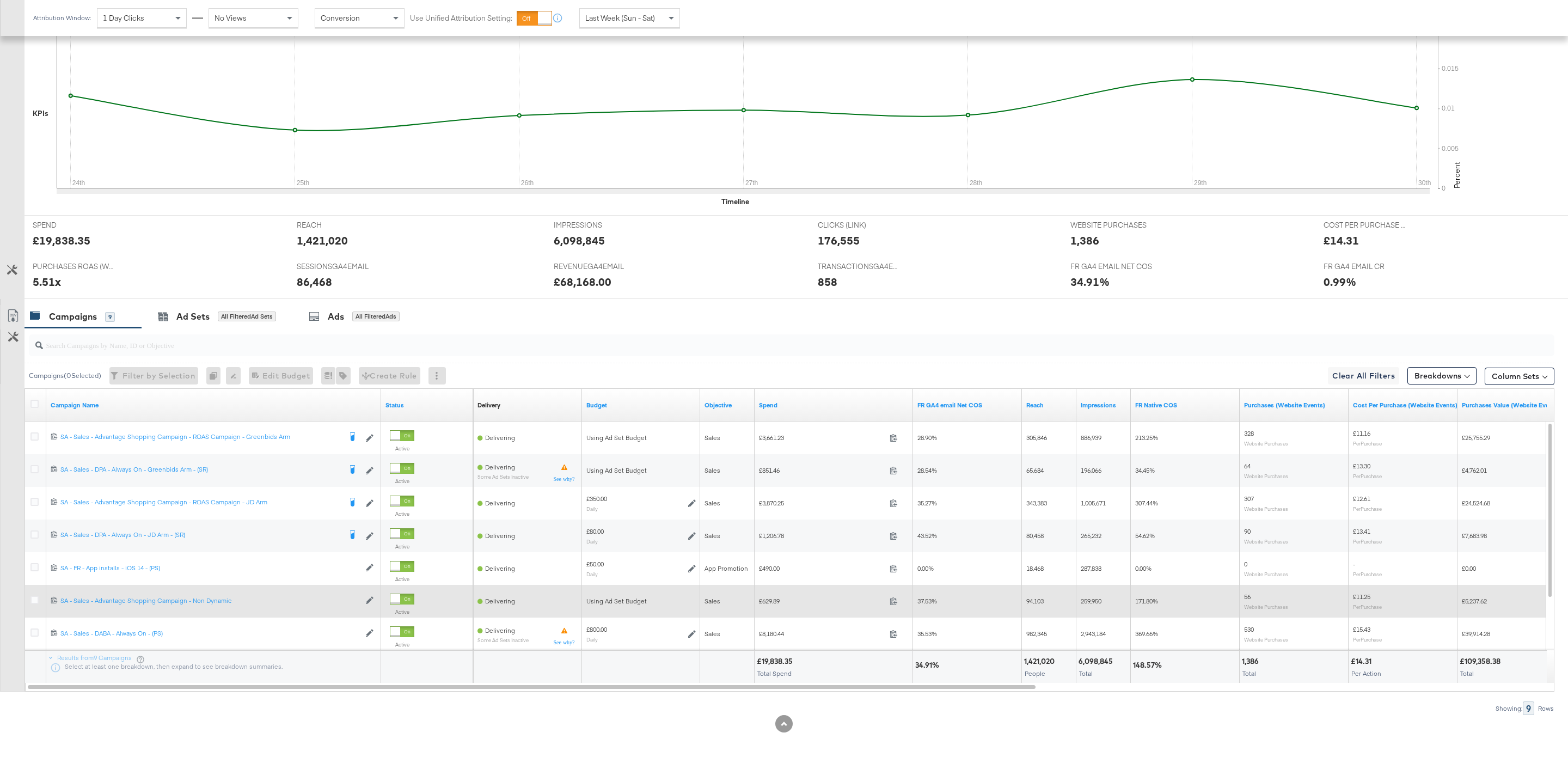
scroll to position [276, 0]
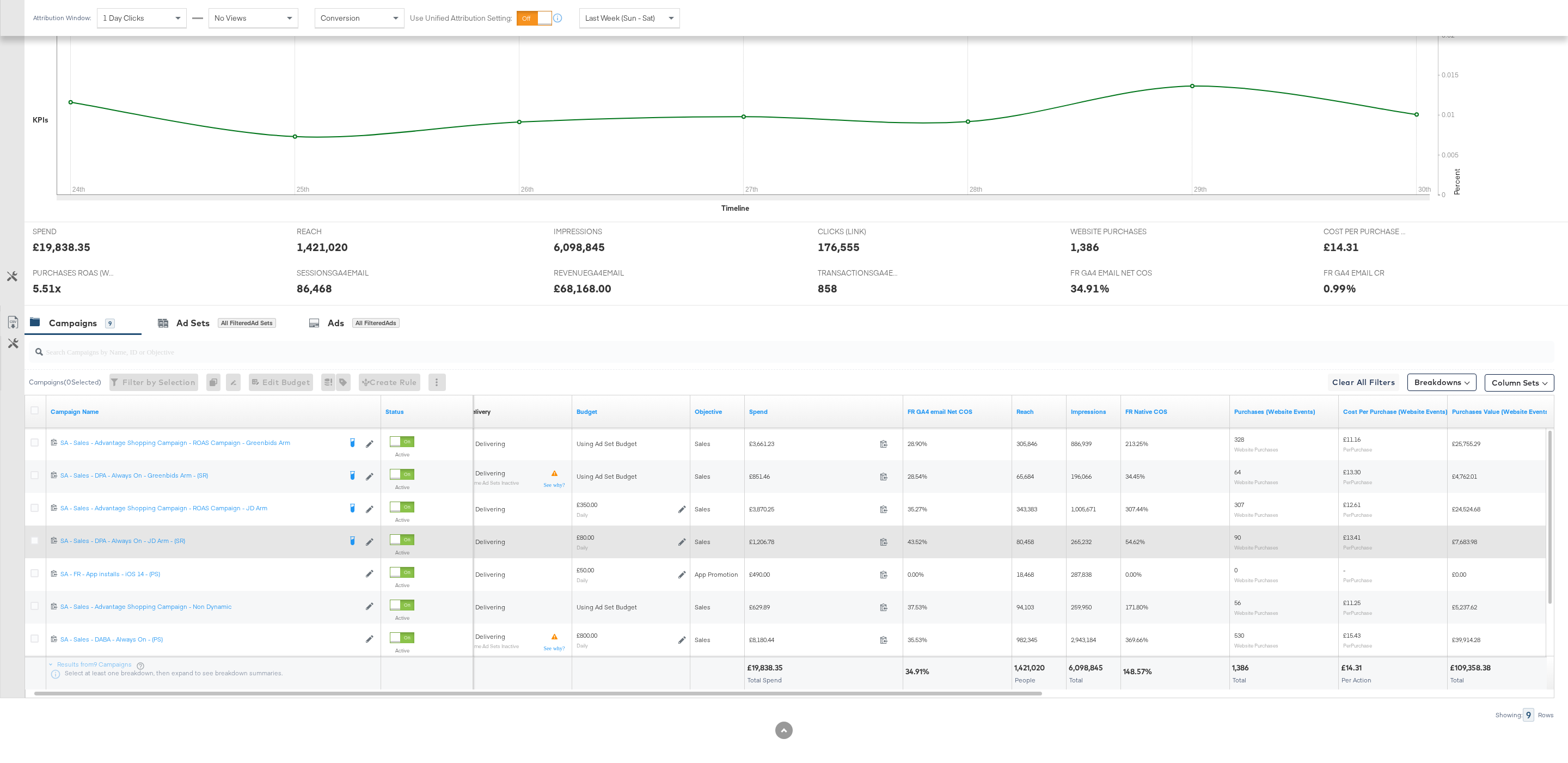
click at [679, 542] on icon at bounding box center [682, 541] width 7 height 7
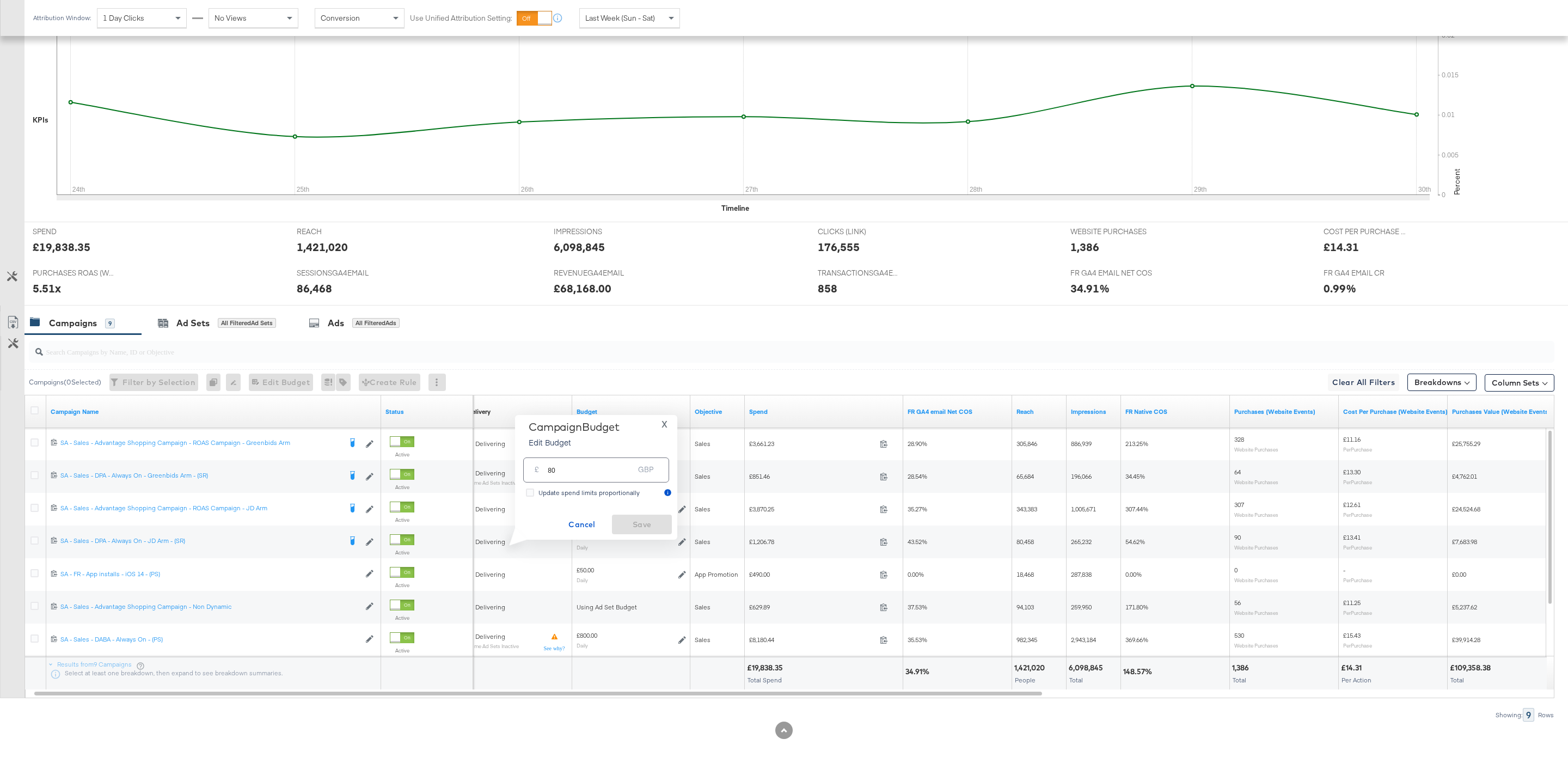
click at [568, 462] on input "80" at bounding box center [591, 465] width 86 height 24
type input "110"
click at [651, 517] on span "Save" at bounding box center [642, 524] width 51 height 14
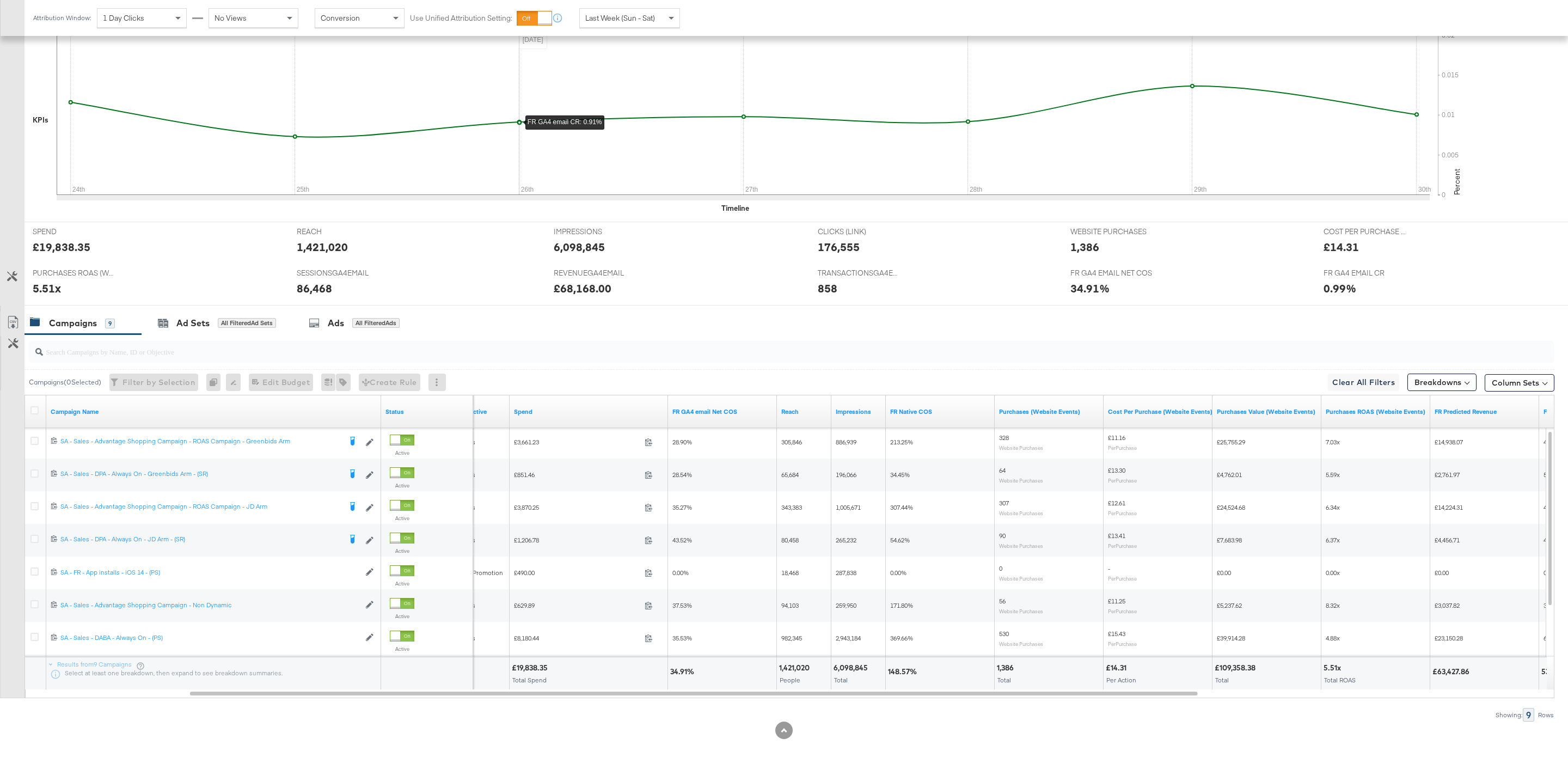
click at [478, 356] on input "search" at bounding box center [727, 346] width 1367 height 21
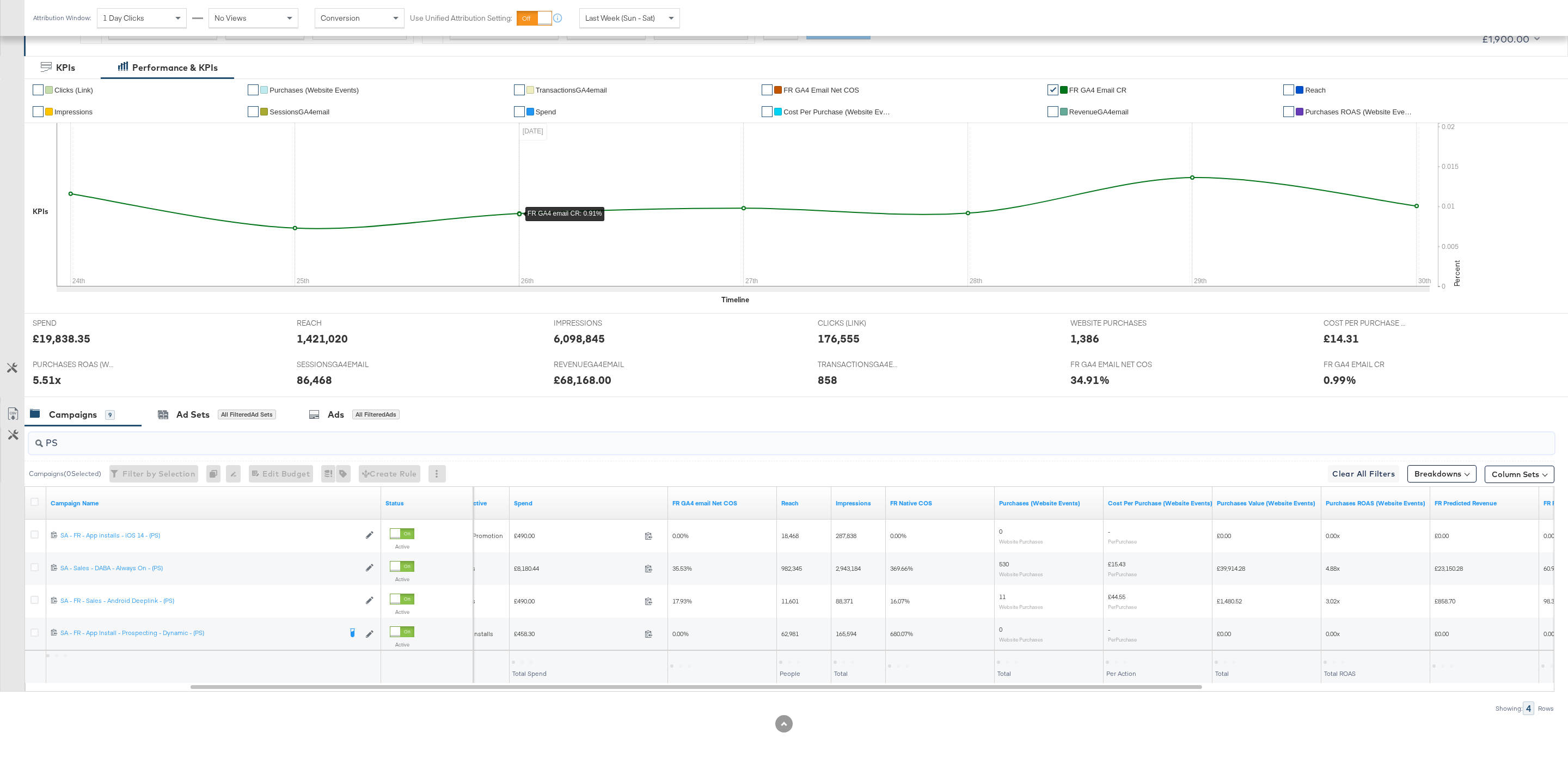
scroll to position [188, 0]
click at [151, 435] on input "PS" at bounding box center [727, 438] width 1367 height 21
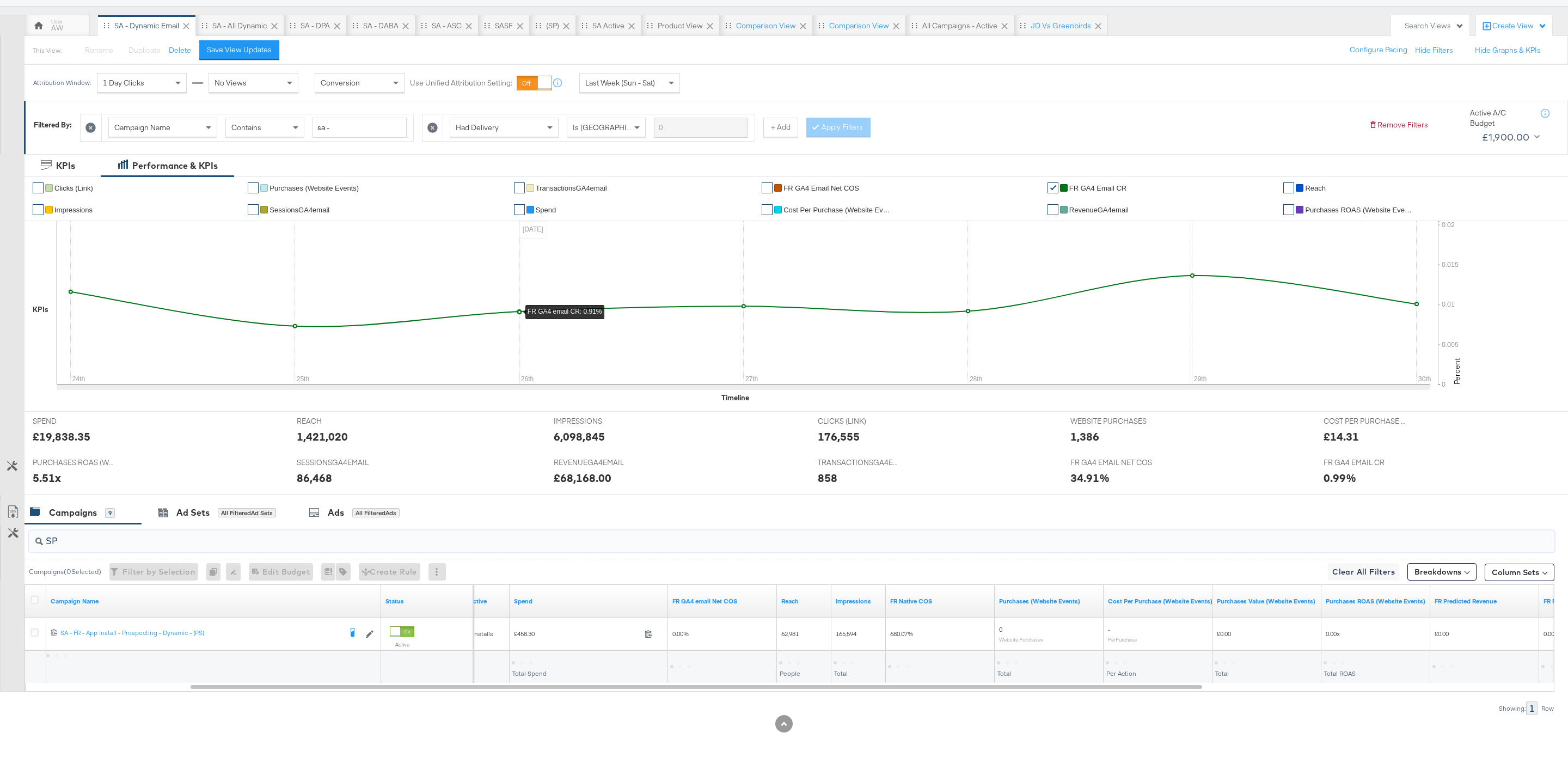
scroll to position [90, 0]
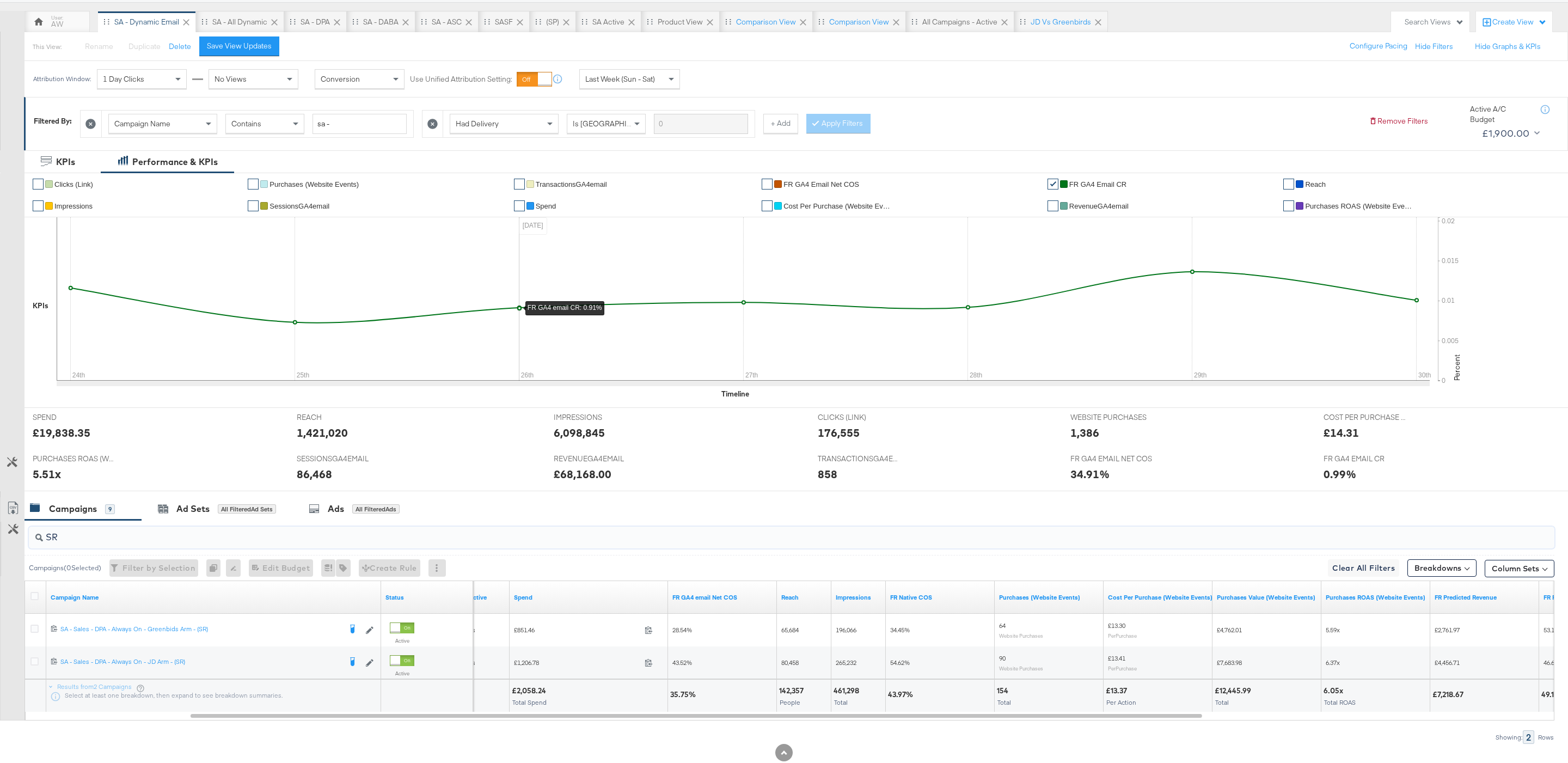
type input "SR"
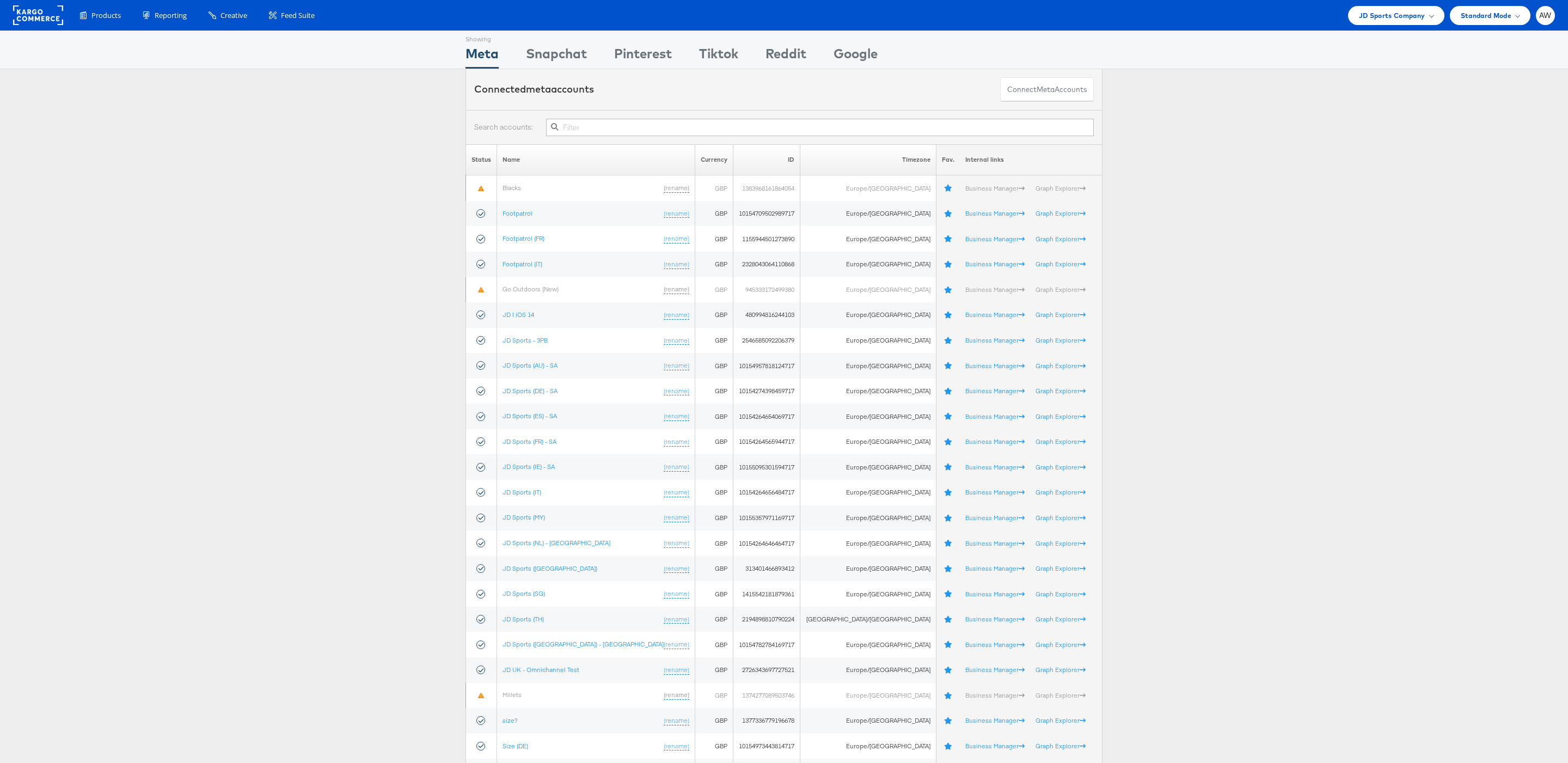
click at [760, 135] on input "text" at bounding box center [820, 127] width 548 height 18
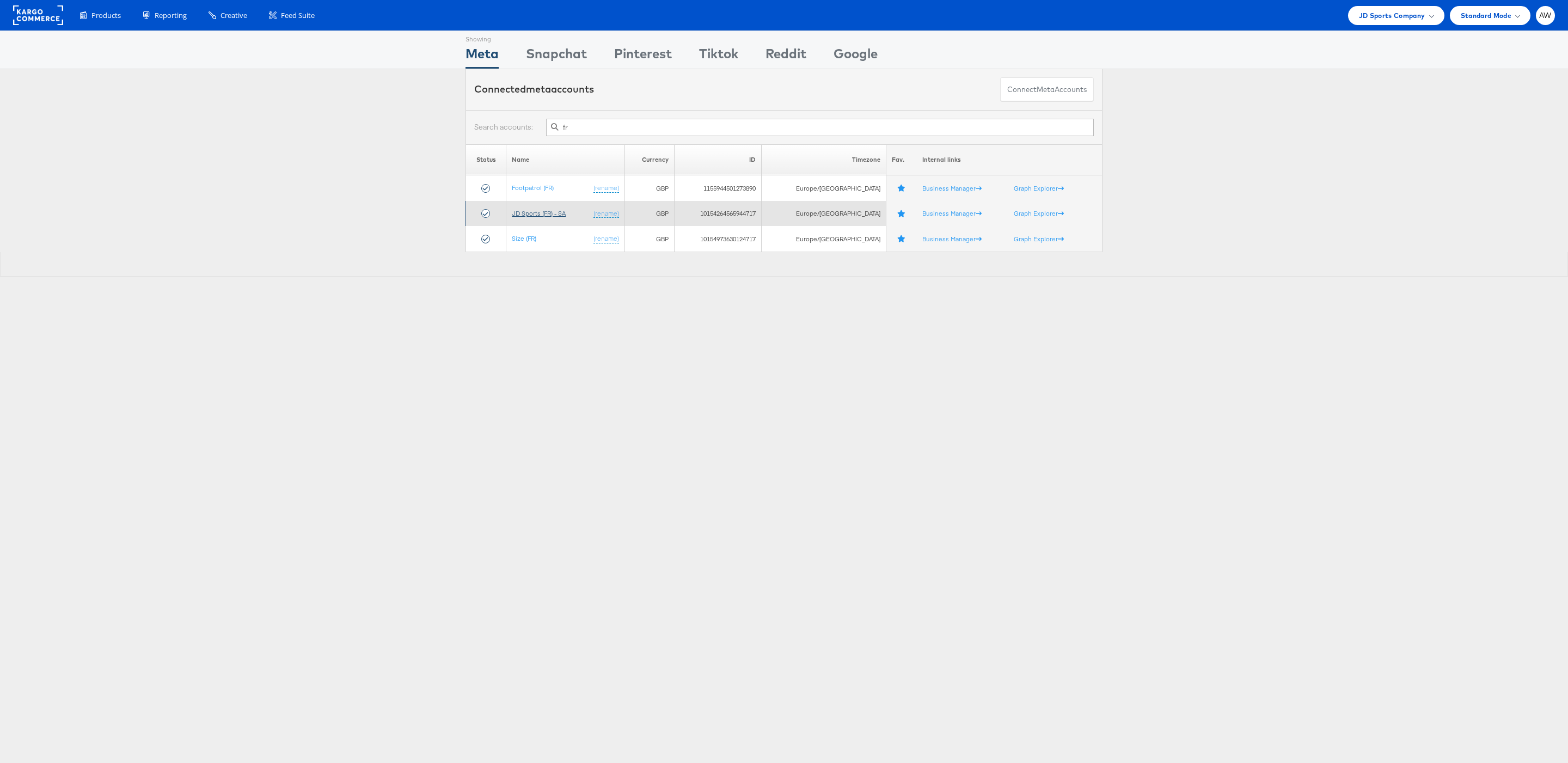
type input "fr"
click at [566, 212] on link "JD Sports (FR) - SA" at bounding box center [539, 213] width 54 height 8
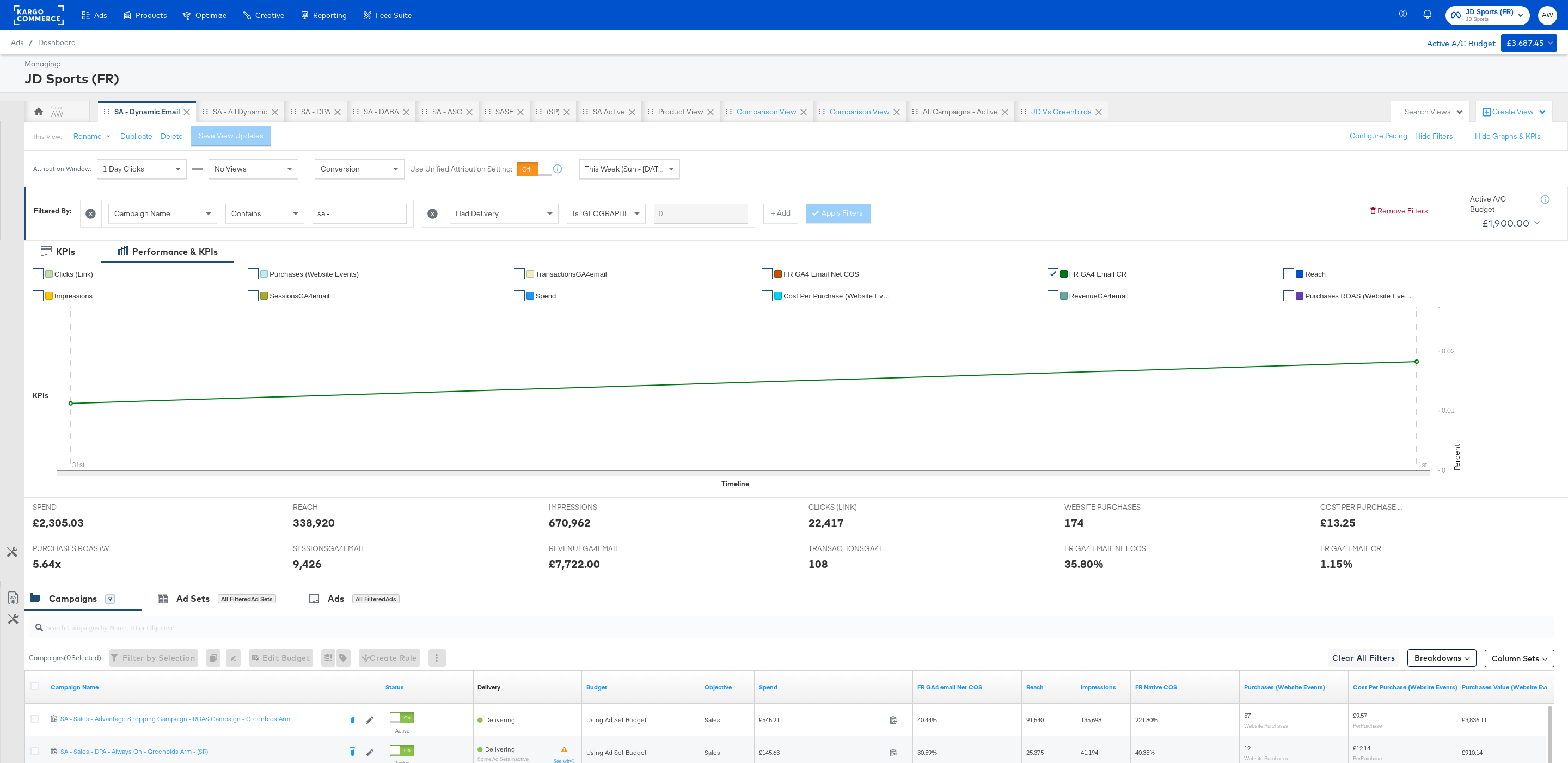
click at [1050, 124] on div "This View: Rename Duplicate Delete Save View Updates Configure Pacing Hide Filt…" at bounding box center [795, 135] width 1544 height 29
click at [1047, 114] on div "JD vs Greenbirds" at bounding box center [1061, 112] width 60 height 10
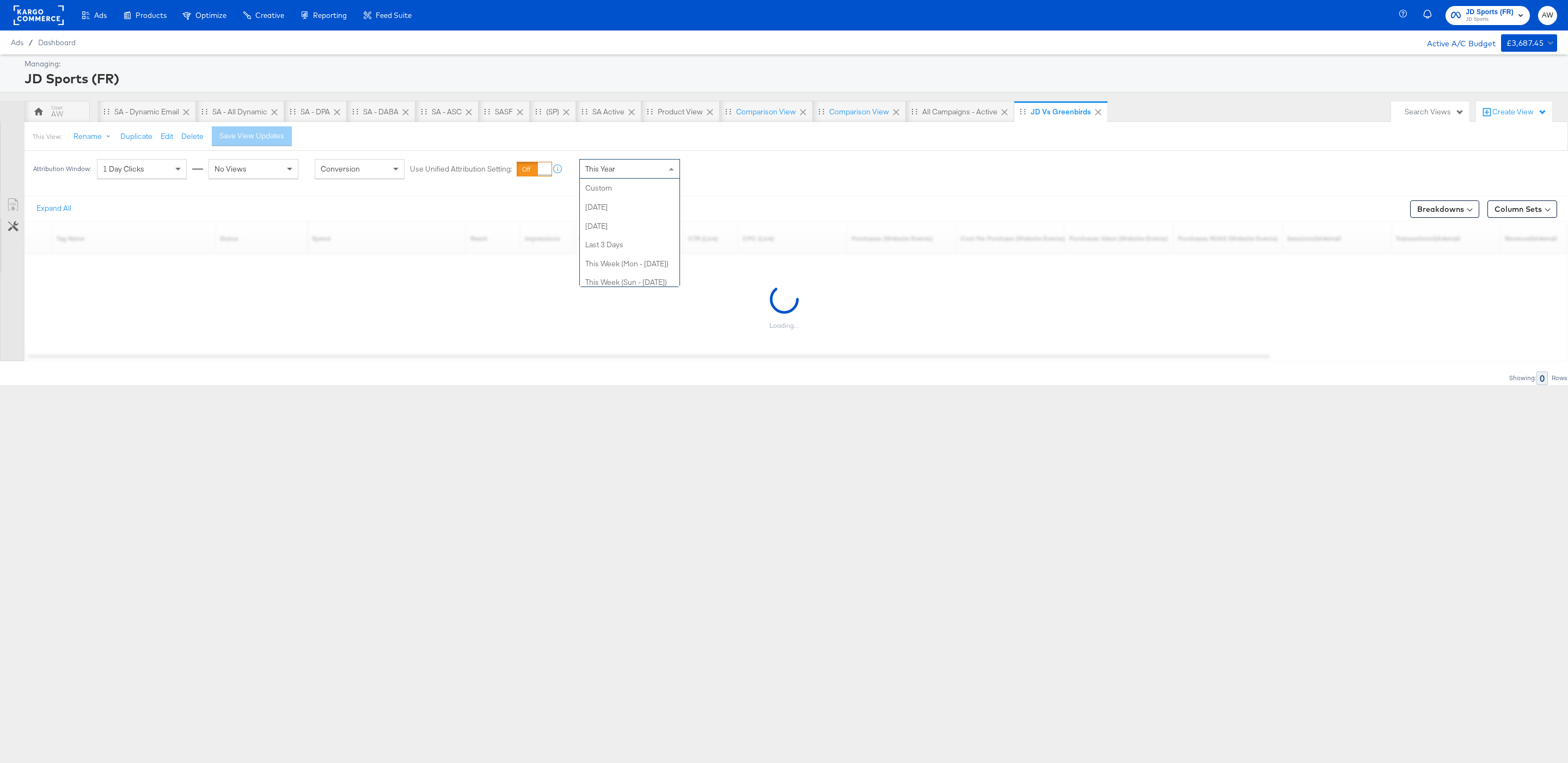
click at [622, 167] on div "This Year" at bounding box center [629, 168] width 99 height 18
click at [733, 177] on div "Attribution Window: 1 Day Clicks No Views Conversion Use Unified Attribution Se…" at bounding box center [784, 168] width 1568 height 36
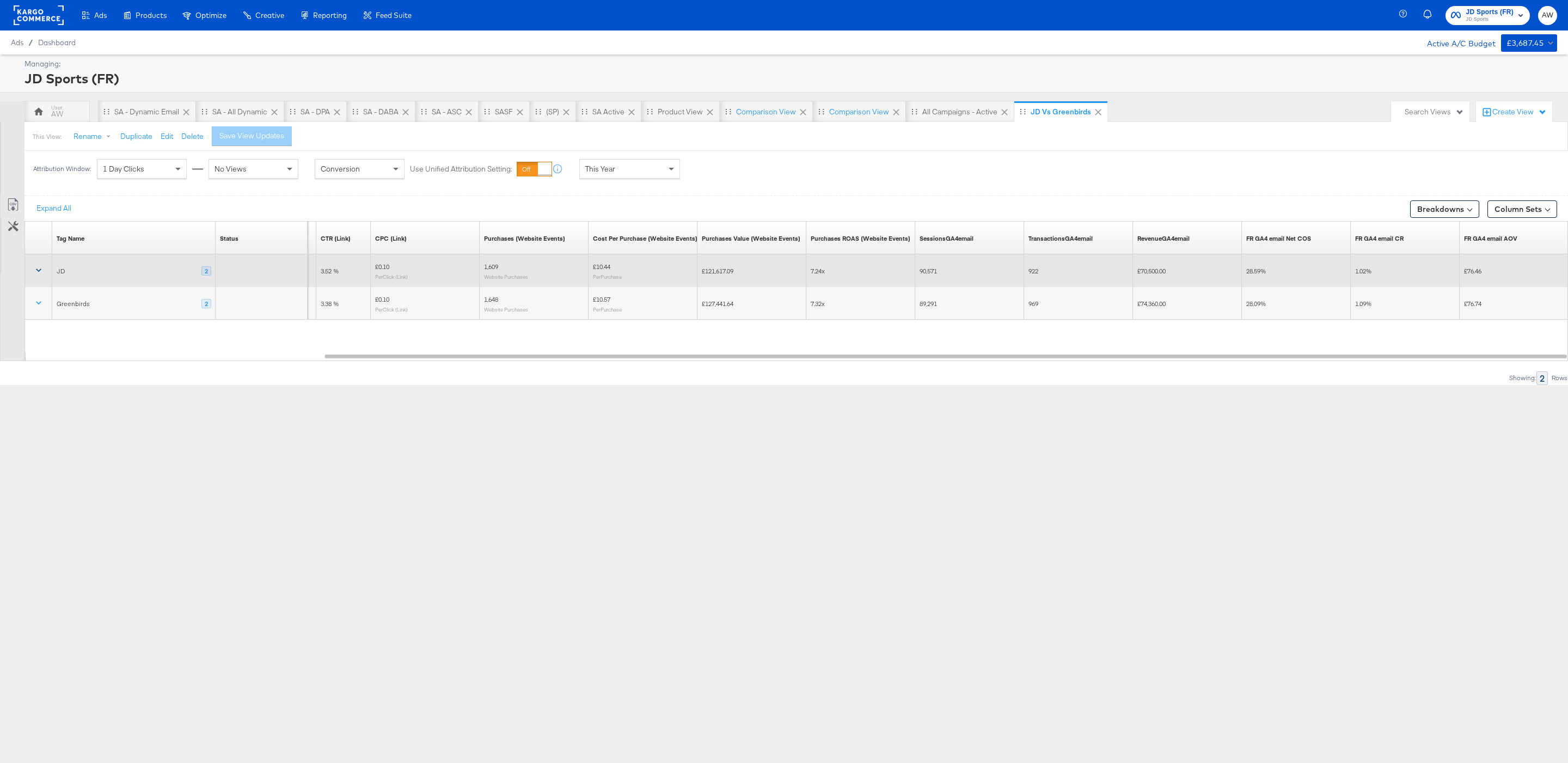
click at [40, 272] on icon at bounding box center [39, 270] width 11 height 11
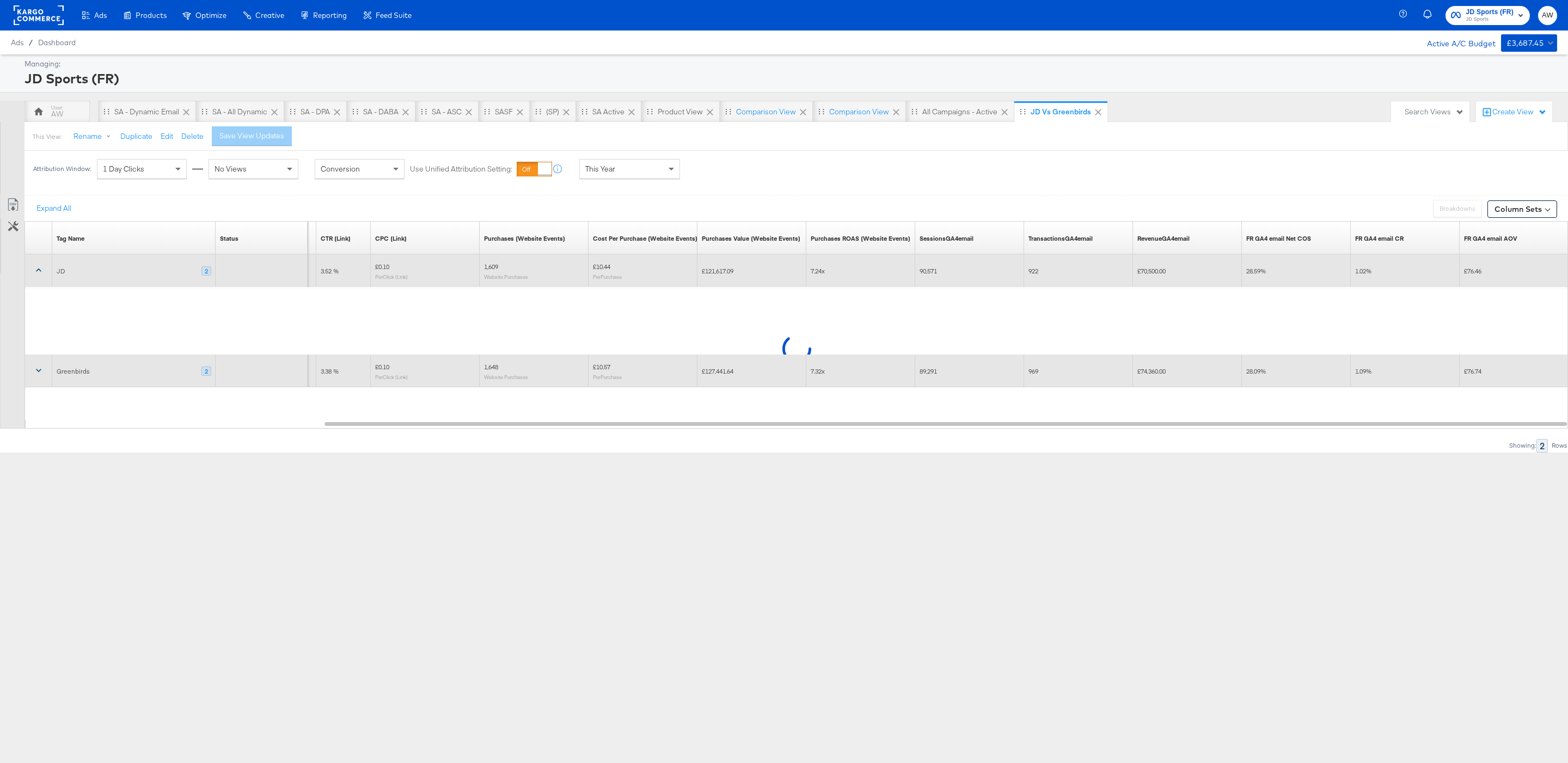
click at [39, 370] on icon at bounding box center [39, 370] width 11 height 11
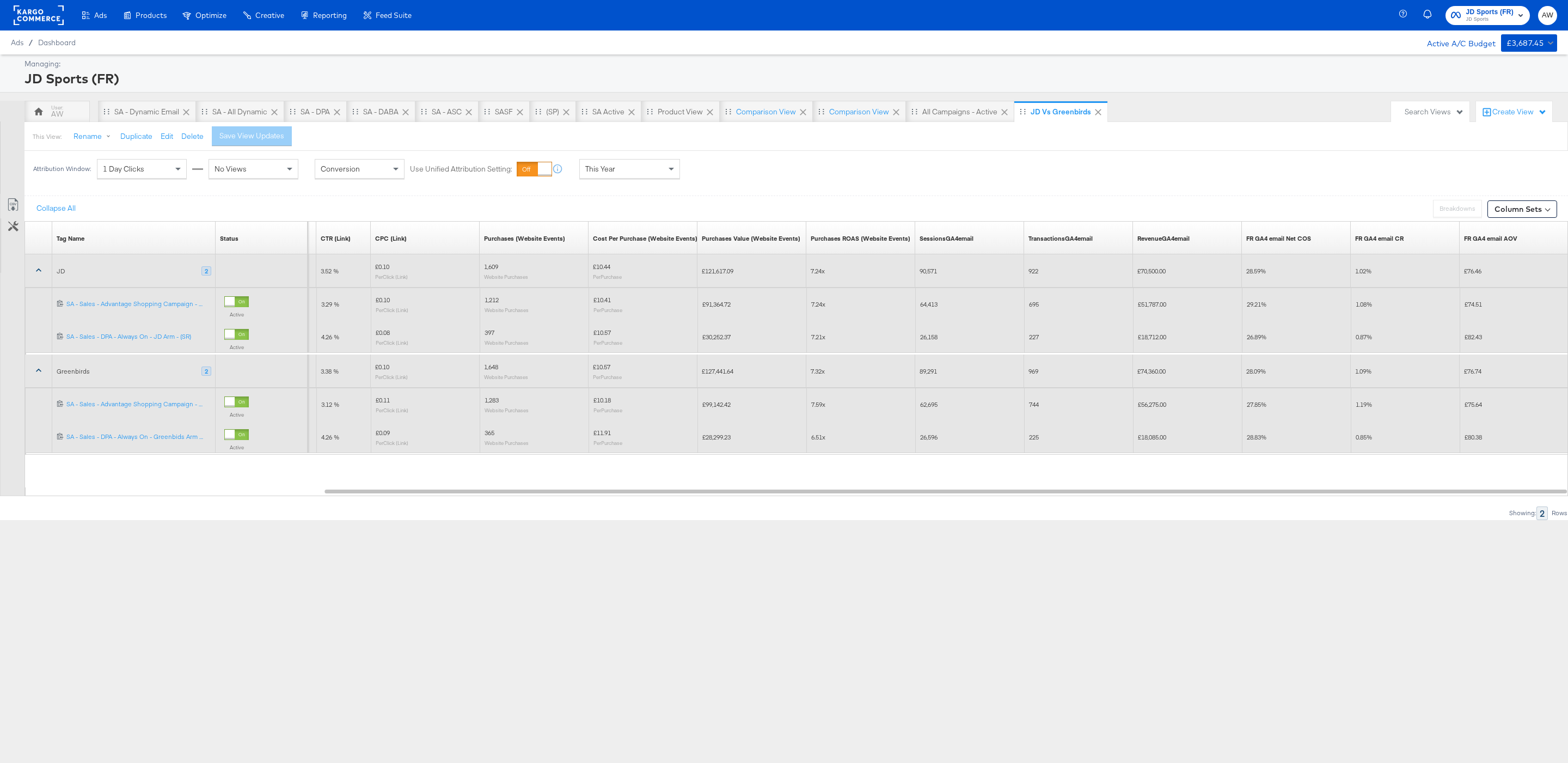
drag, startPoint x: 215, startPoint y: 230, endPoint x: 245, endPoint y: 229, distance: 30.0
click at [252, 229] on div "Status Sorting Unavailable" at bounding box center [262, 238] width 92 height 32
drag, startPoint x: 212, startPoint y: 229, endPoint x: 356, endPoint y: 240, distance: 144.4
click at [25, 222] on div "Tag Name Sorting Unavailable Status Sorting Unavailable Clicks (Link) Sorting U…" at bounding box center [25, 222] width 0 height 0
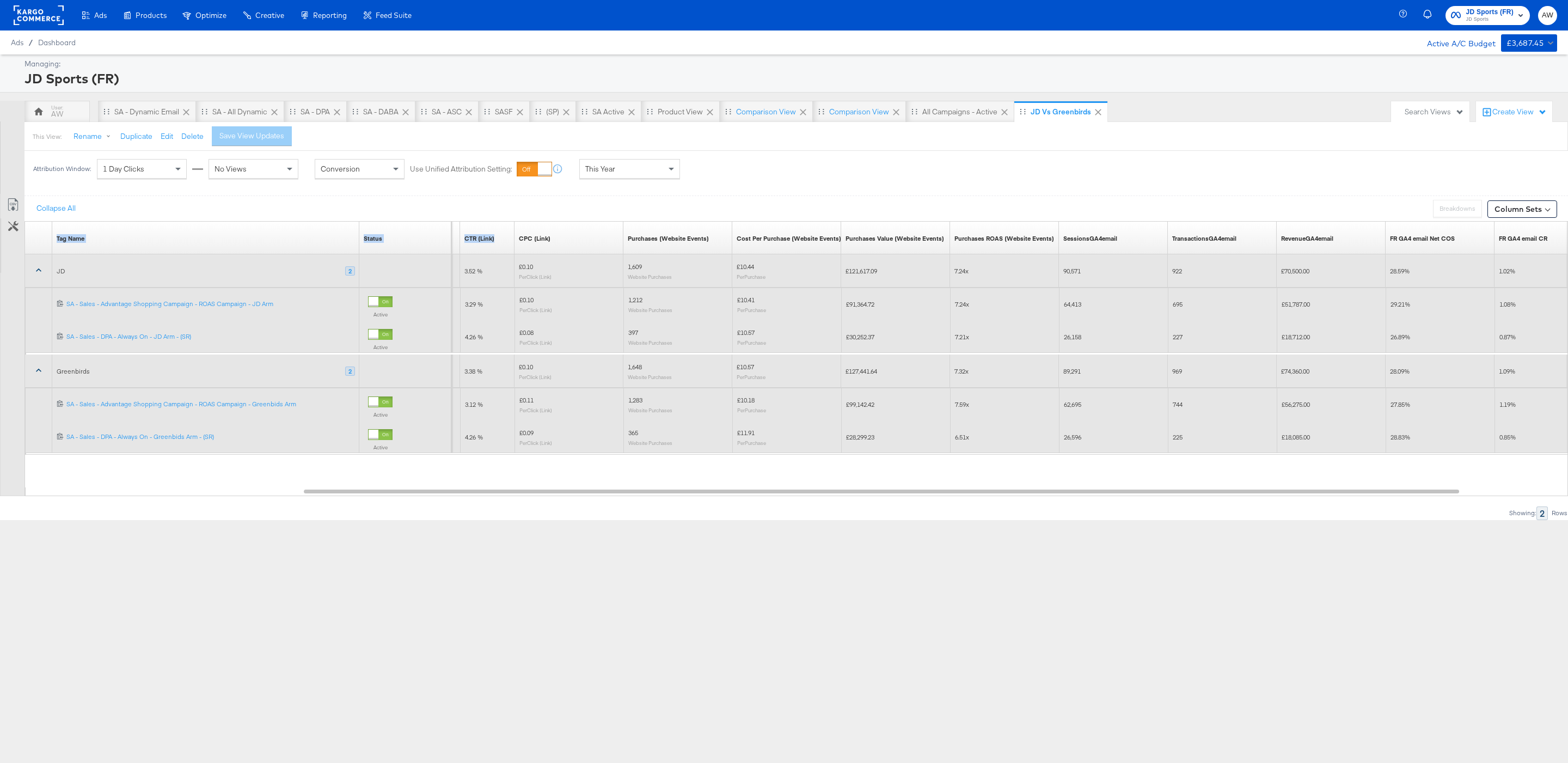
click at [346, 200] on div "Collapse All Breakdowns Breakdowns Disabled when Data Expanded Column Sets" at bounding box center [796, 208] width 1544 height 26
click at [122, 119] on div "SA - Dynamic email" at bounding box center [147, 112] width 98 height 22
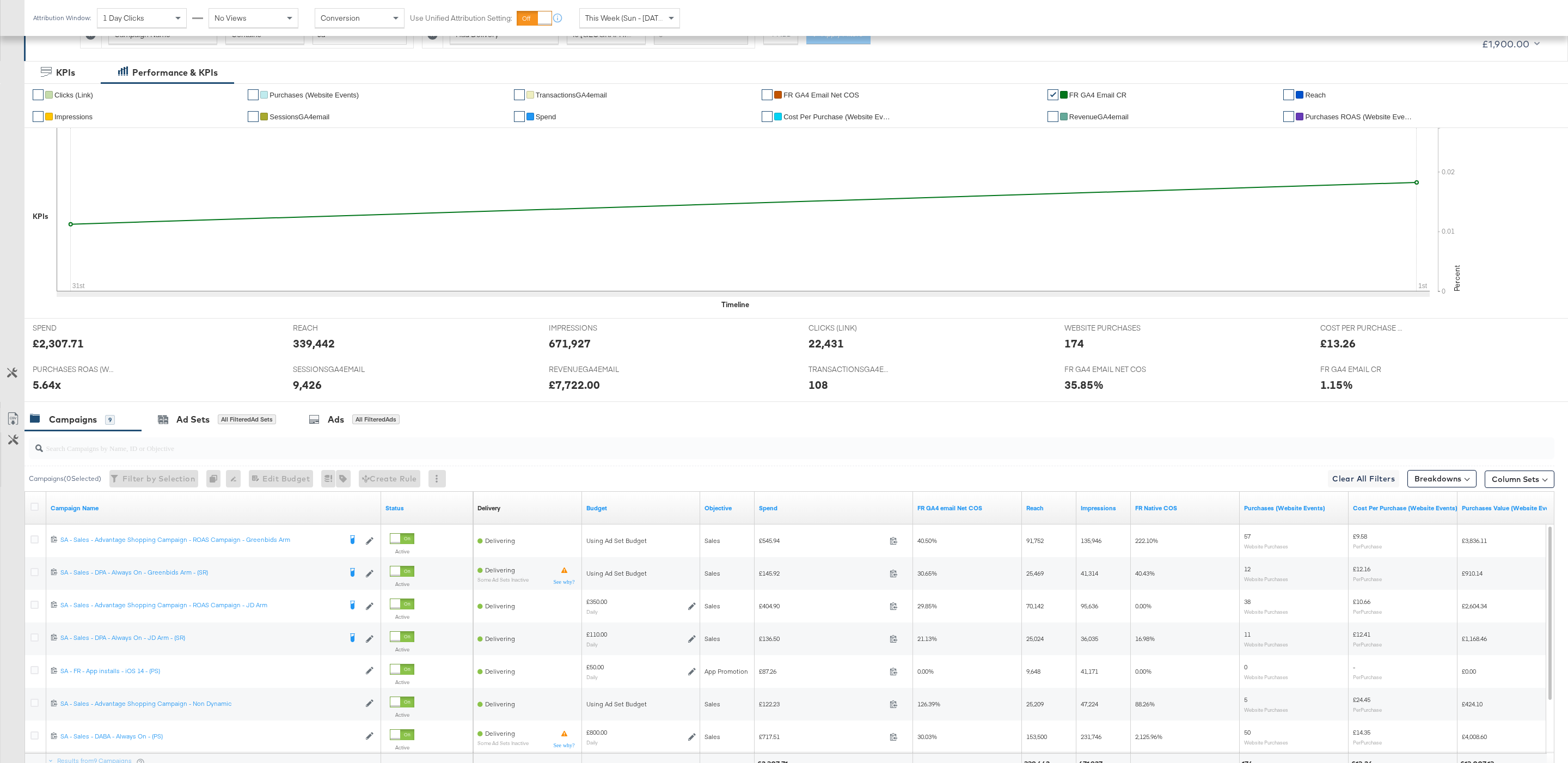
scroll to position [286, 0]
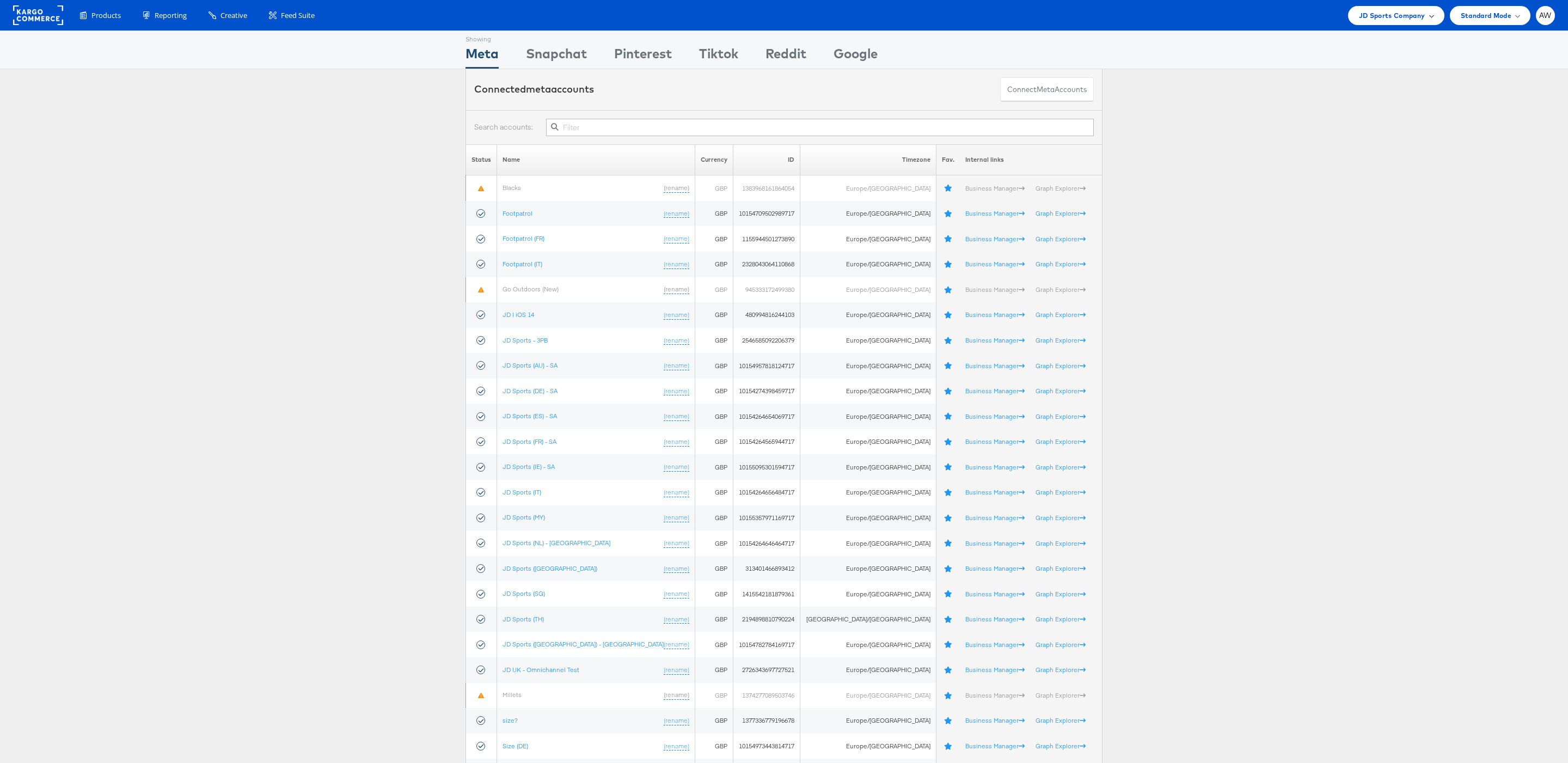
click at [1409, 14] on span "JD Sports Company" at bounding box center [1392, 15] width 66 height 11
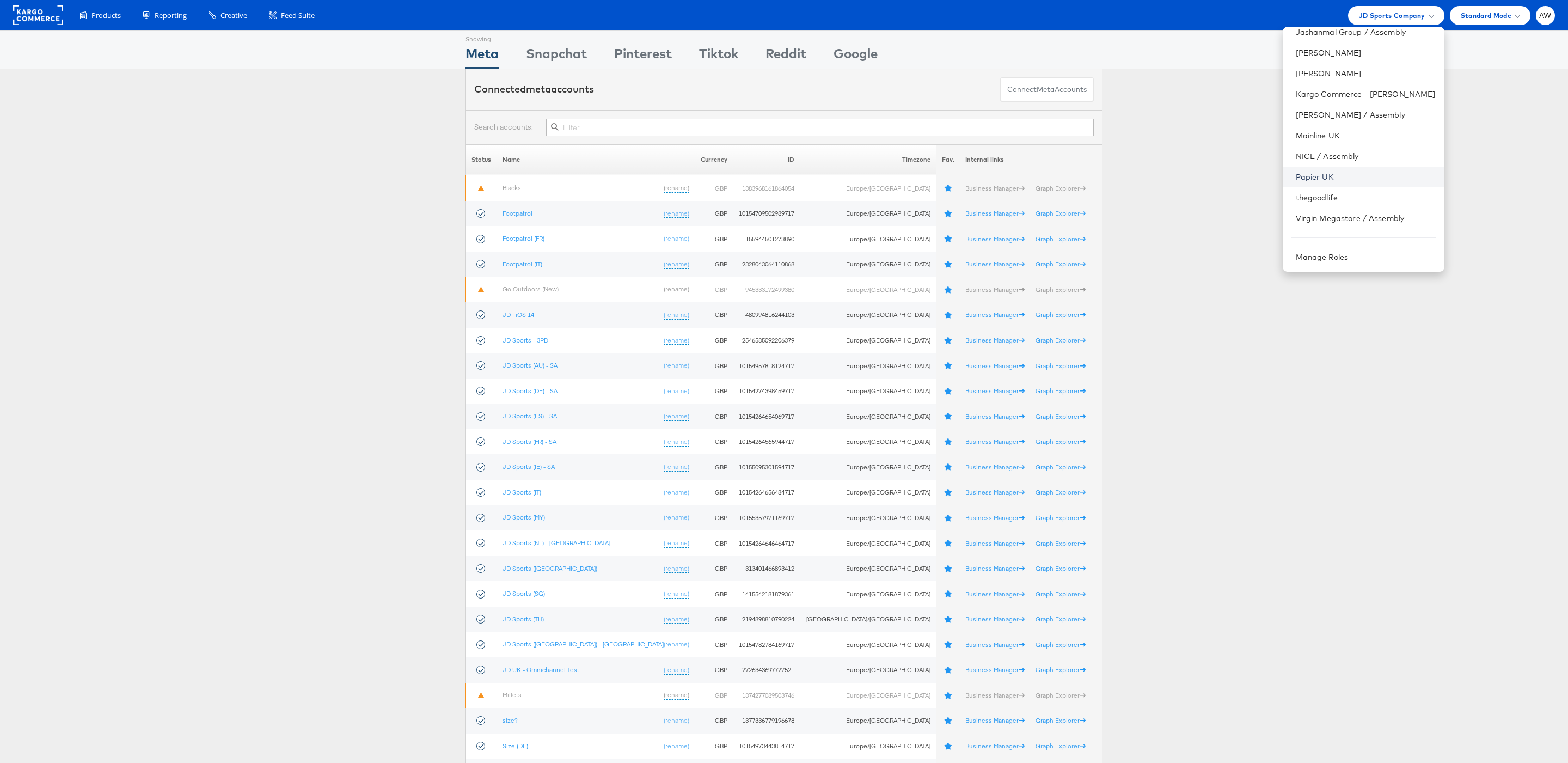
click at [1343, 179] on link "Papier UK" at bounding box center [1366, 177] width 140 height 11
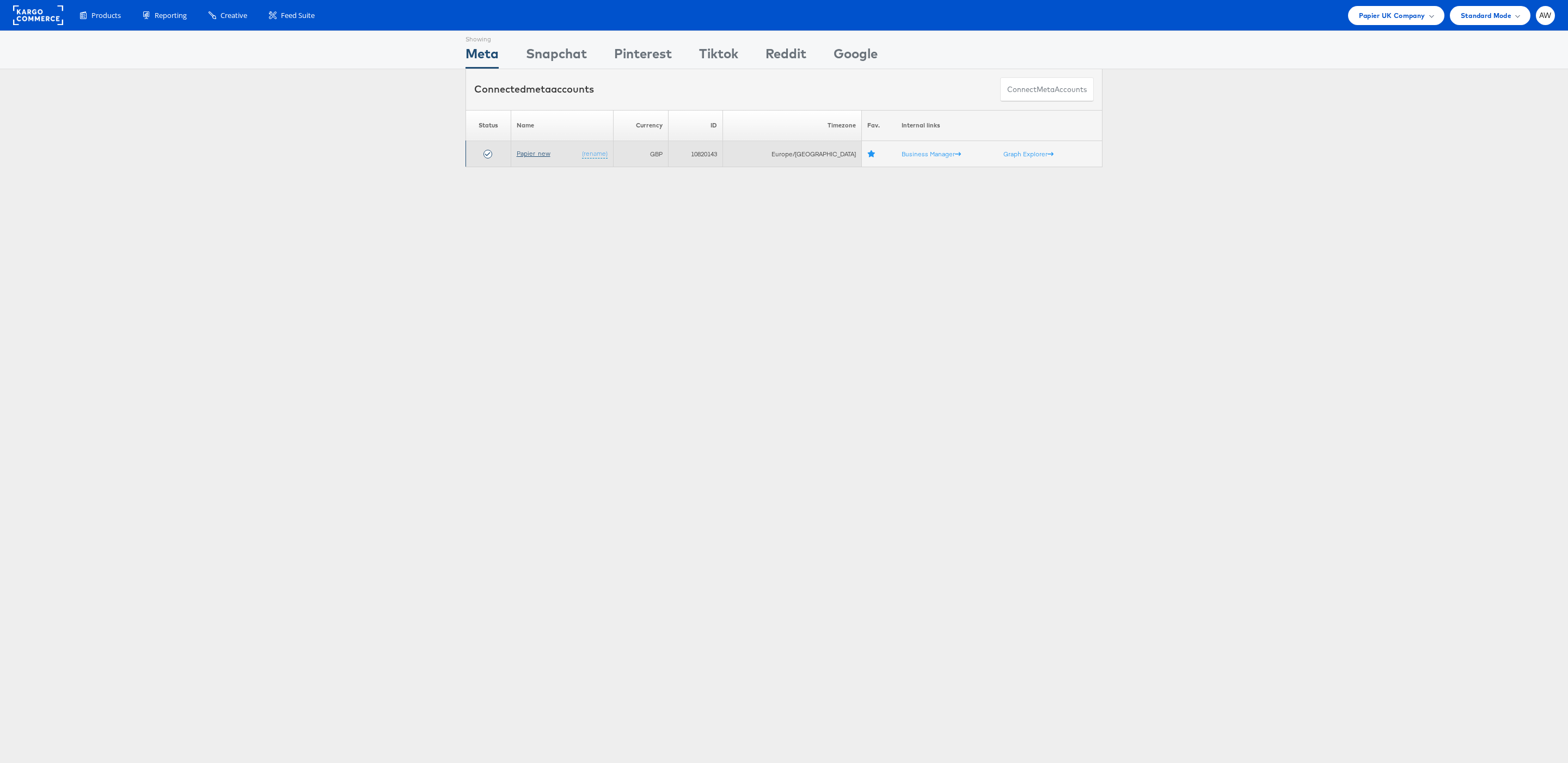
click at [522, 151] on link "Papier_new" at bounding box center [534, 154] width 34 height 8
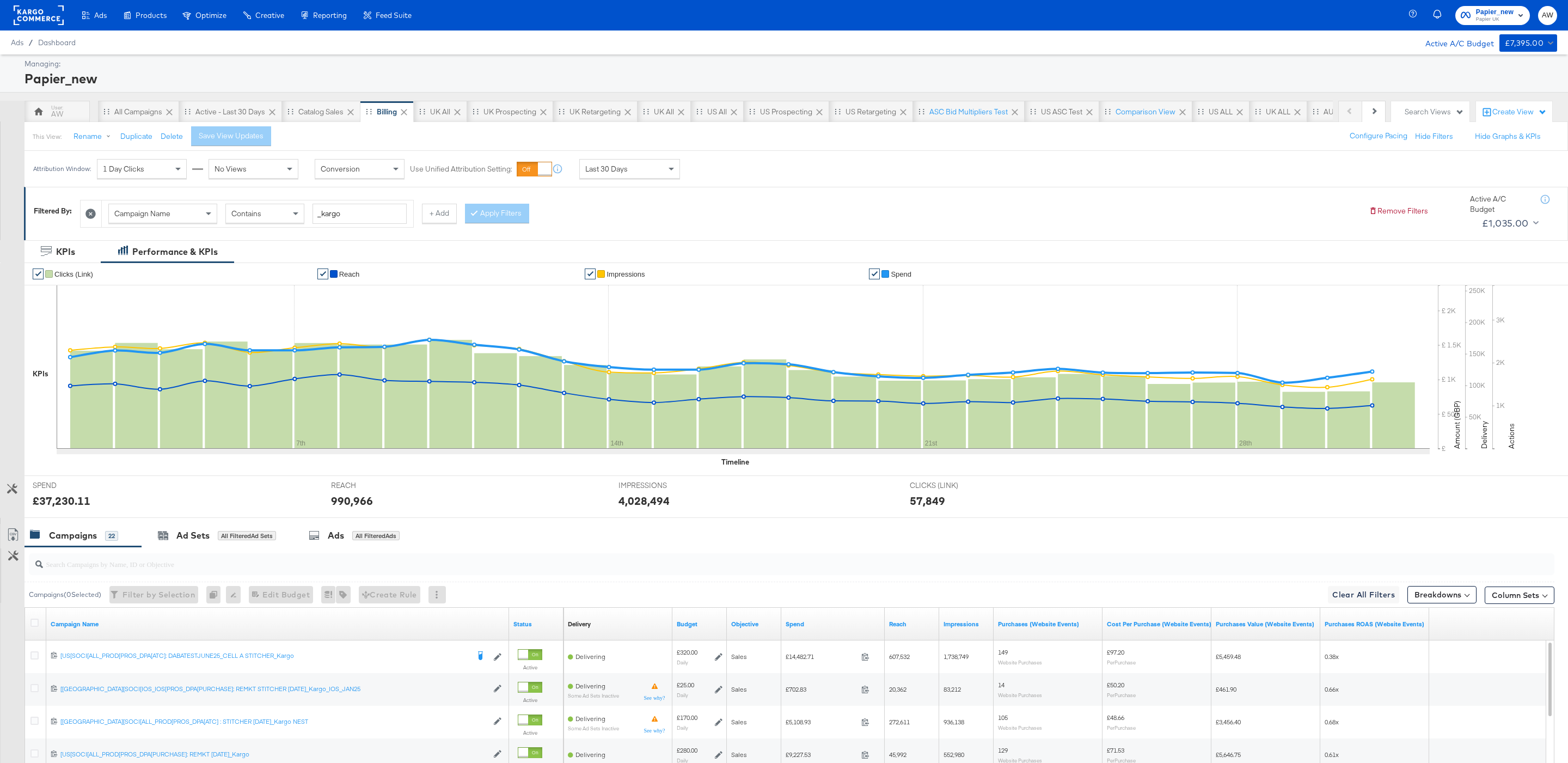
click at [628, 166] on div "Last 30 Days" at bounding box center [629, 168] width 99 height 18
click at [718, 172] on div "[DATE]" at bounding box center [710, 173] width 18 height 9
click at [568, 258] on input "[DATE]" at bounding box center [599, 255] width 145 height 20
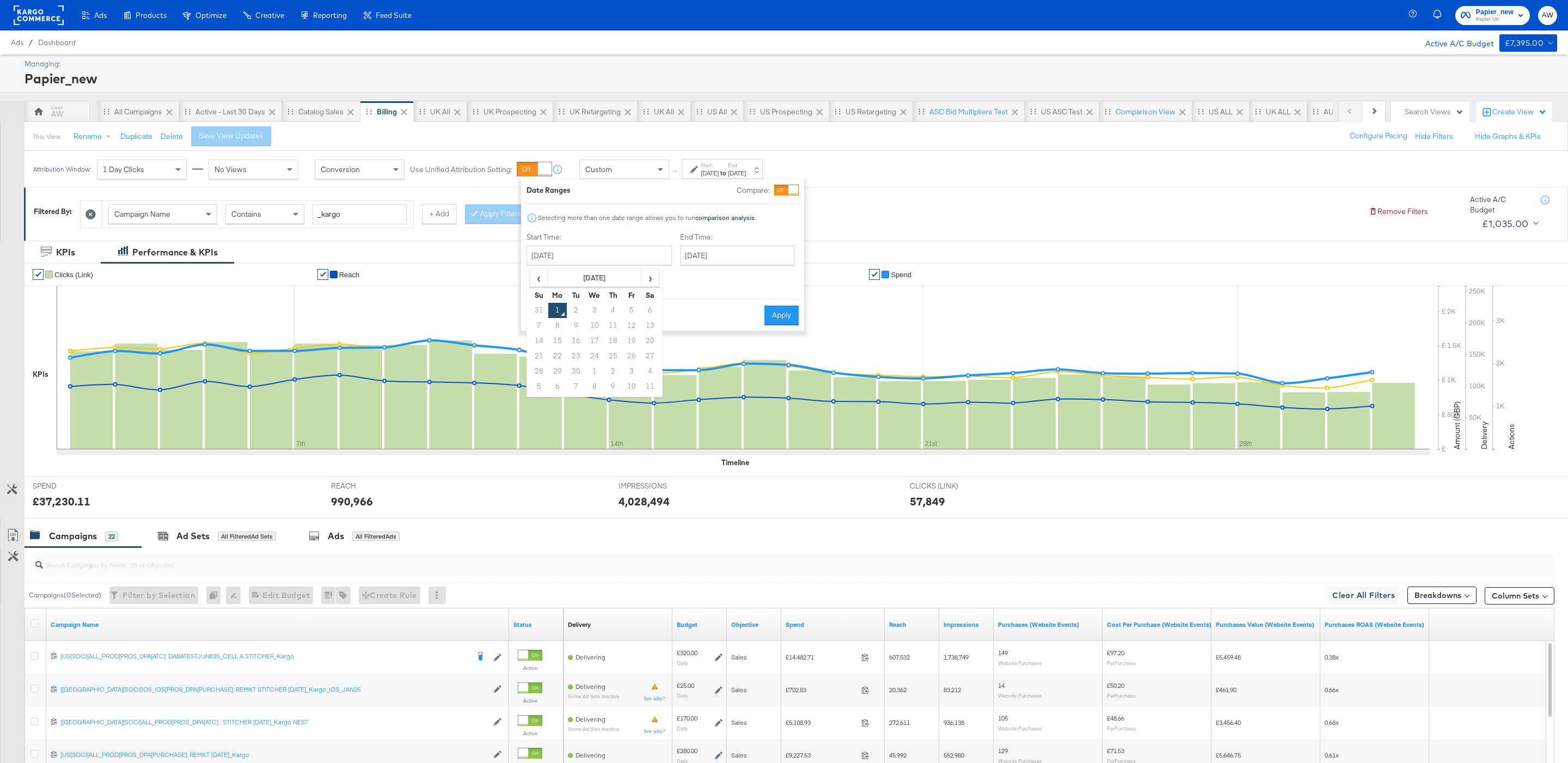
click at [527, 277] on div "‹ [DATE] › Su Mo Tu We Th Fr Sa 31 1 2 3 4 5 6 7 8 9 10 11 12 13 14 15 16 17 18…" at bounding box center [594, 331] width 136 height 131
click at [538, 281] on span "‹" at bounding box center [538, 277] width 17 height 16
click at [631, 312] on td "1" at bounding box center [631, 310] width 18 height 16
type input "August 1st 2025"
click at [704, 258] on input "September 1st 2025" at bounding box center [737, 255] width 114 height 20
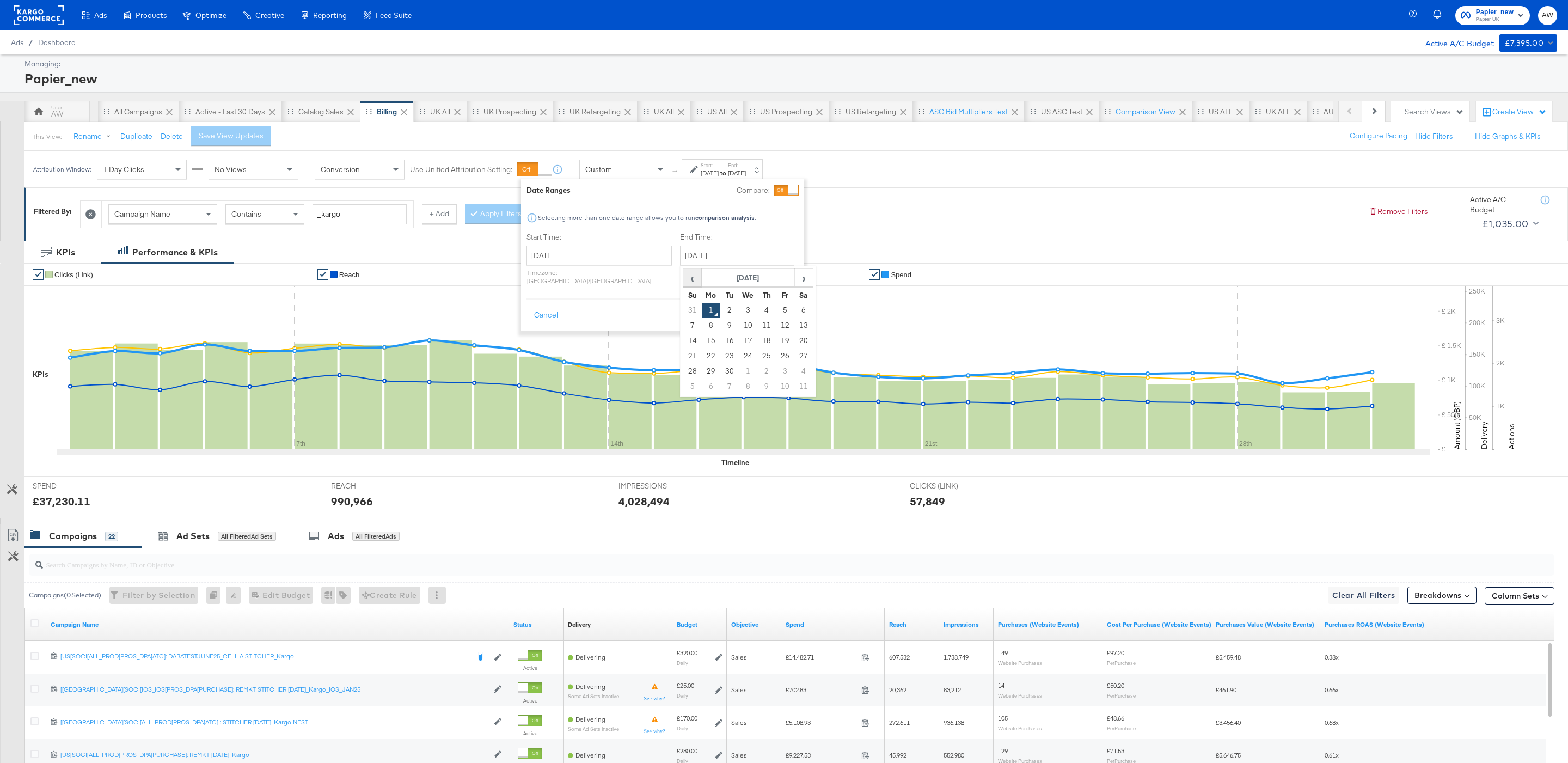
click at [684, 283] on span "‹" at bounding box center [692, 277] width 17 height 16
click at [683, 388] on td "31" at bounding box center [692, 386] width 18 height 16
type input "[DATE]"
click at [791, 306] on button "Apply" at bounding box center [785, 315] width 34 height 20
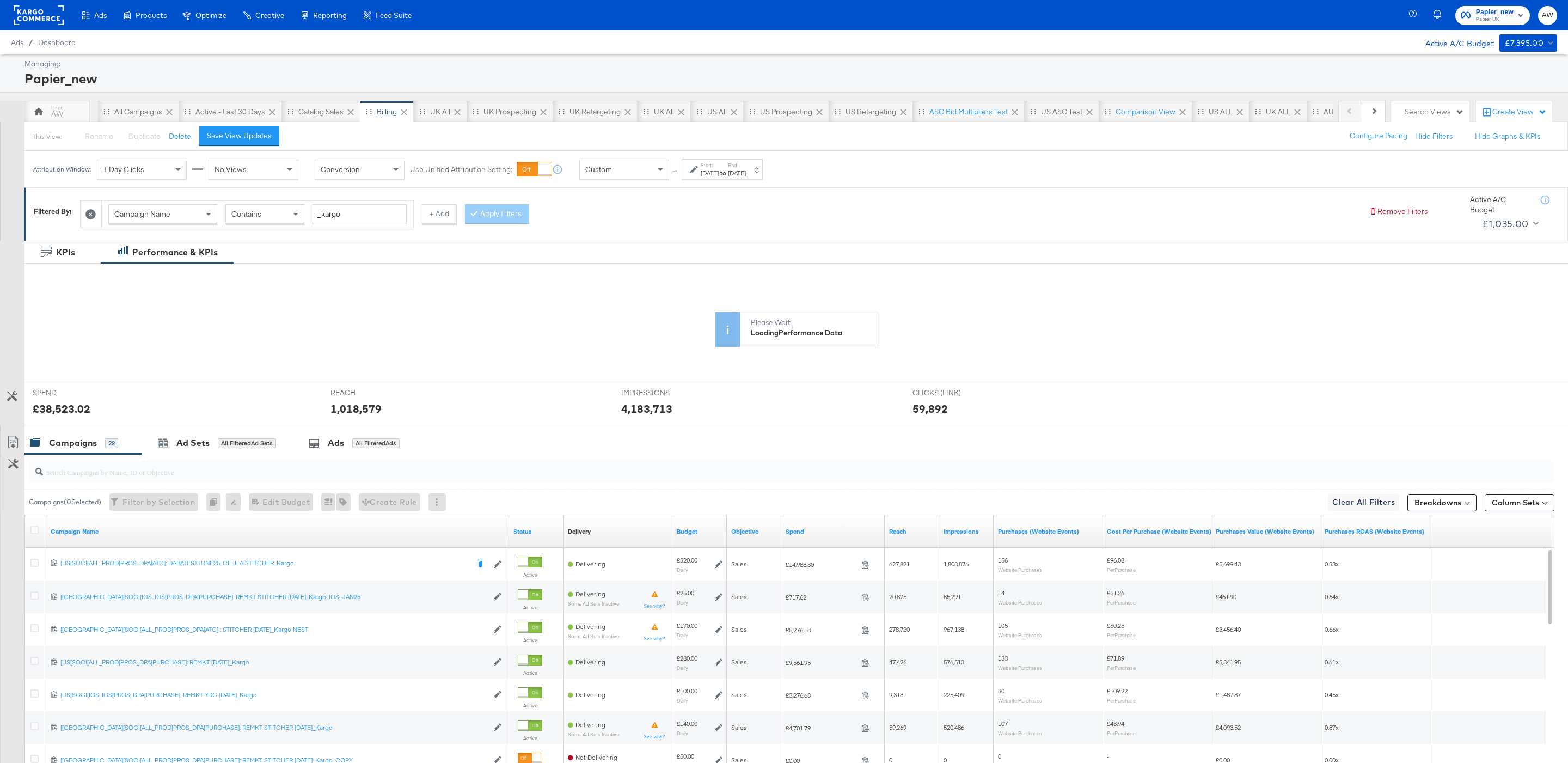
scroll to position [129, 0]
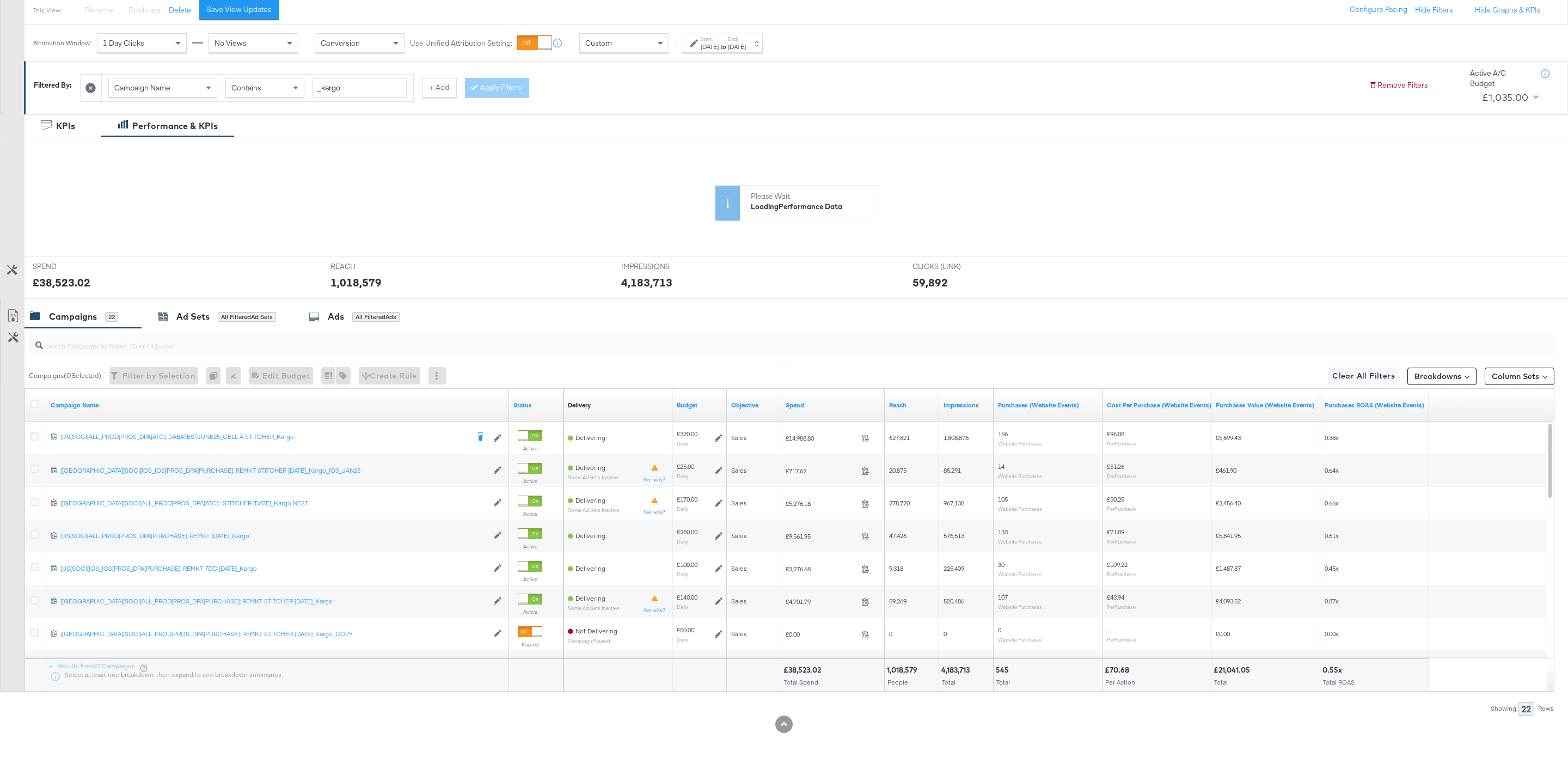
click at [803, 669] on div "£38,523.02" at bounding box center [804, 670] width 41 height 10
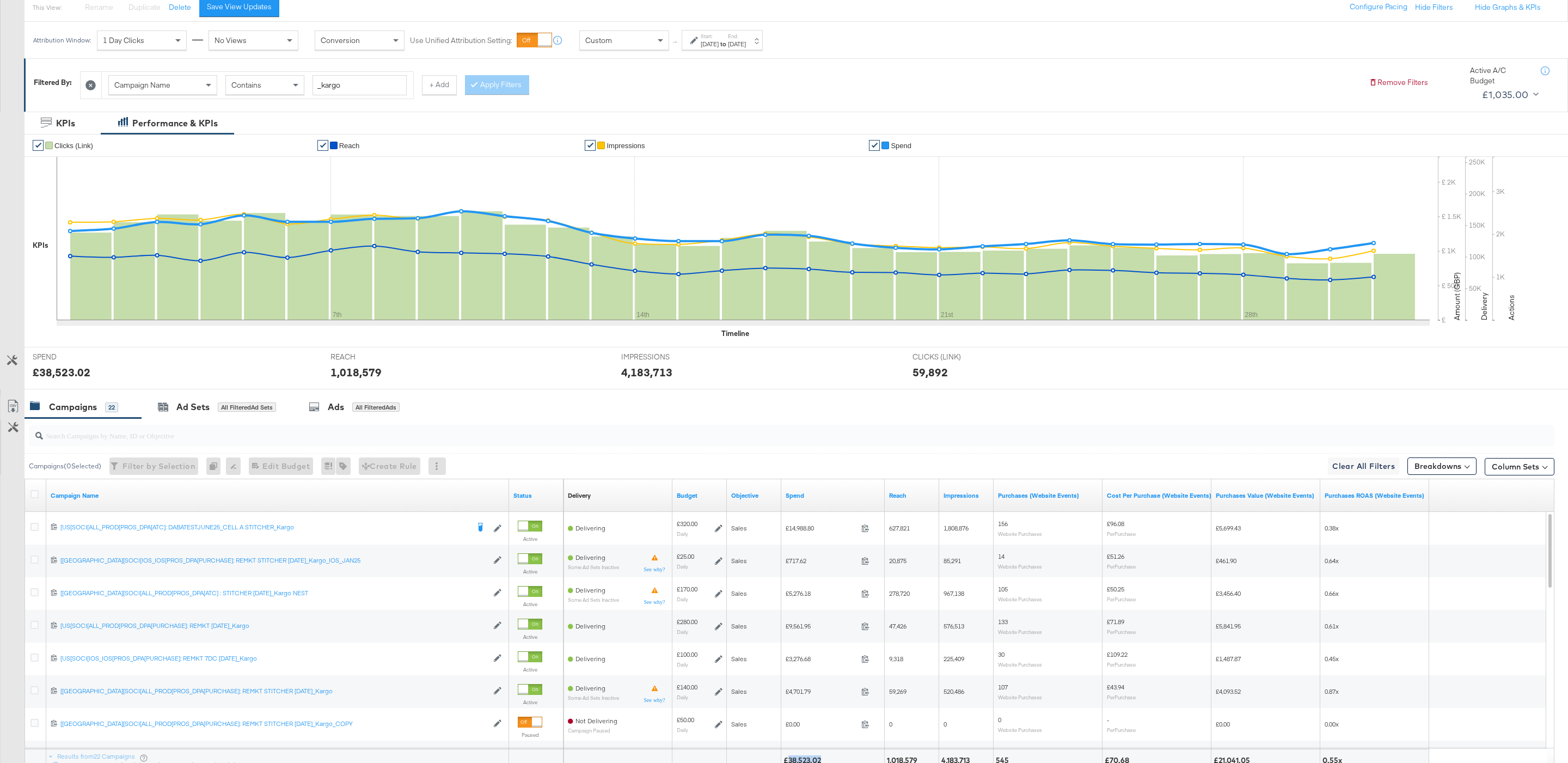
copy div "38,523.02"
click at [165, 90] on span "Campaign Name" at bounding box center [142, 85] width 56 height 9
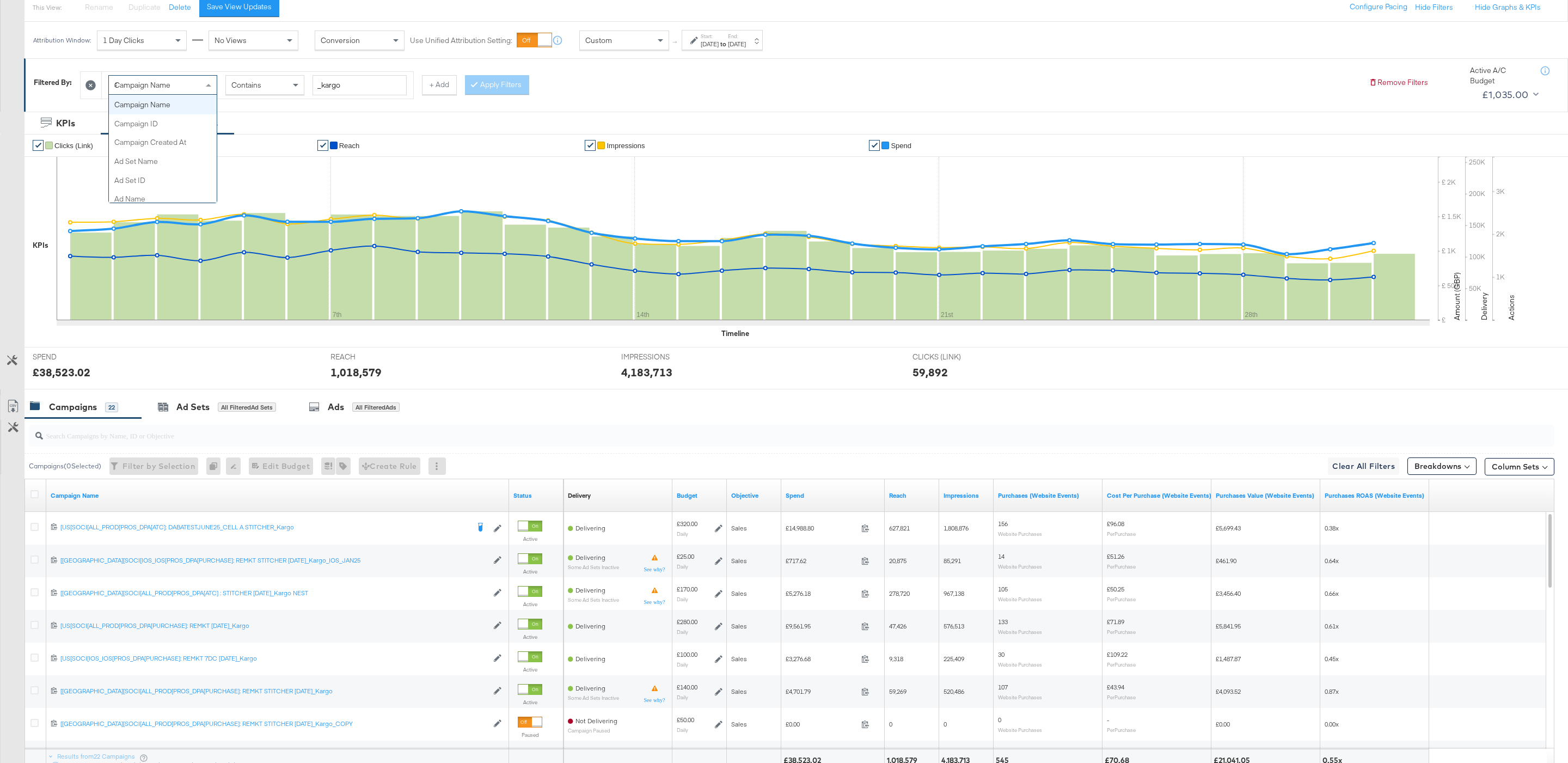
type input "ad"
click at [368, 83] on input "search" at bounding box center [368, 85] width 112 height 20
type input "_kargo"
click at [524, 93] on button "Apply Filters" at bounding box center [497, 85] width 64 height 20
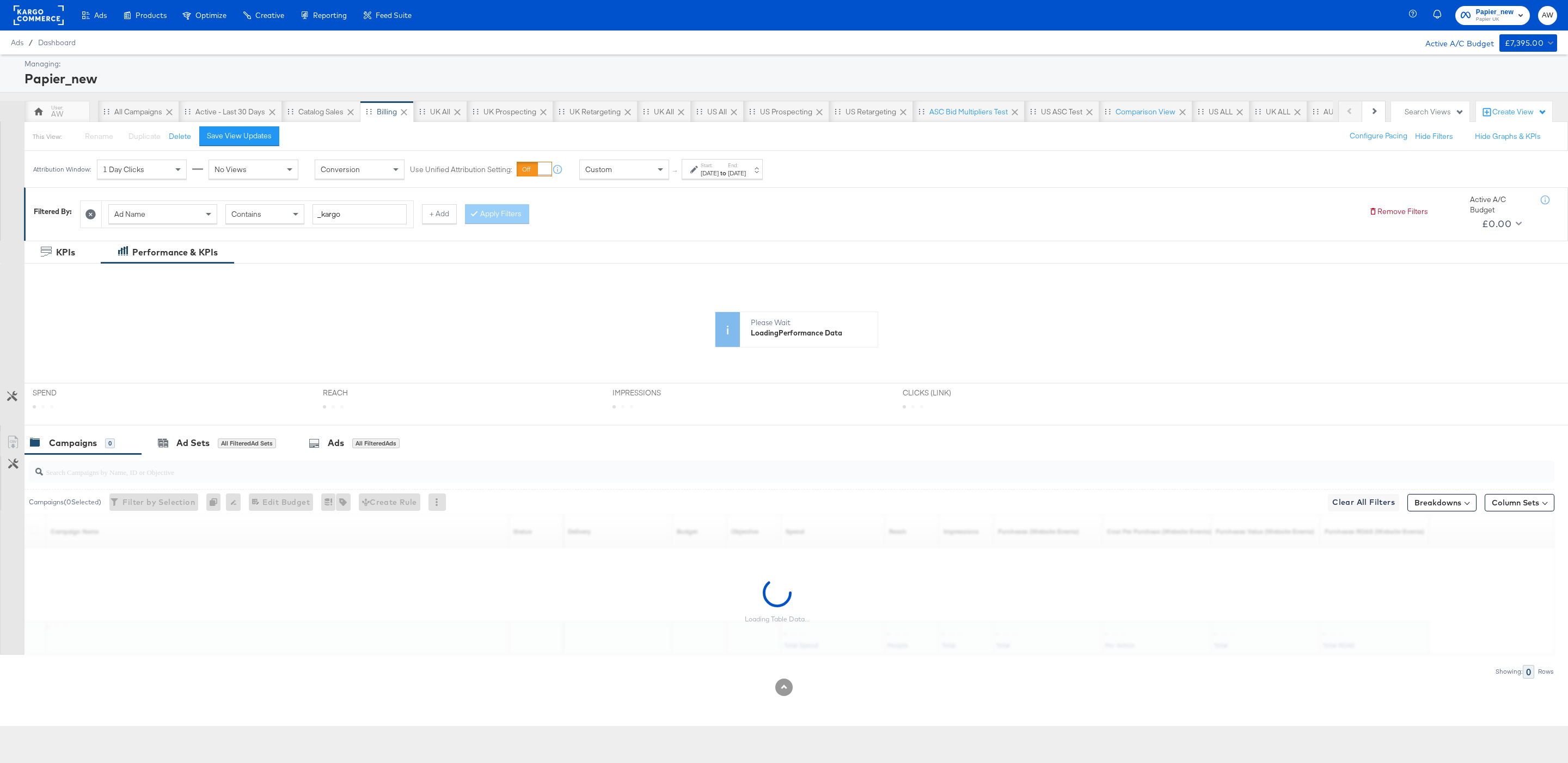
scroll to position [0, 0]
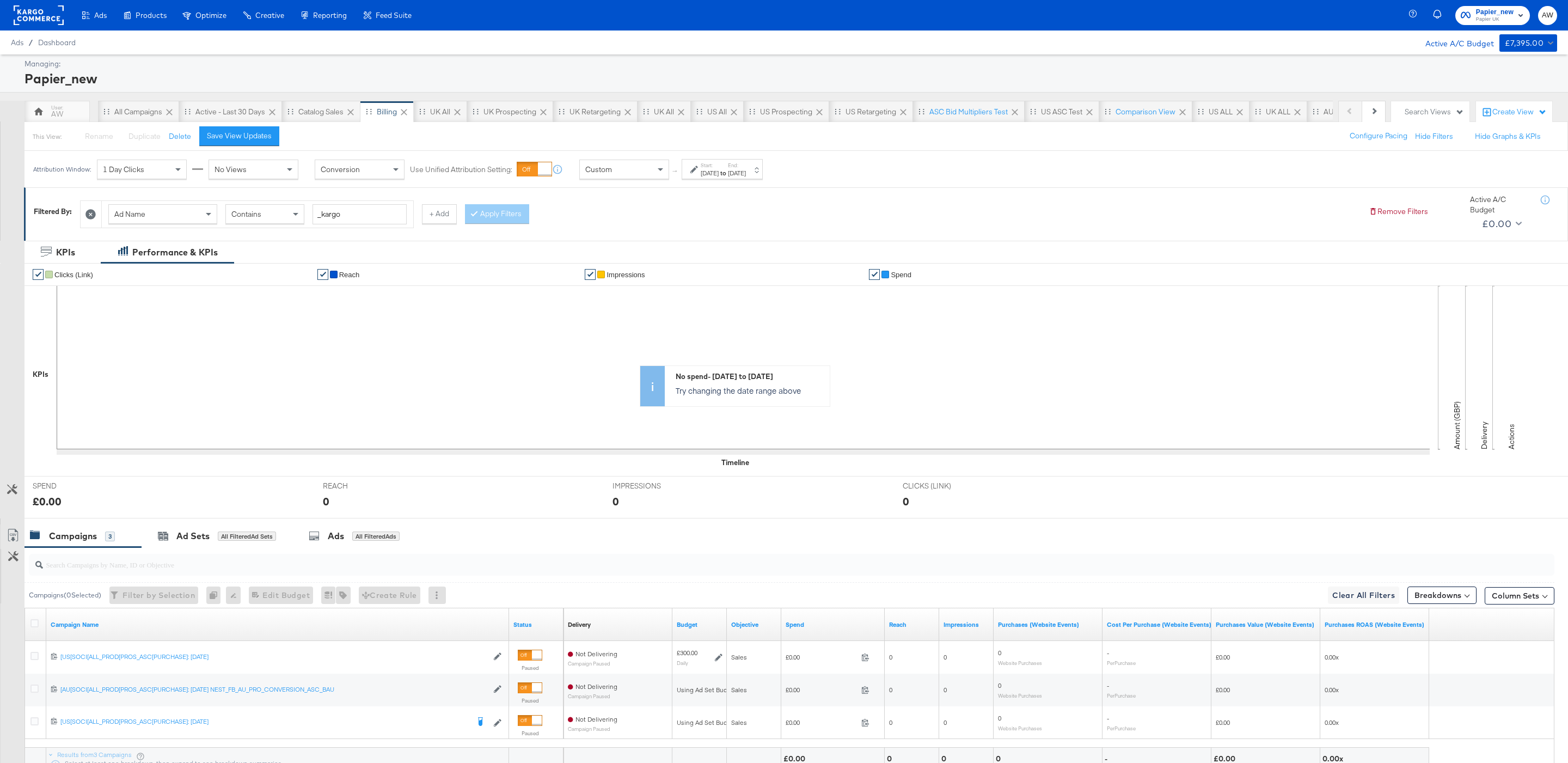
click at [41, 21] on rect at bounding box center [39, 15] width 50 height 20
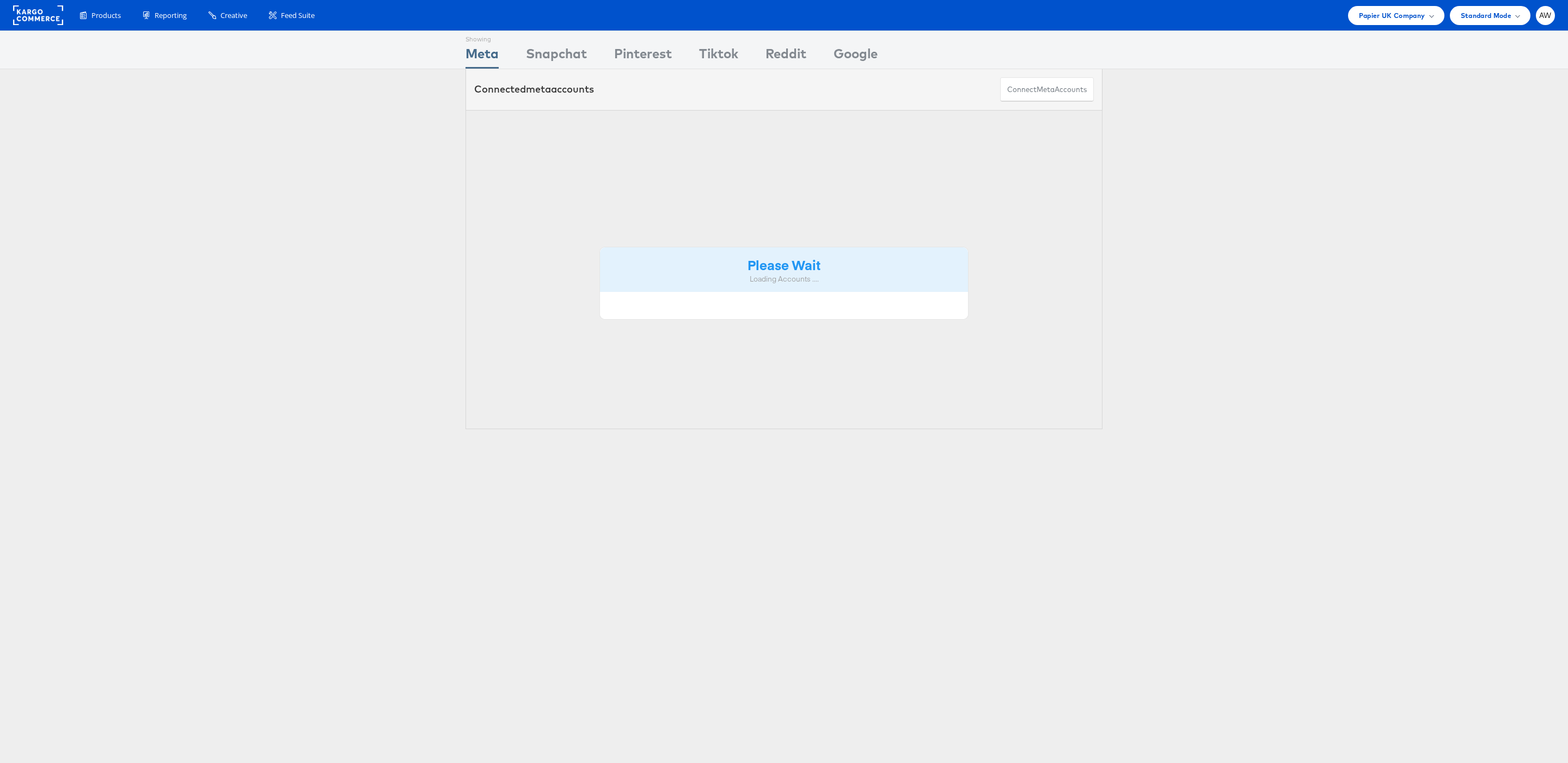
click at [1430, 26] on div "Products Product Catalogs Enhance Your Product Catalog, Map Them to Publishers,…" at bounding box center [784, 15] width 1568 height 30
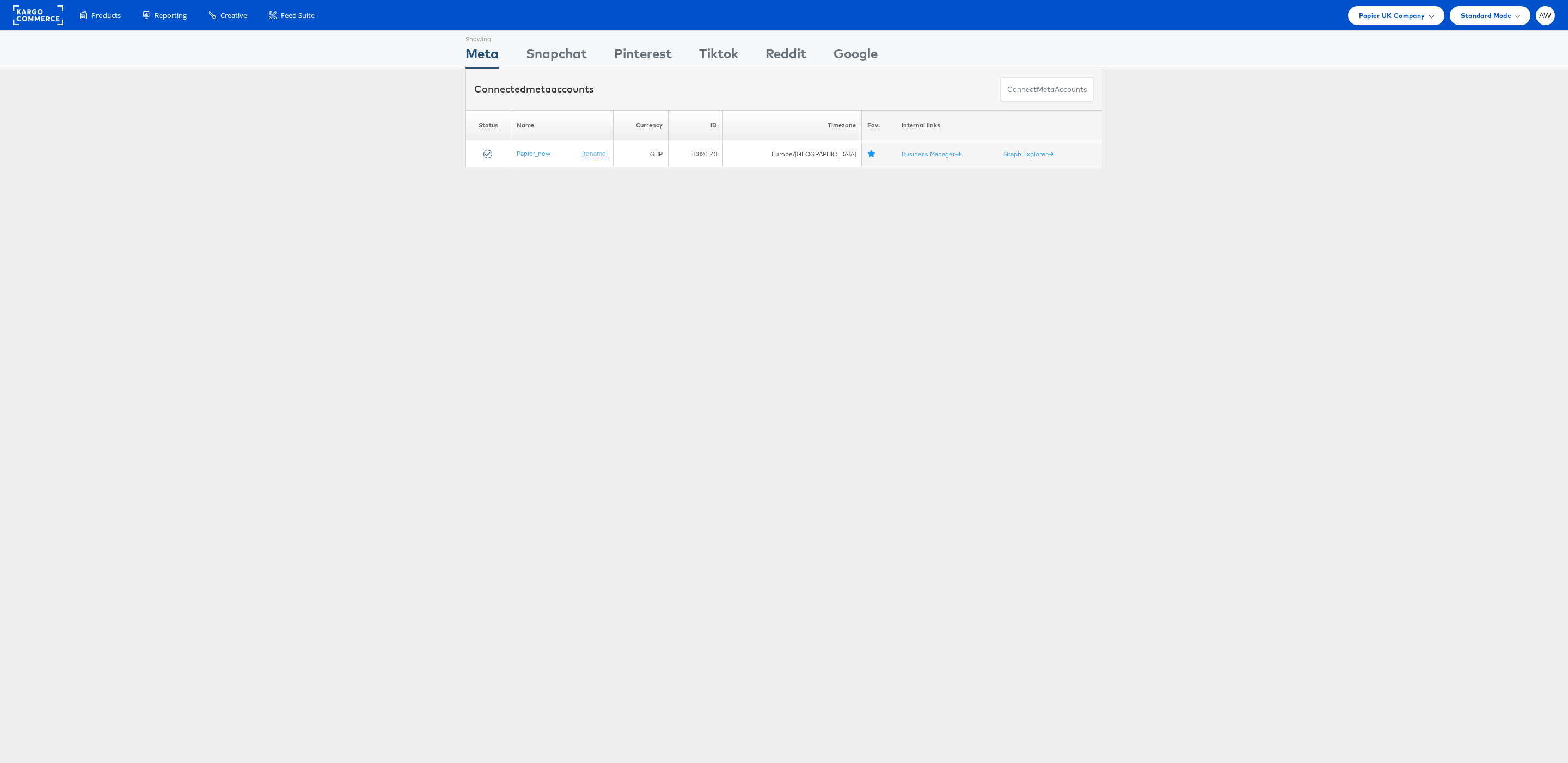
click at [1408, 16] on span "Papier UK Company" at bounding box center [1392, 15] width 66 height 11
click at [1312, 202] on link "[PERSON_NAME]" at bounding box center [1366, 206] width 140 height 11
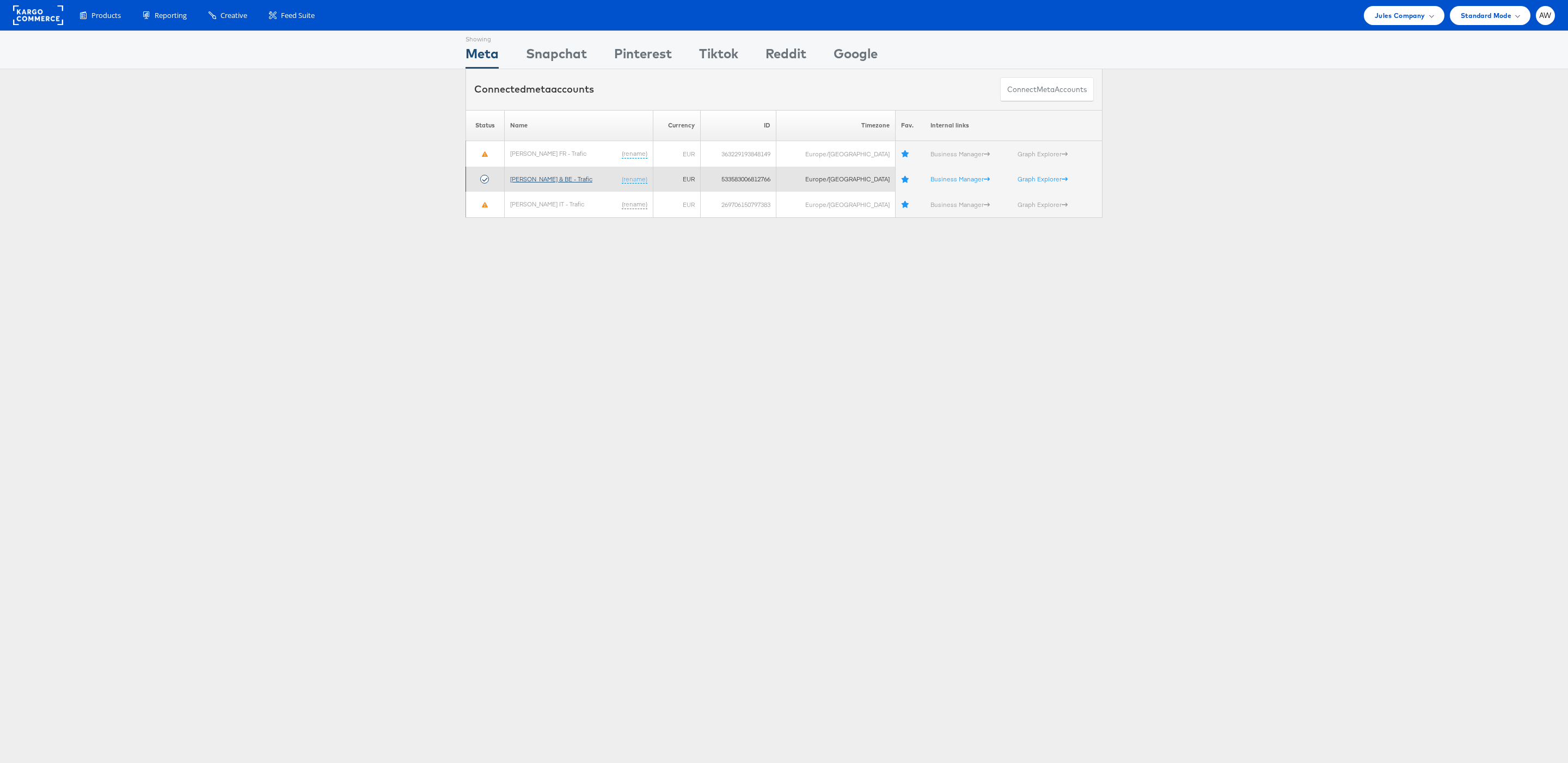
click at [566, 177] on link "[PERSON_NAME] & BE - Trafic" at bounding box center [551, 179] width 83 height 8
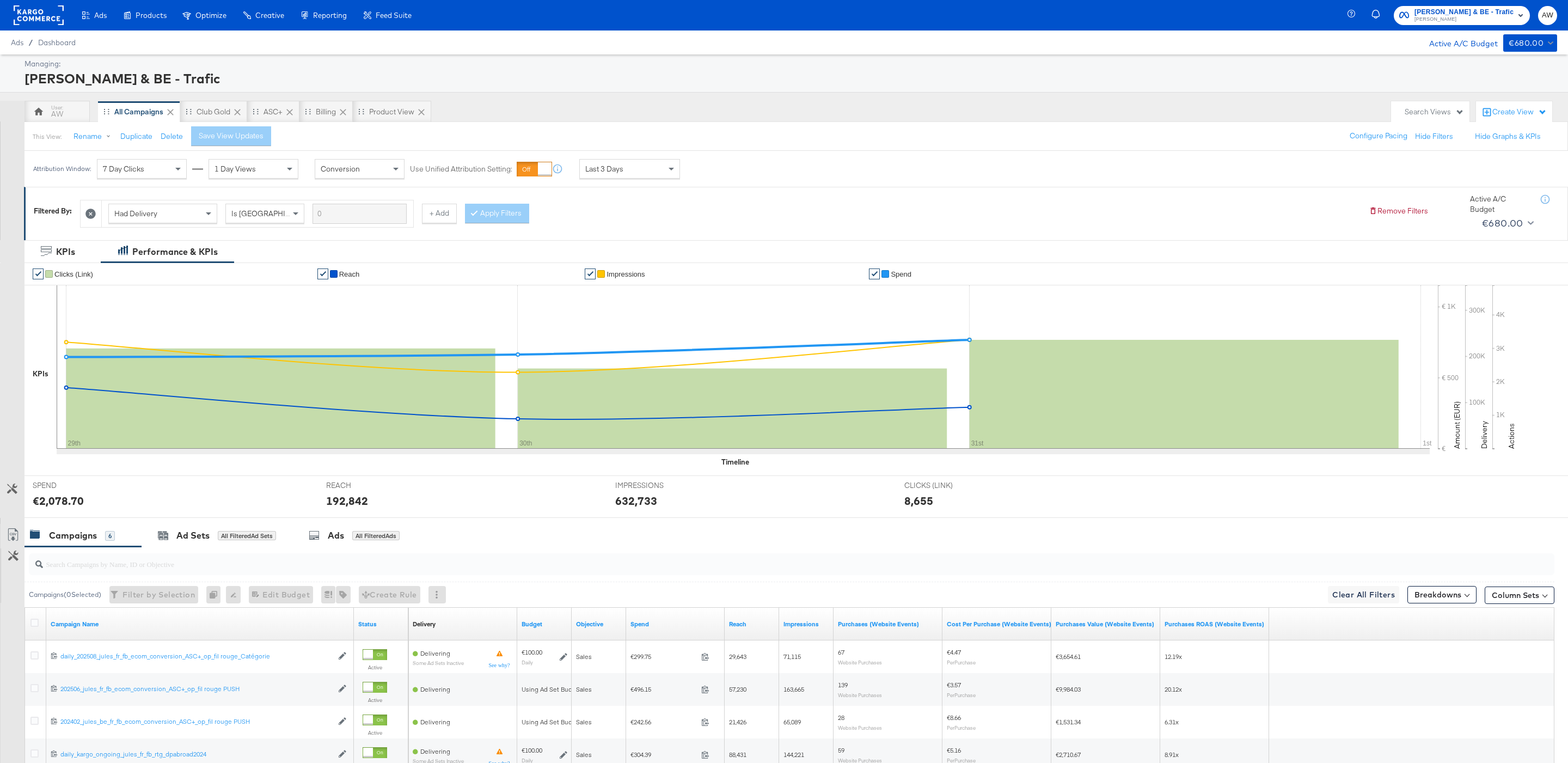
click at [310, 126] on div "This View: Rename Duplicate Delete Save View Updates Configure Pacing Hide Filt…" at bounding box center [795, 135] width 1544 height 29
click at [328, 115] on div "Billing" at bounding box center [326, 112] width 20 height 10
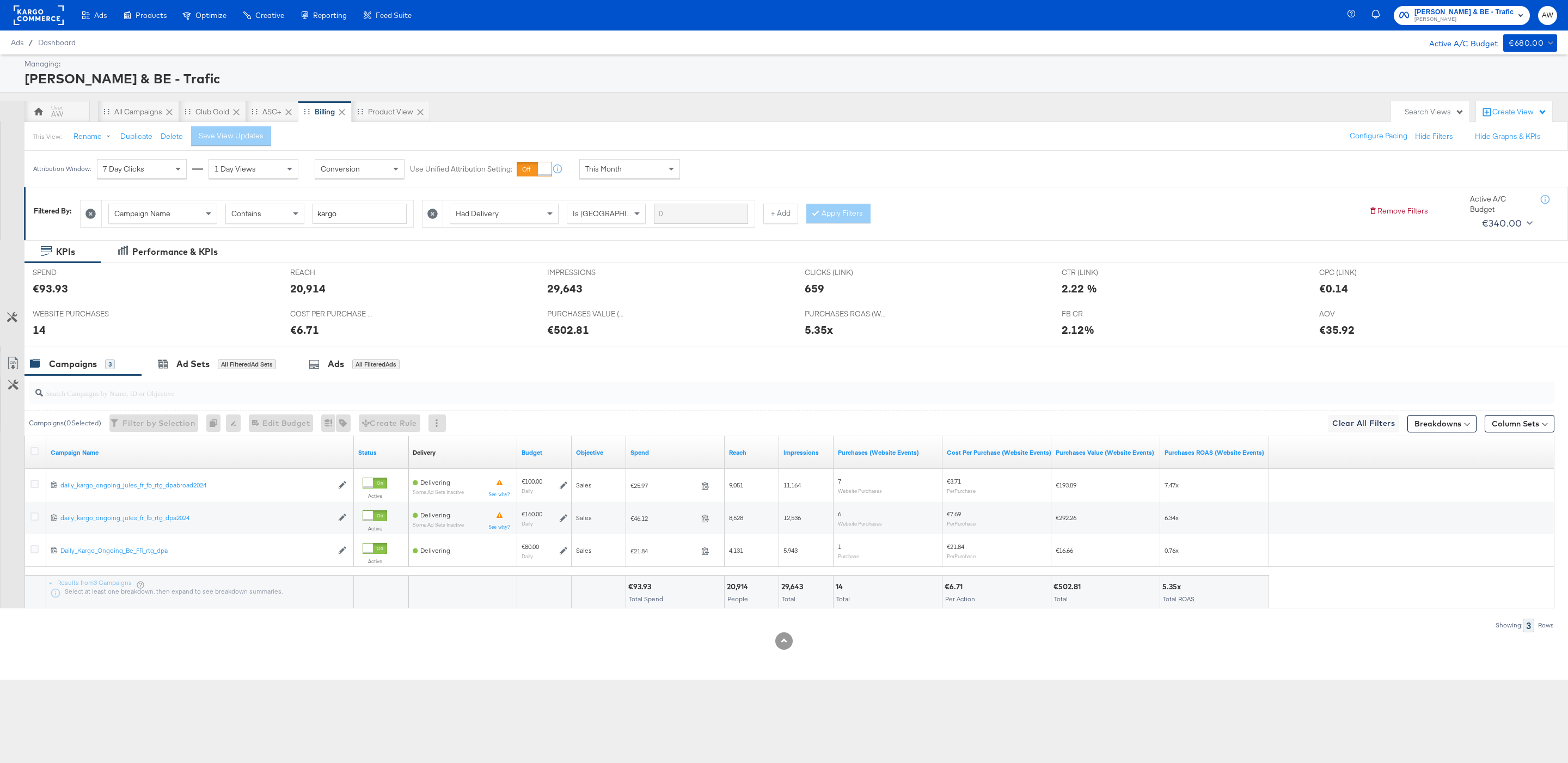
click at [651, 177] on div "This Month" at bounding box center [629, 168] width 99 height 18
click at [708, 171] on div "[DATE]" at bounding box center [710, 173] width 18 height 9
click at [597, 256] on input "[DATE]" at bounding box center [599, 255] width 145 height 20
click at [532, 284] on span "‹" at bounding box center [538, 277] width 17 height 16
click at [631, 310] on td "1" at bounding box center [631, 310] width 18 height 16
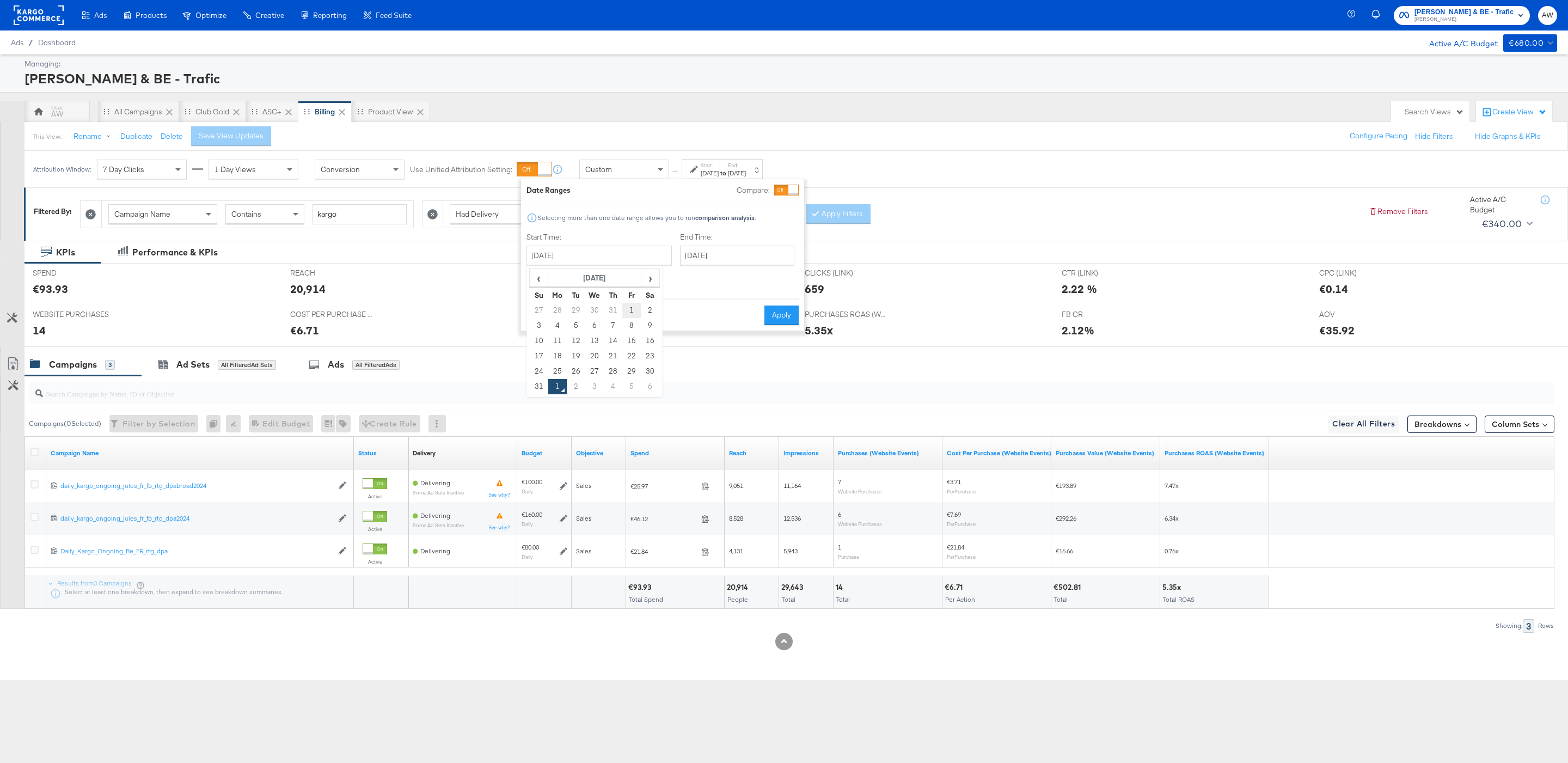
type input "[DATE]"
click at [704, 267] on div "End Time: [DATE] ‹ [DATE] › Su Mo Tu We Th Fr Sa 31 1 2 3 4 5 6 7 8 9 10 11 12 …" at bounding box center [739, 260] width 118 height 57
click at [693, 254] on input "[DATE]" at bounding box center [737, 255] width 114 height 20
click at [684, 279] on span "‹" at bounding box center [692, 277] width 17 height 16
click at [683, 390] on td "31" at bounding box center [692, 386] width 18 height 16
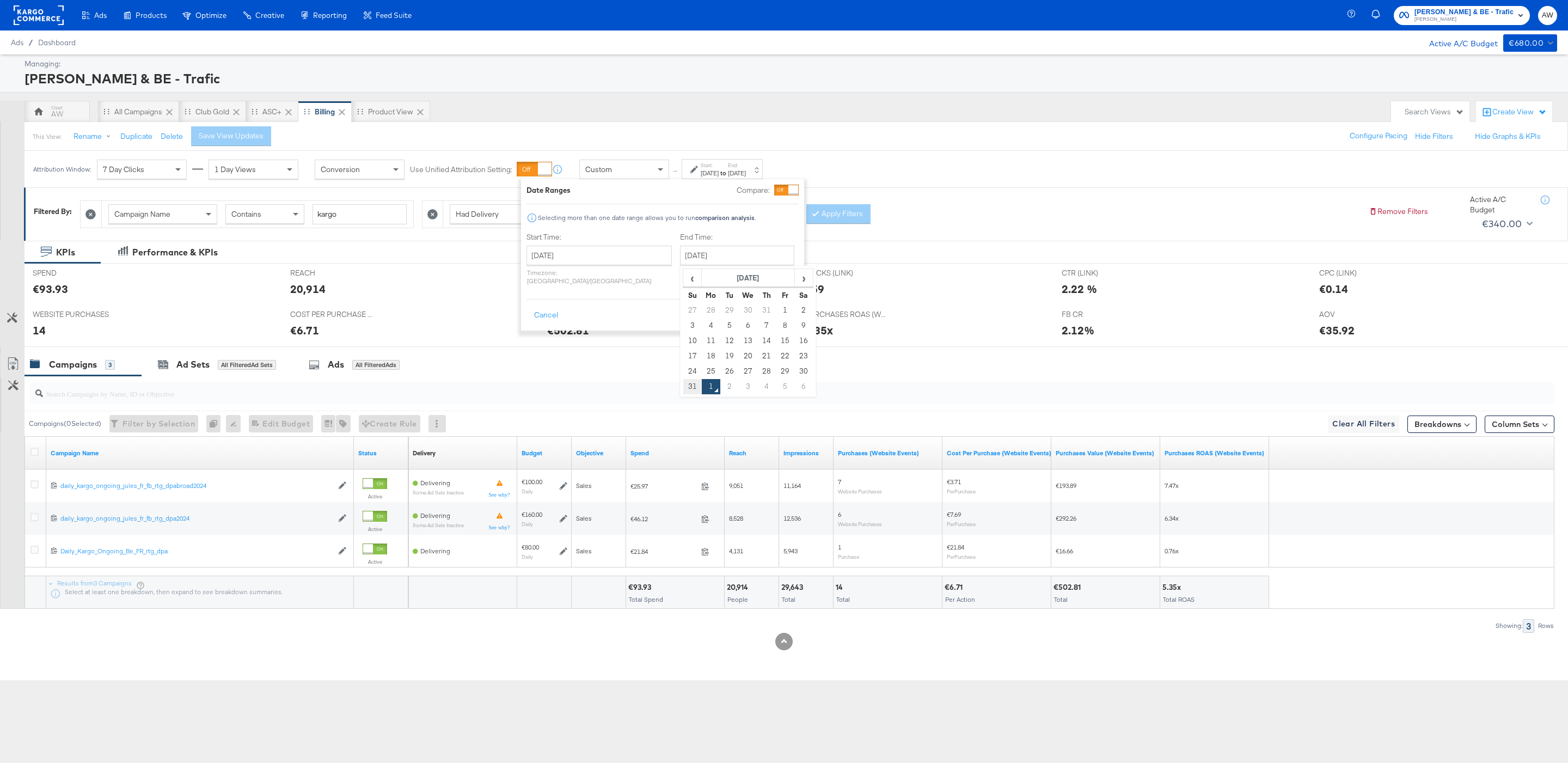
type input "[DATE]"
click at [780, 314] on button "Apply" at bounding box center [785, 315] width 34 height 20
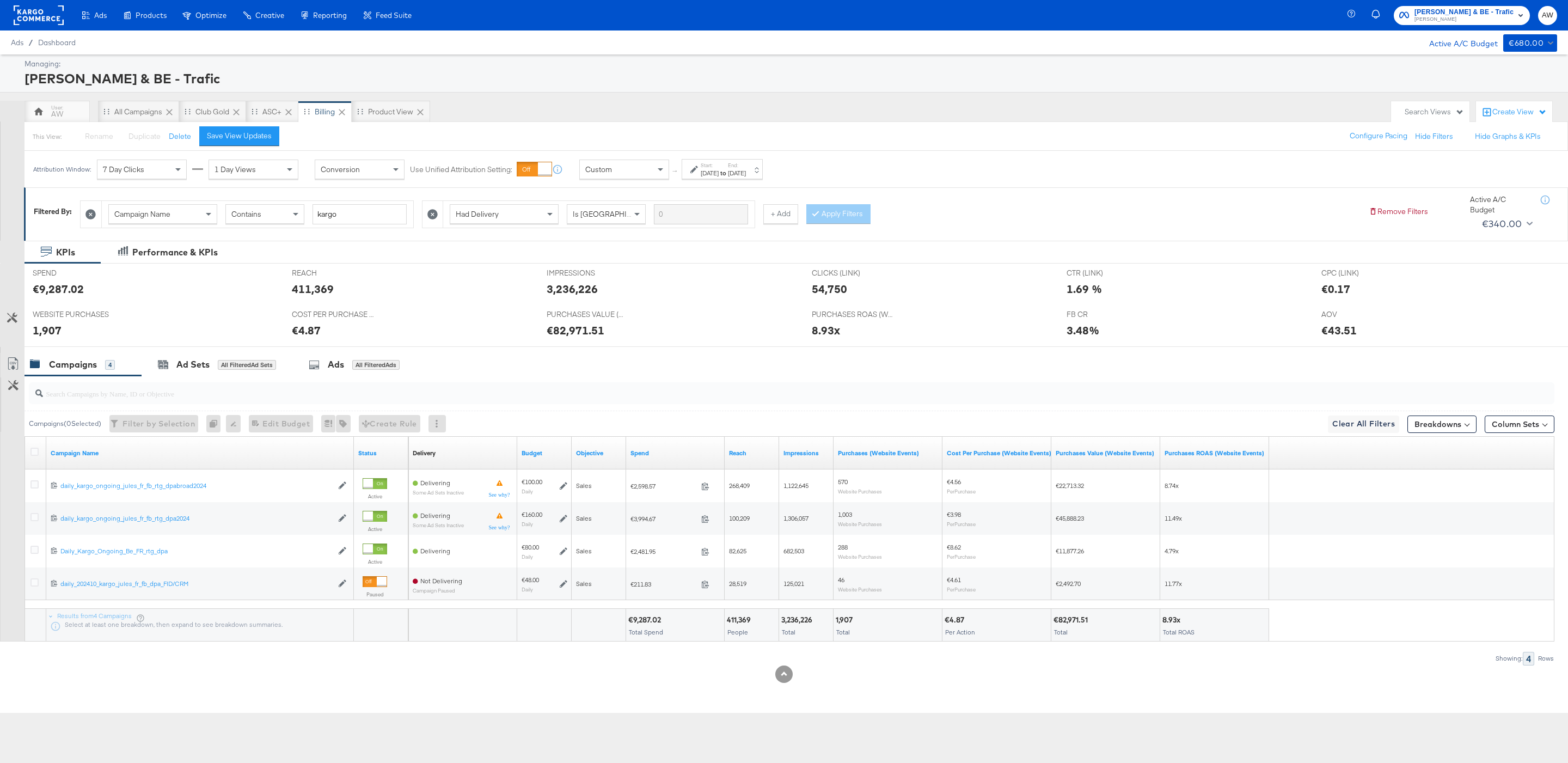
click at [647, 622] on div "€9,287.02" at bounding box center [646, 620] width 36 height 10
copy div "9,287.02"
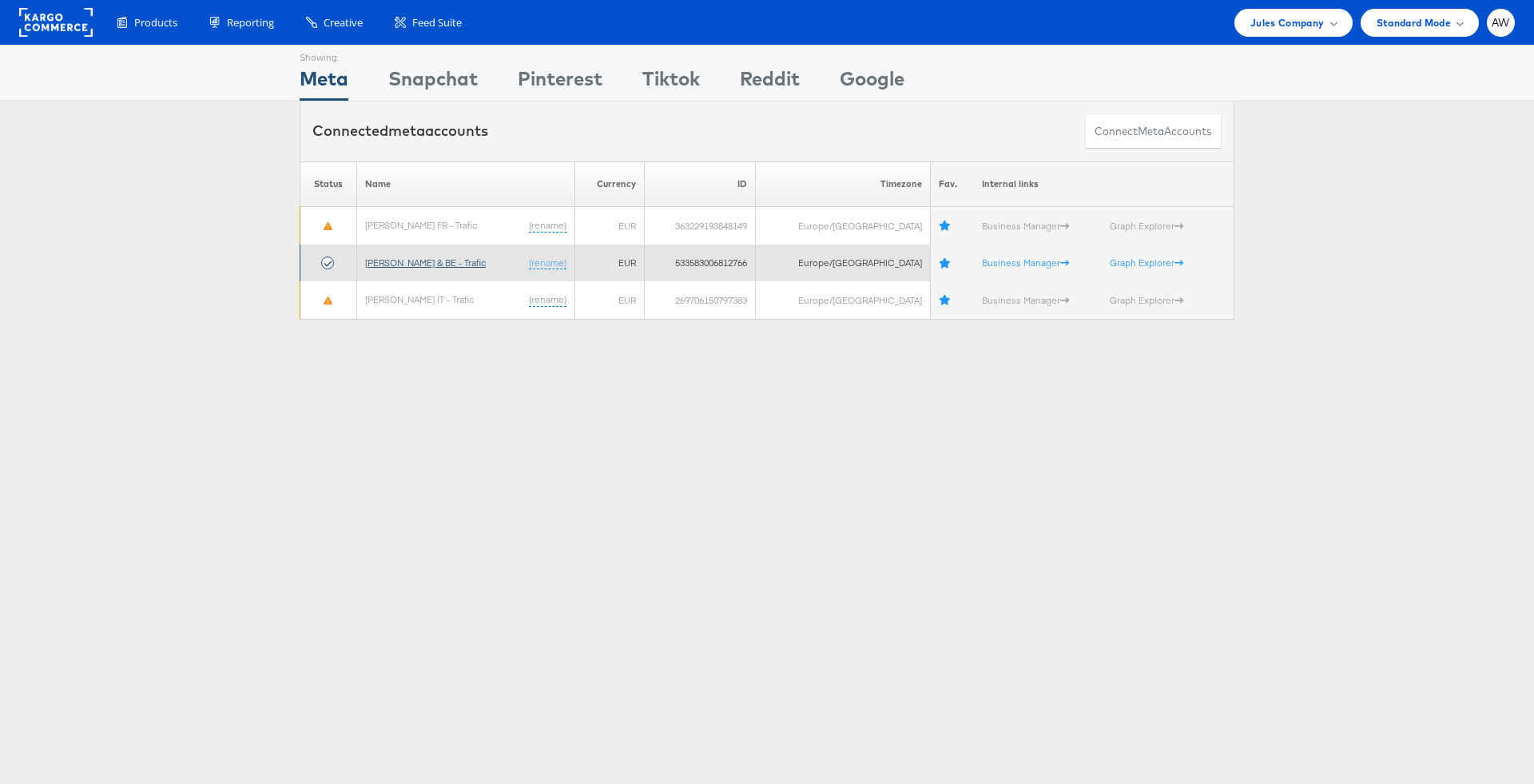
click at [409, 259] on link "[PERSON_NAME] & BE - Trafic" at bounding box center [426, 262] width 121 height 12
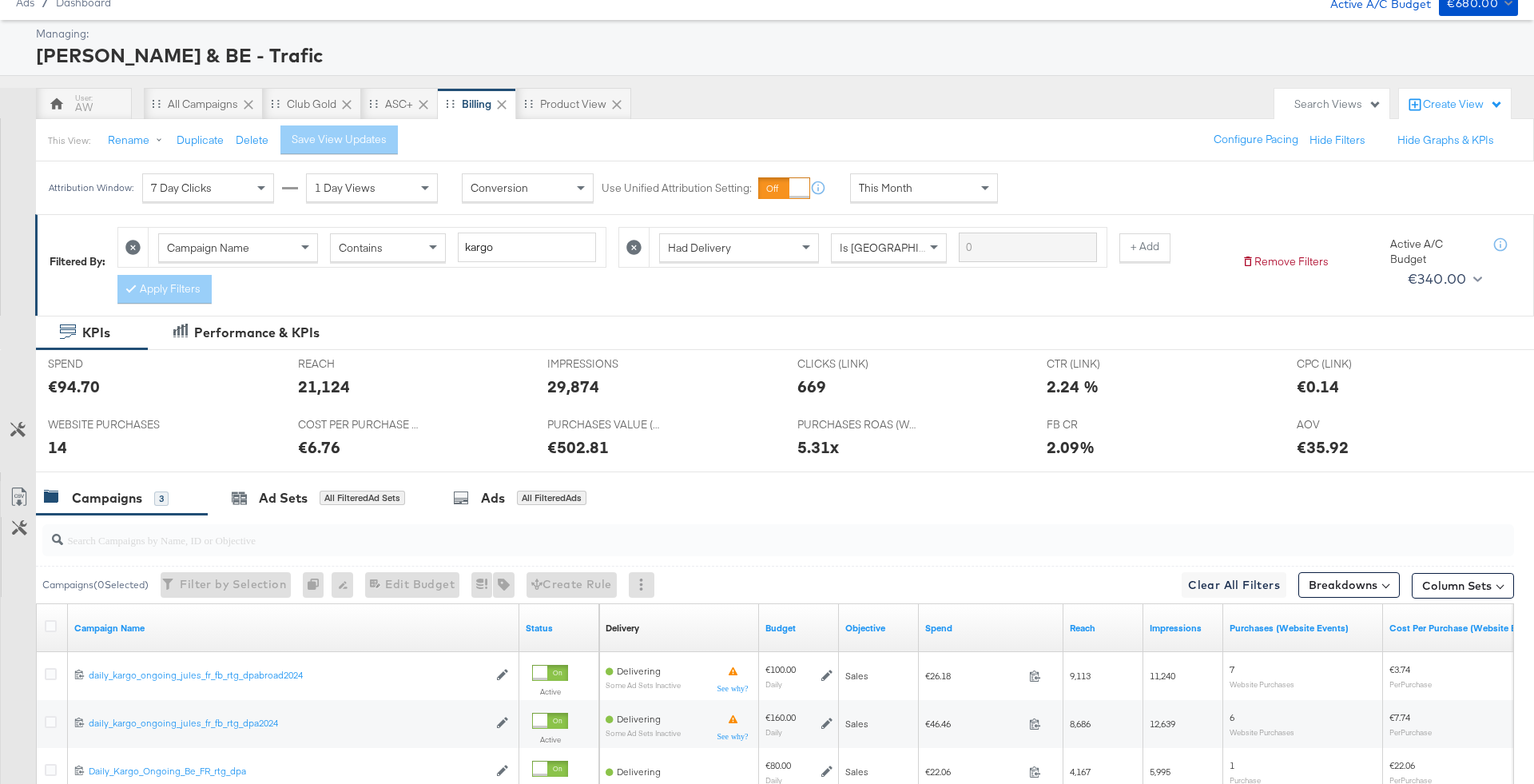
scroll to position [91, 0]
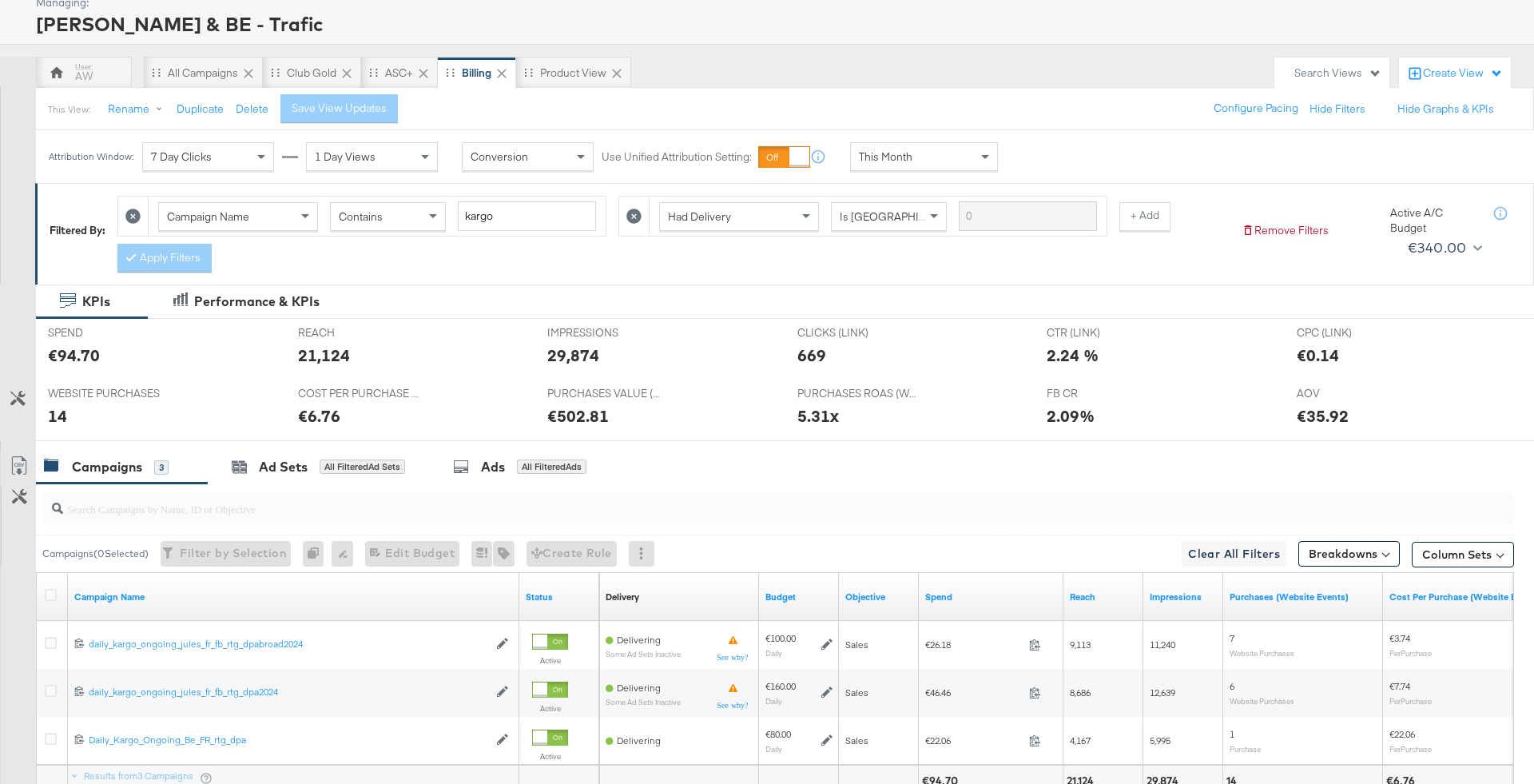
click at [258, 216] on div "Campaign Name" at bounding box center [237, 215] width 158 height 27
type input "ad"
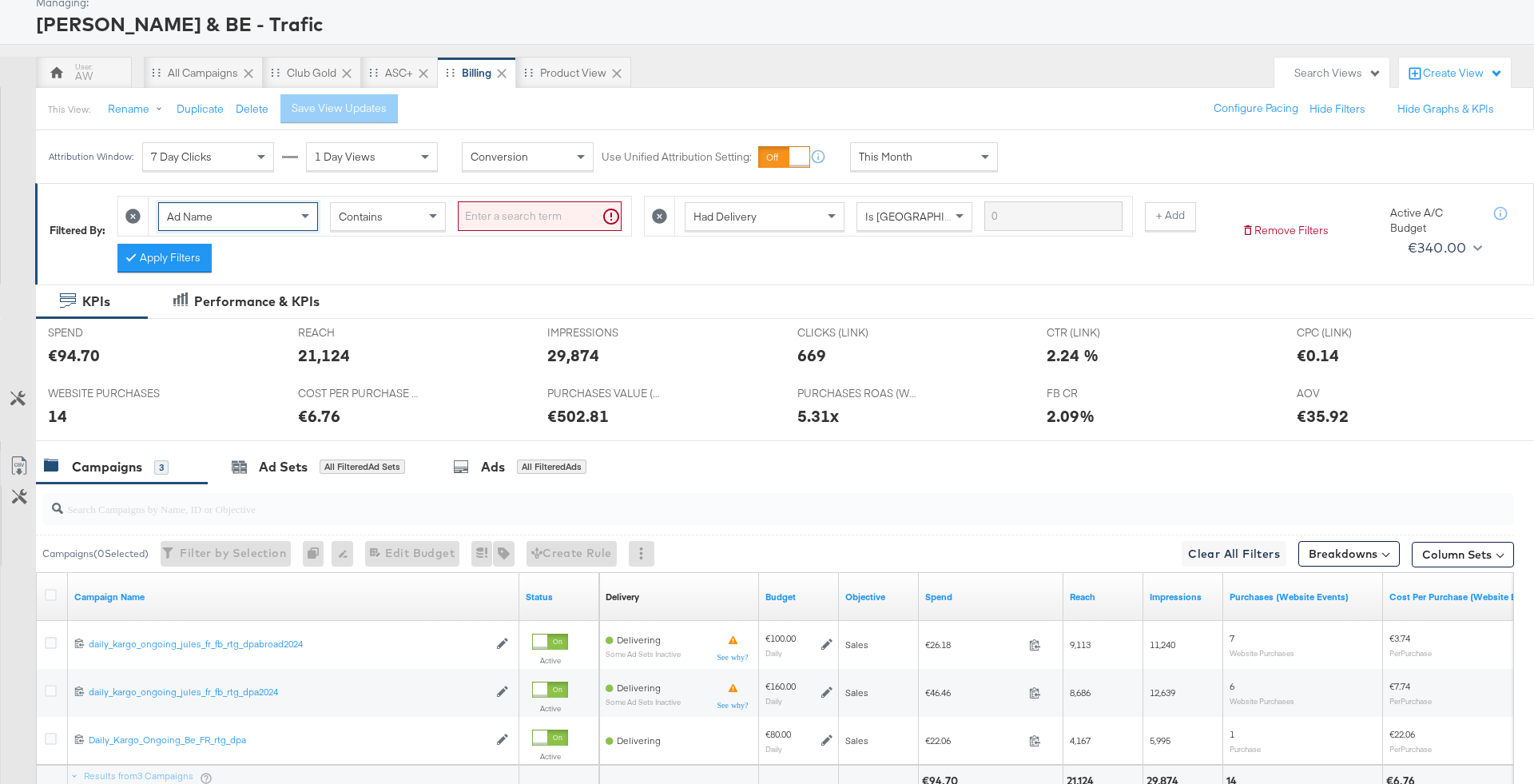
click at [510, 220] on input "search" at bounding box center [539, 216] width 164 height 30
type input "_kargo"
click at [139, 243] on div "Apply Filters" at bounding box center [164, 257] width 94 height 29
click at [912, 152] on div "This Month" at bounding box center [923, 156] width 146 height 27
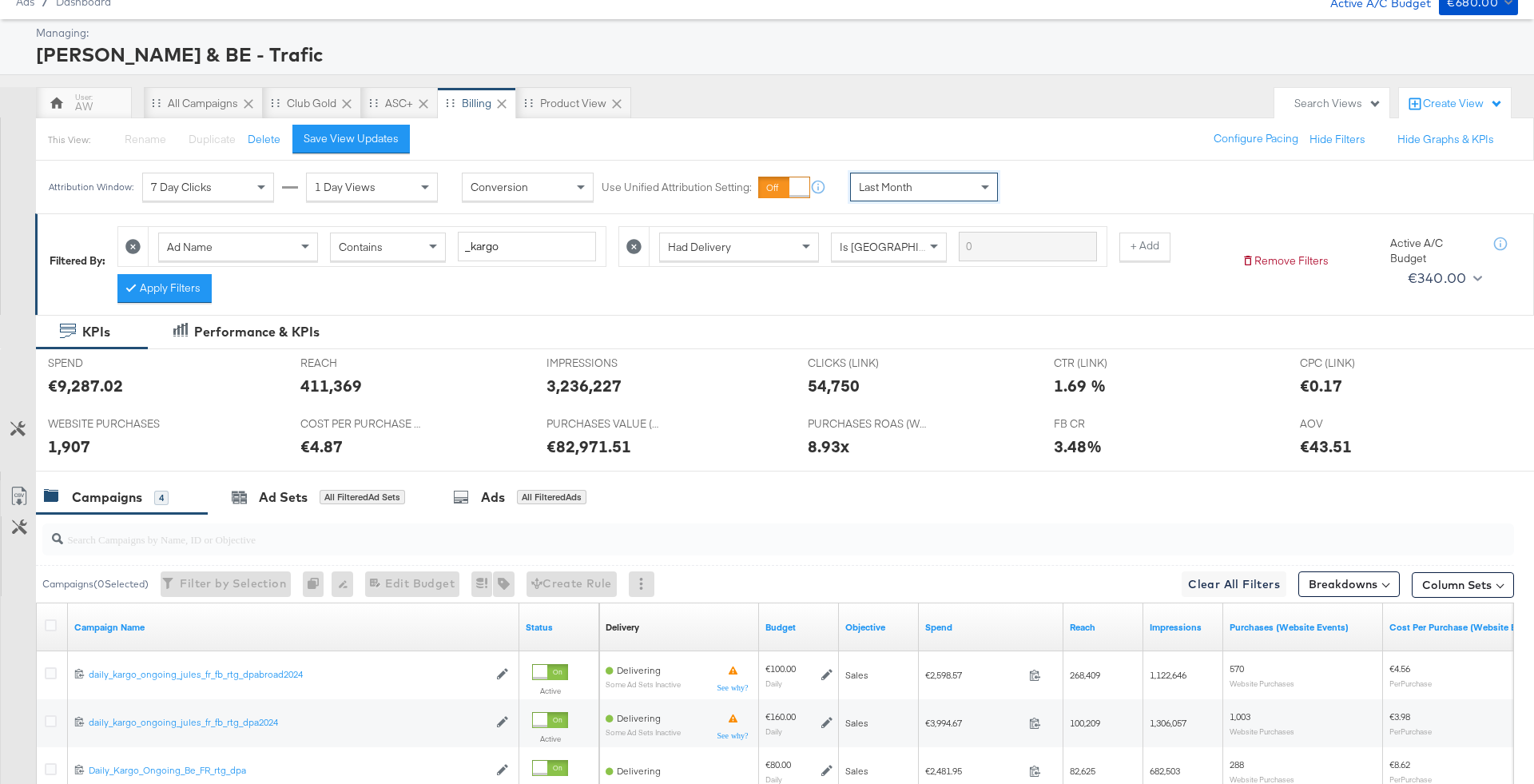
scroll to position [0, 0]
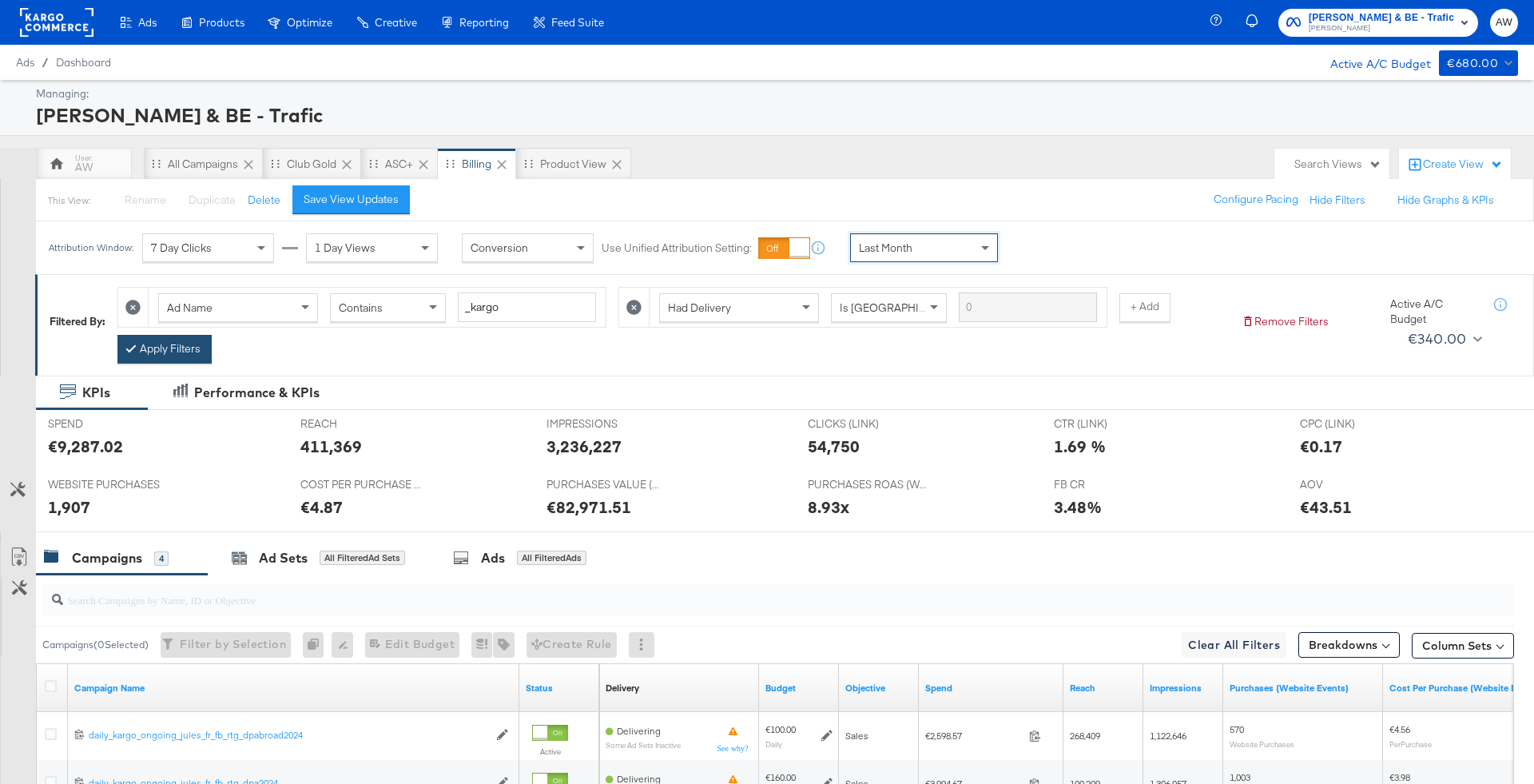
click at [158, 353] on button "Apply Filters" at bounding box center [164, 348] width 94 height 29
